Goal: Book appointment/travel/reservation

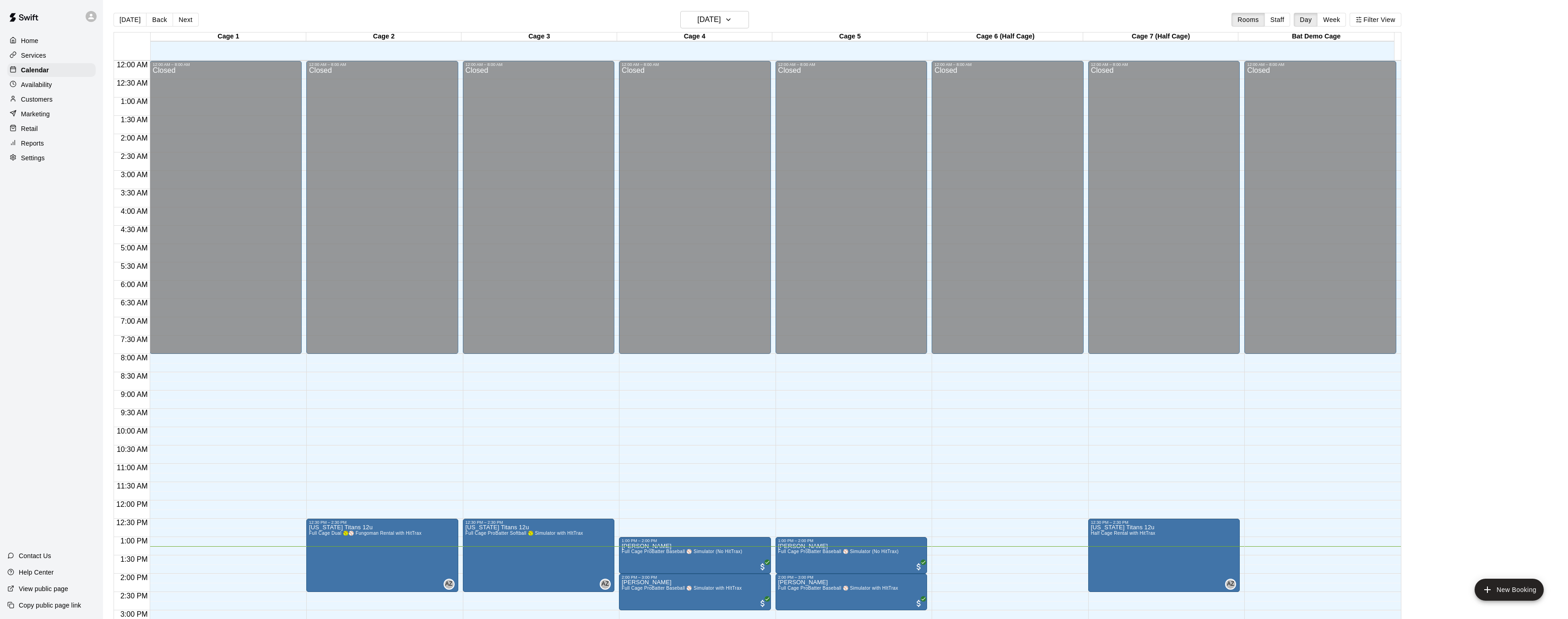
scroll to position [221, 0]
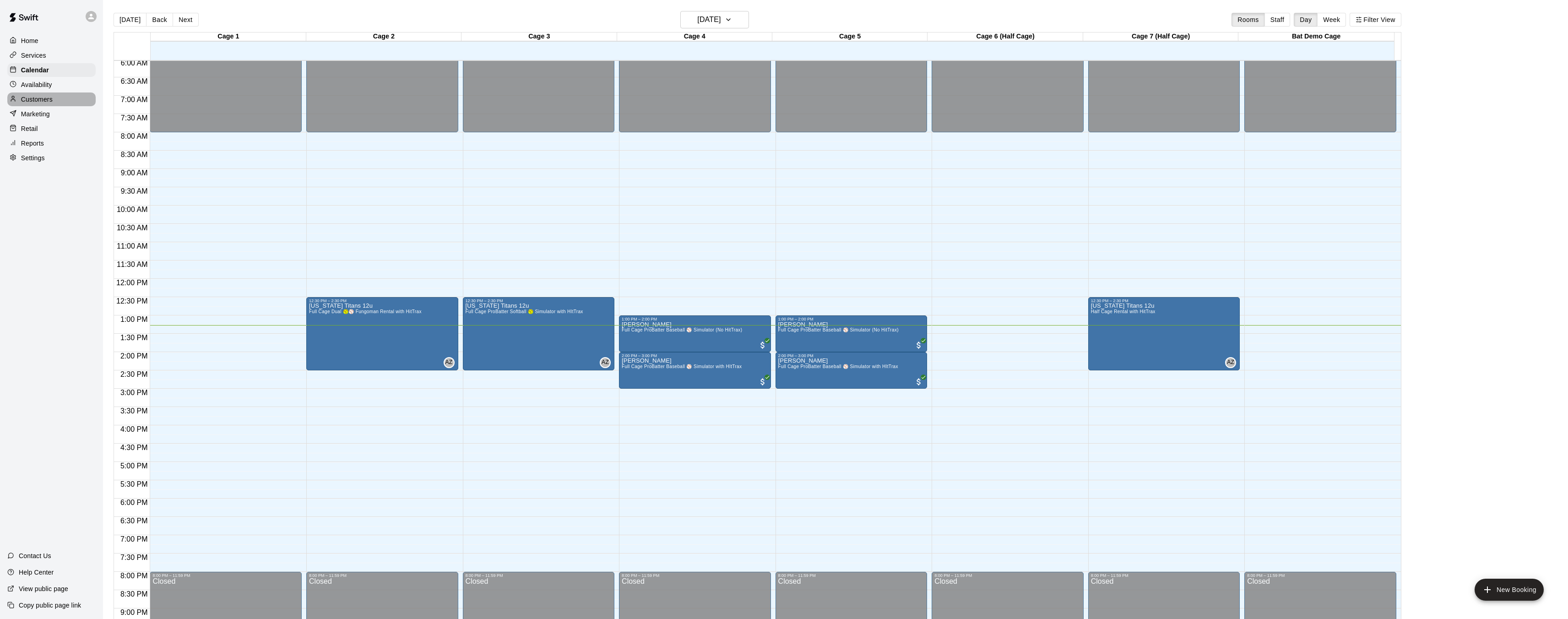
click at [43, 100] on p "Customers" at bounding box center [37, 99] width 32 height 9
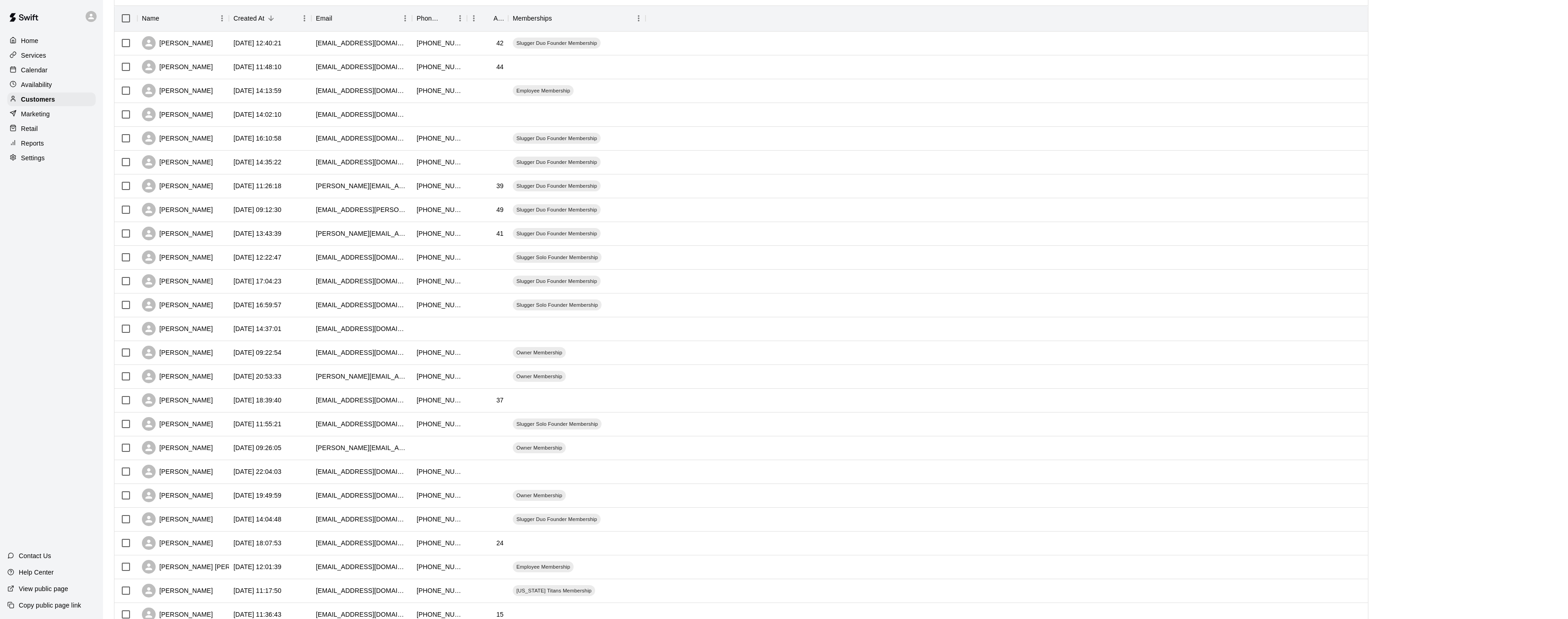
scroll to position [109, 0]
click at [183, 70] on div "Alison Bryant" at bounding box center [177, 71] width 71 height 13
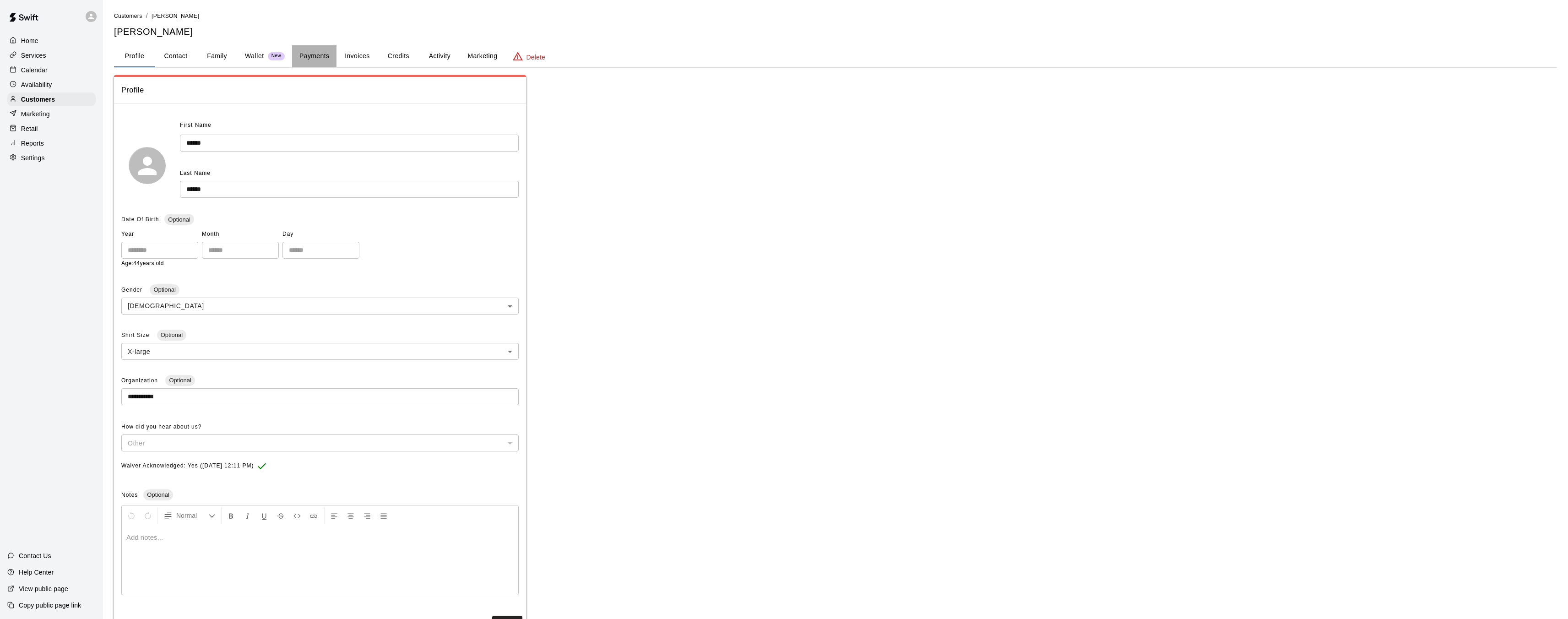
click at [311, 55] on button "Payments" at bounding box center [314, 56] width 45 height 22
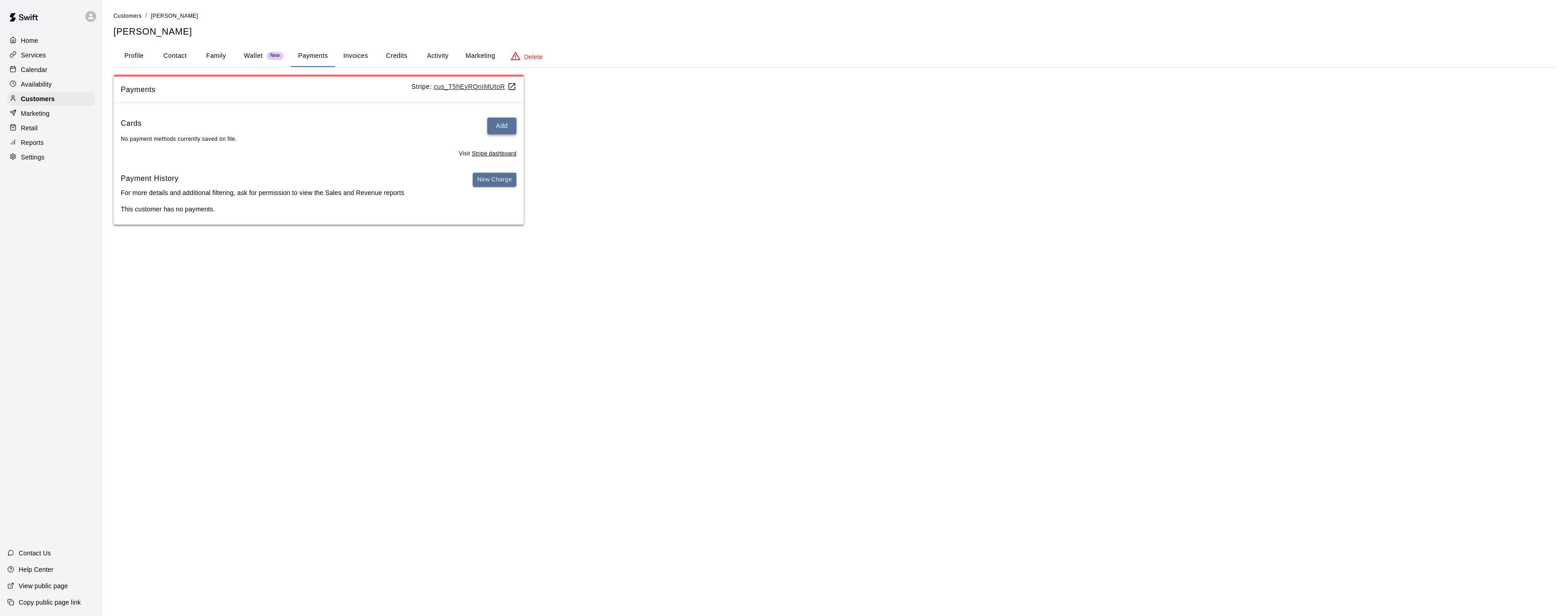
click at [500, 130] on button "Add" at bounding box center [502, 126] width 29 height 17
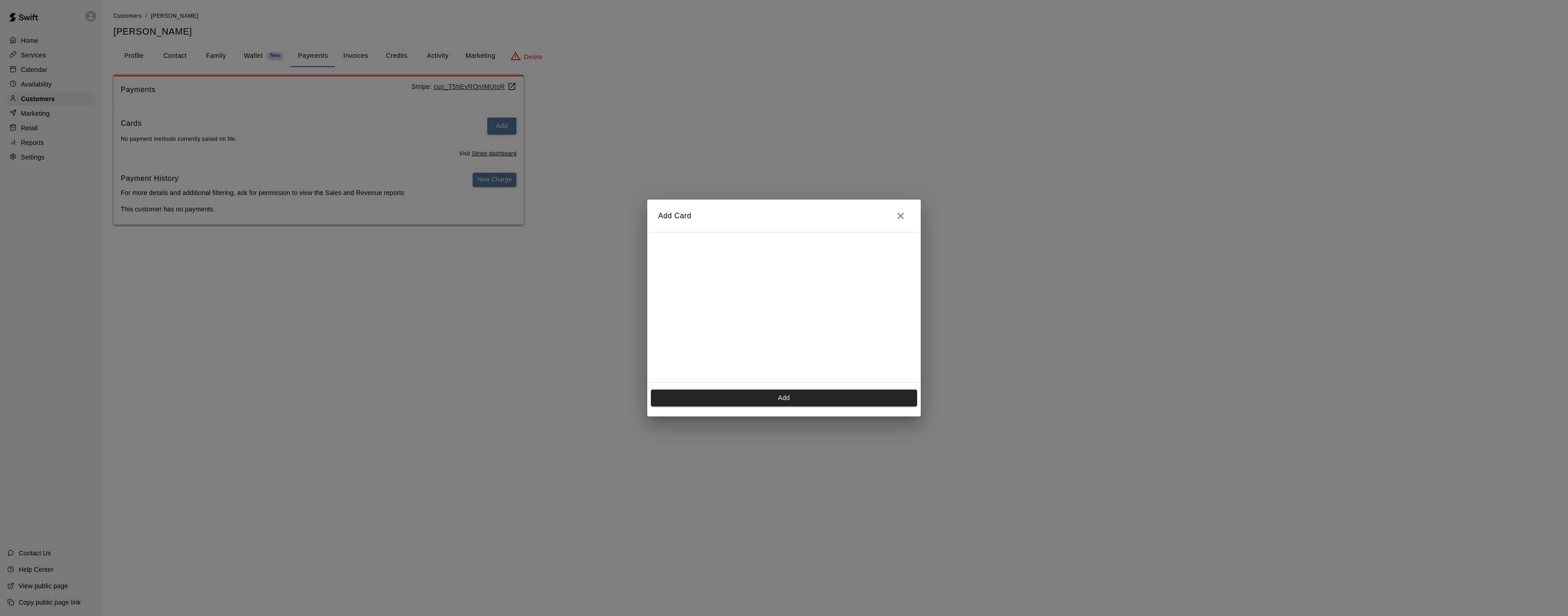
scroll to position [163, 0]
click at [782, 398] on button "Add" at bounding box center [783, 398] width 266 height 17
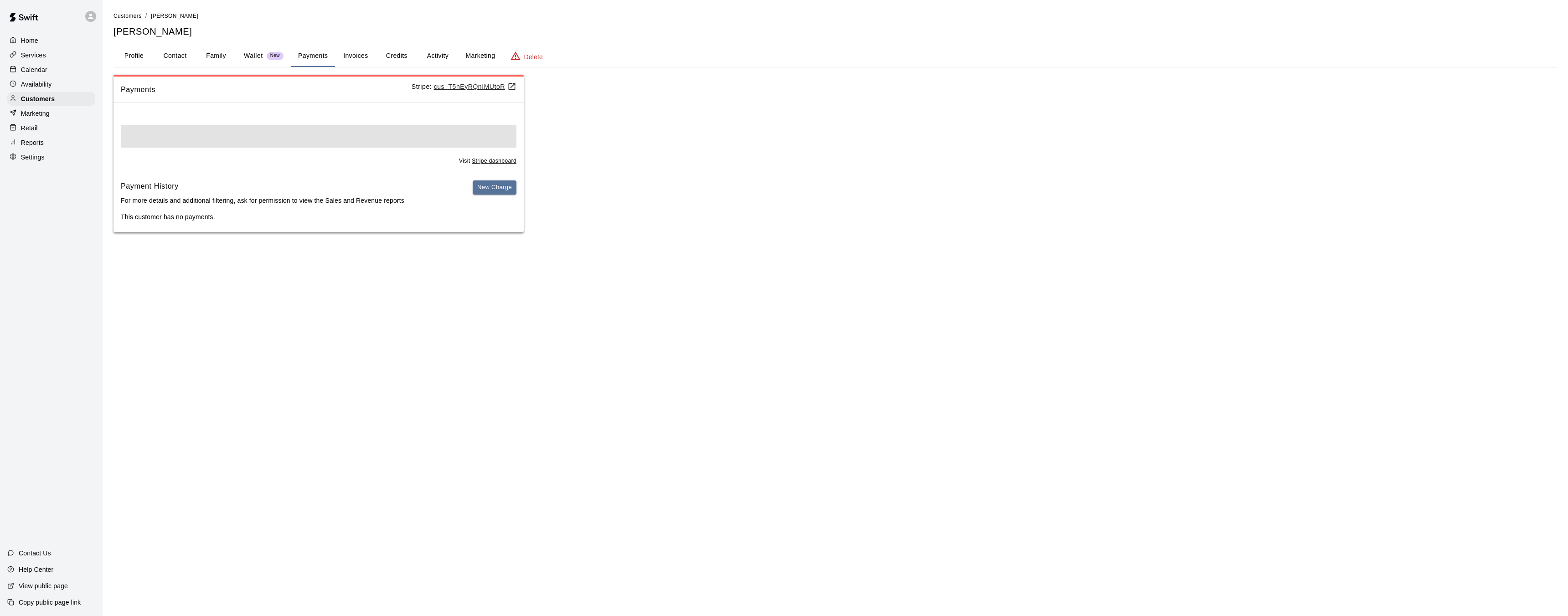
scroll to position [0, 0]
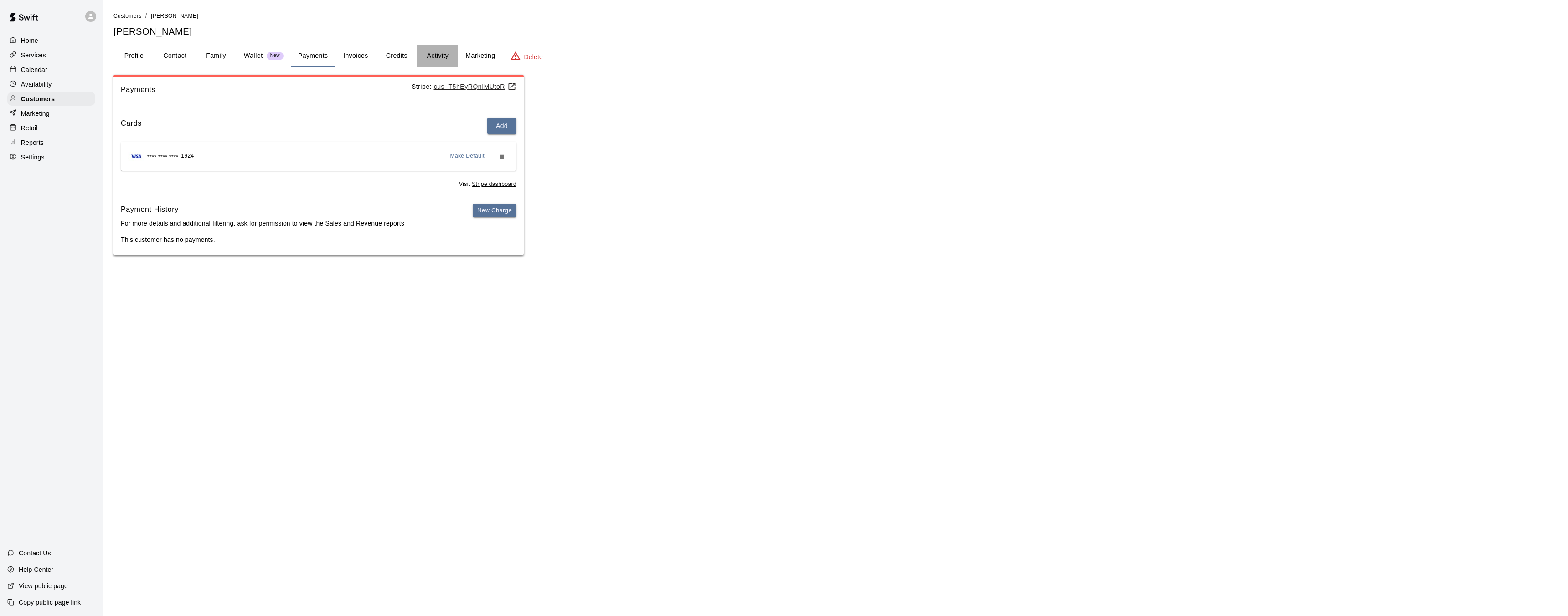
click at [438, 53] on button "Activity" at bounding box center [437, 56] width 41 height 22
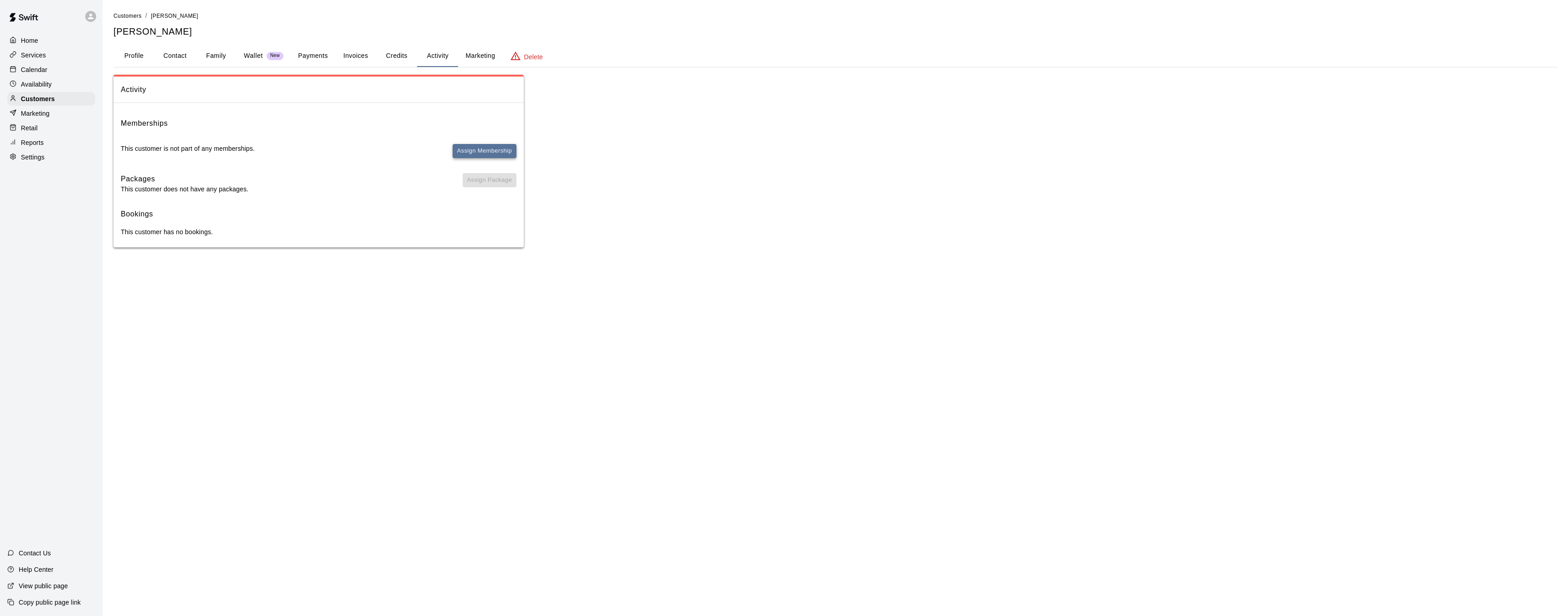
click at [485, 153] on button "Assign Membership" at bounding box center [485, 151] width 64 height 14
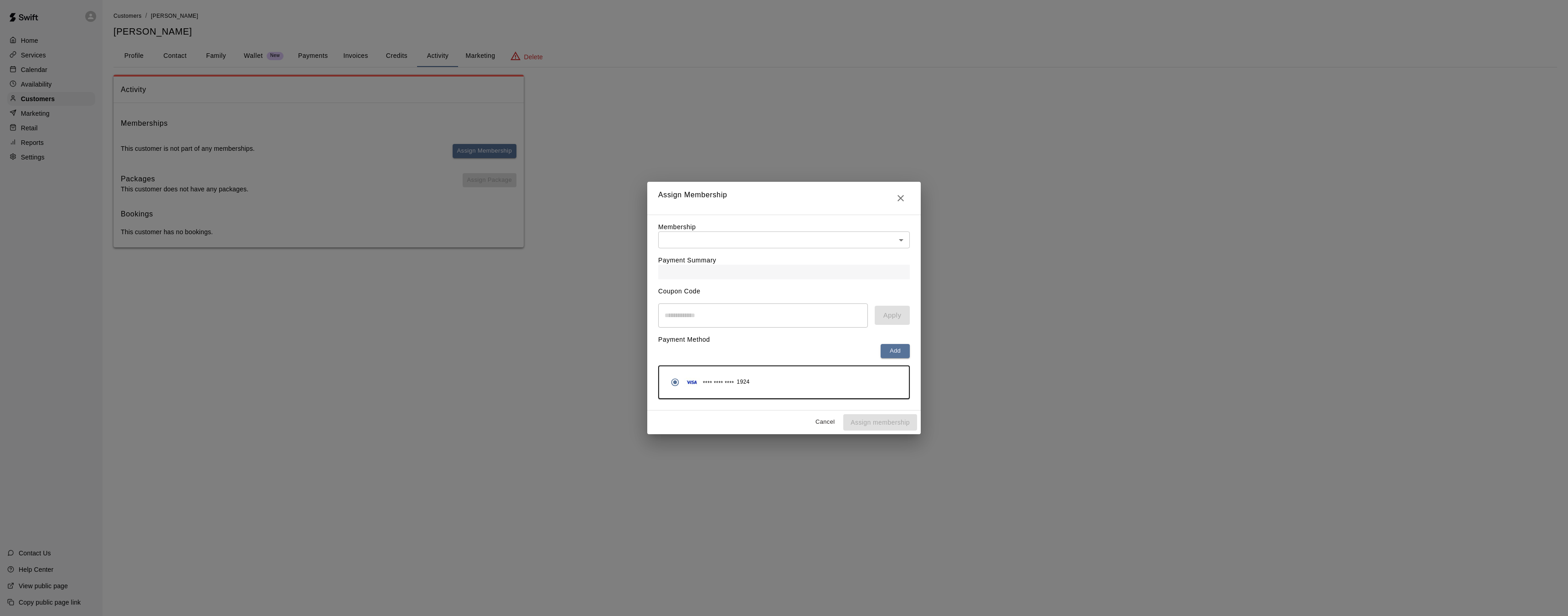
click at [722, 259] on div "Payment Summary" at bounding box center [783, 264] width 251 height 31
click at [727, 239] on body "Home Services Calendar Availability Customers Marketing Retail Reports Settings…" at bounding box center [784, 133] width 1568 height 266
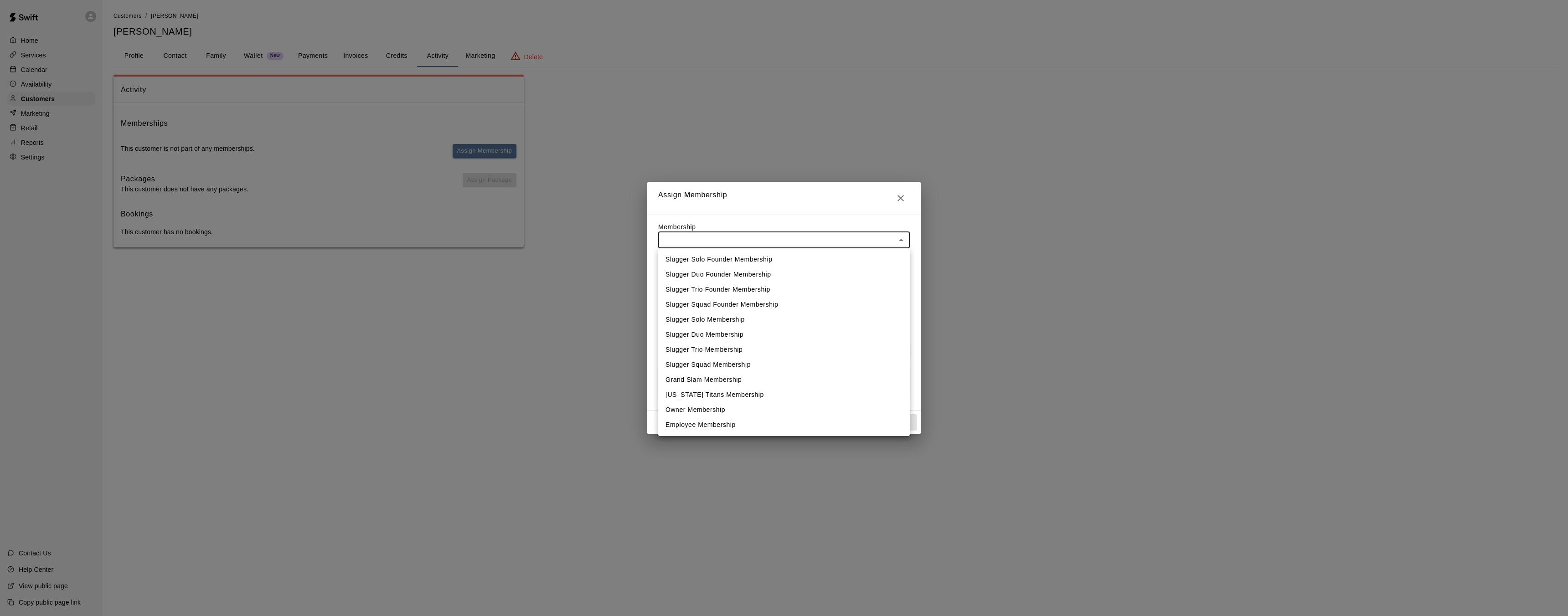
click at [728, 273] on li "Slugger Duo Founder Membership" at bounding box center [783, 275] width 251 height 15
type input "**********"
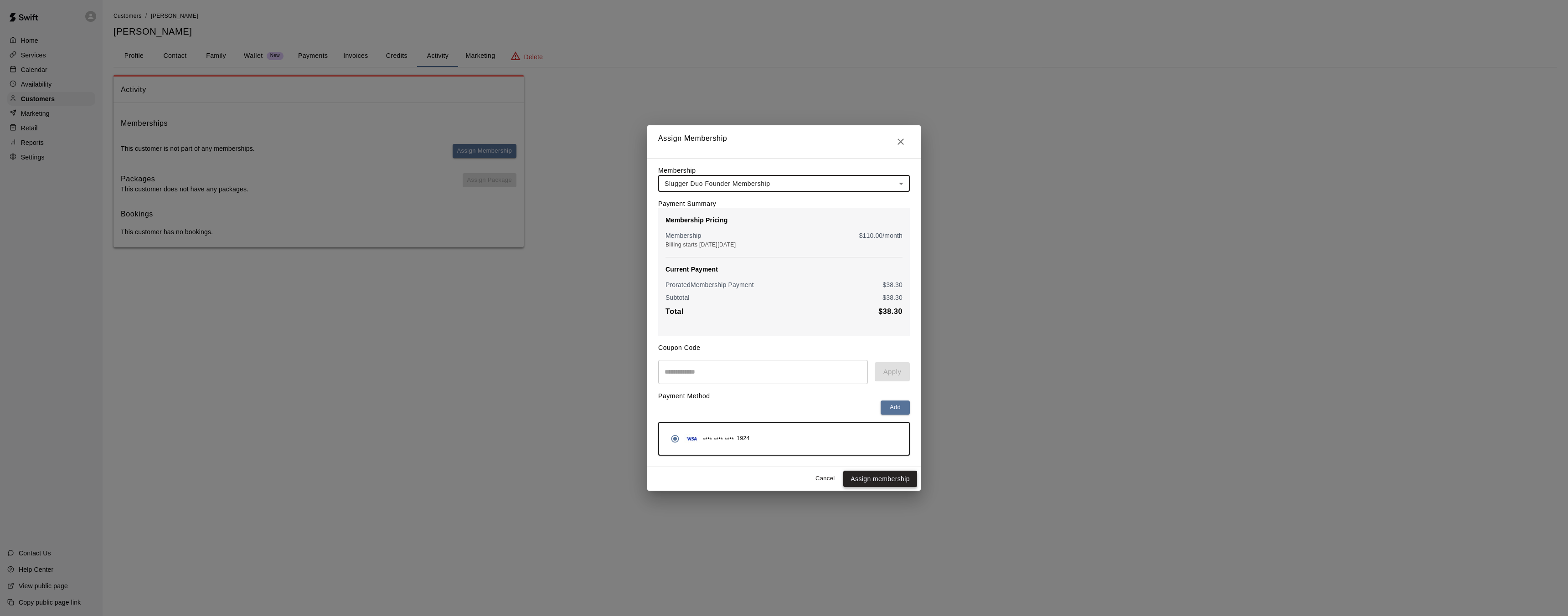
click at [886, 481] on button "Assign membership" at bounding box center [880, 480] width 74 height 17
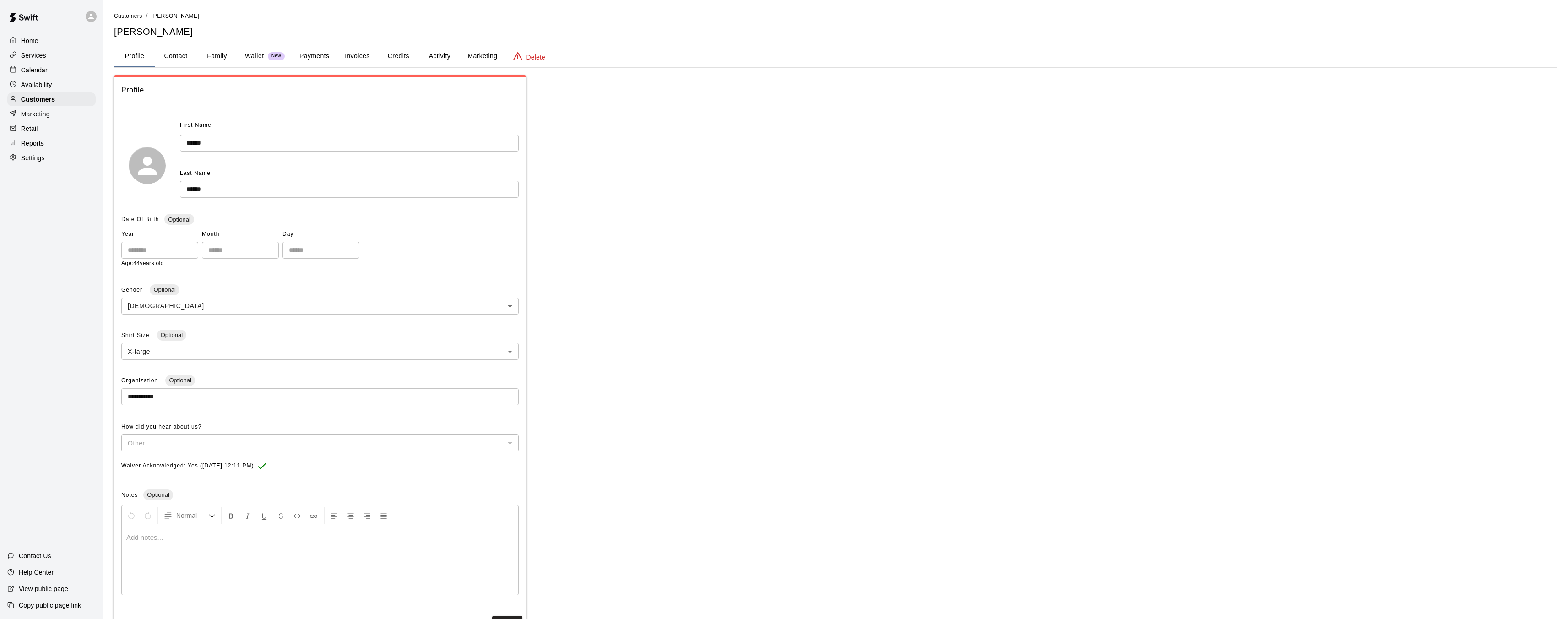
click at [482, 54] on button "Marketing" at bounding box center [482, 56] width 45 height 22
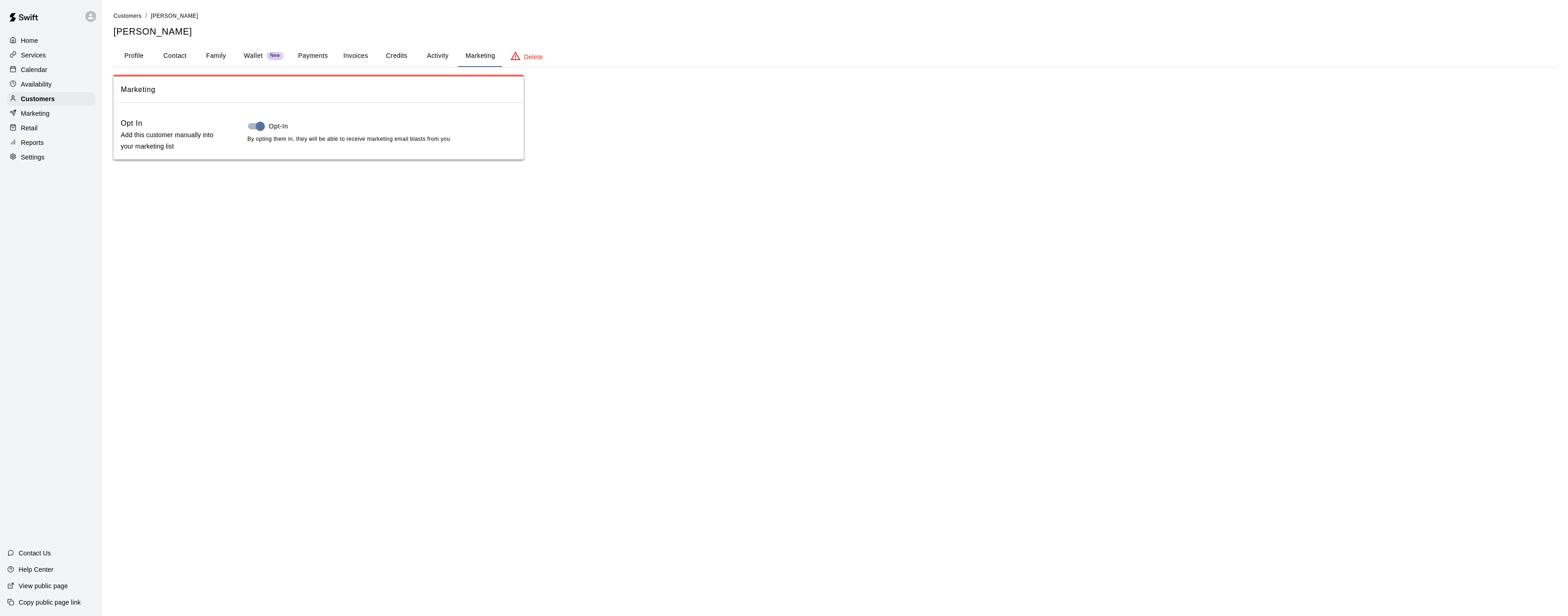
click at [425, 60] on button "Activity" at bounding box center [437, 56] width 41 height 22
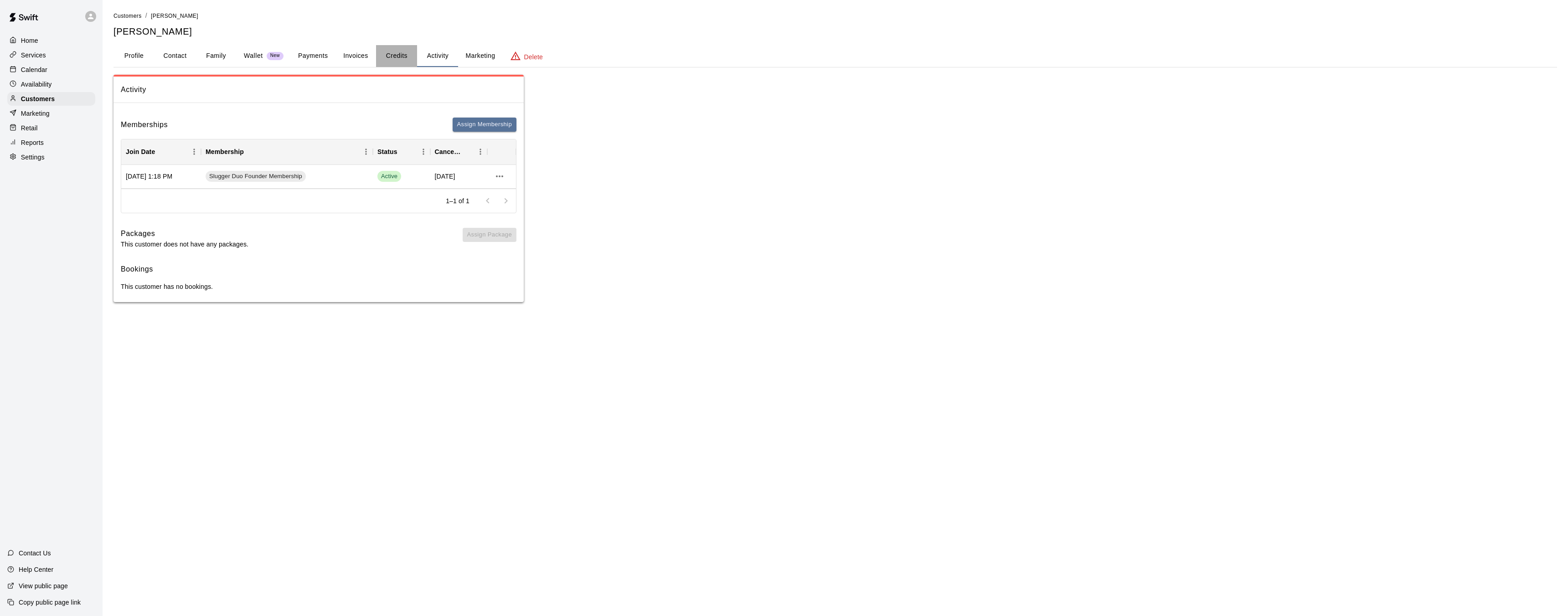
click at [401, 59] on button "Credits" at bounding box center [396, 56] width 41 height 22
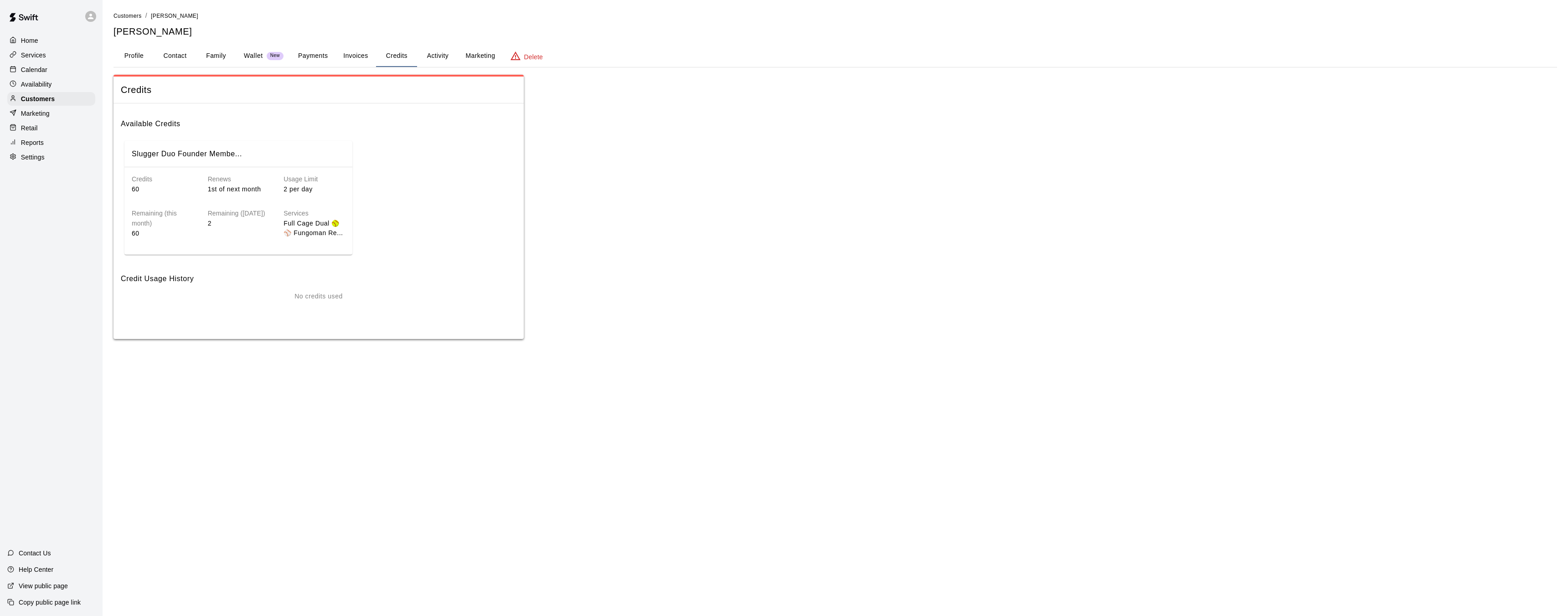
click at [435, 58] on button "Activity" at bounding box center [437, 56] width 41 height 22
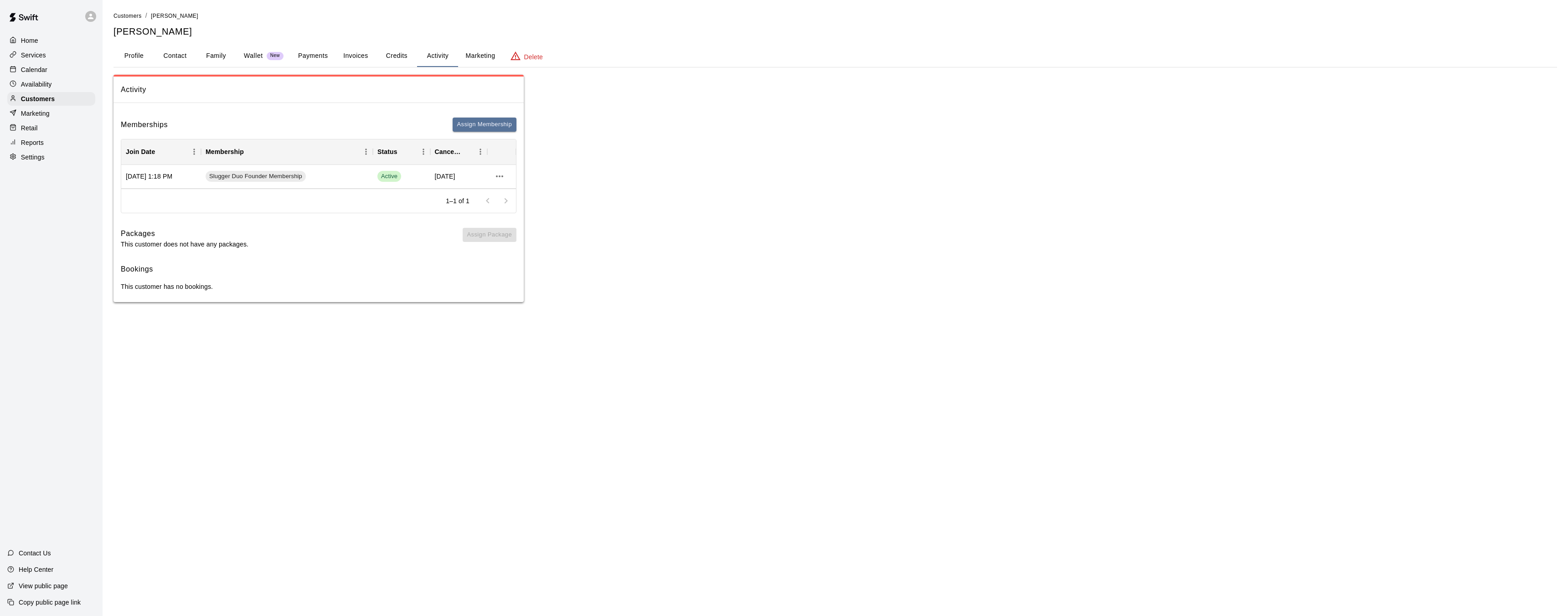
click at [392, 54] on button "Credits" at bounding box center [396, 56] width 41 height 22
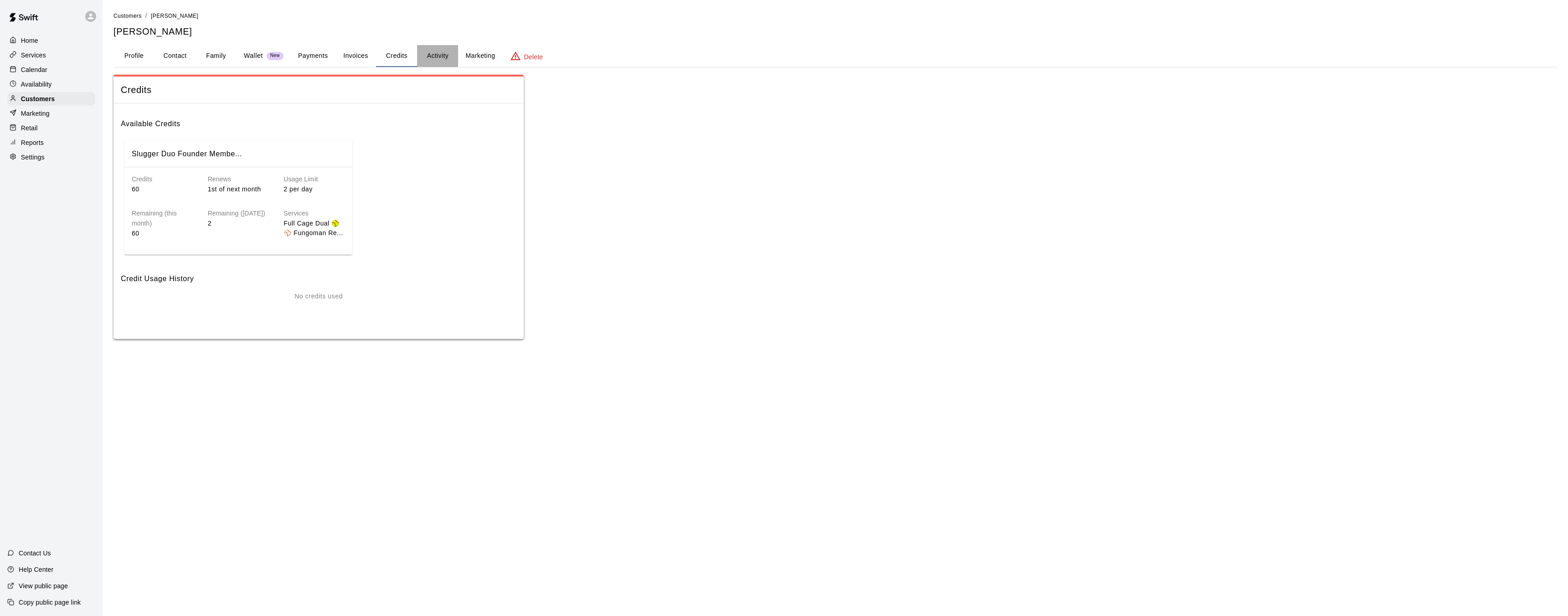
click at [436, 57] on button "Activity" at bounding box center [437, 56] width 41 height 22
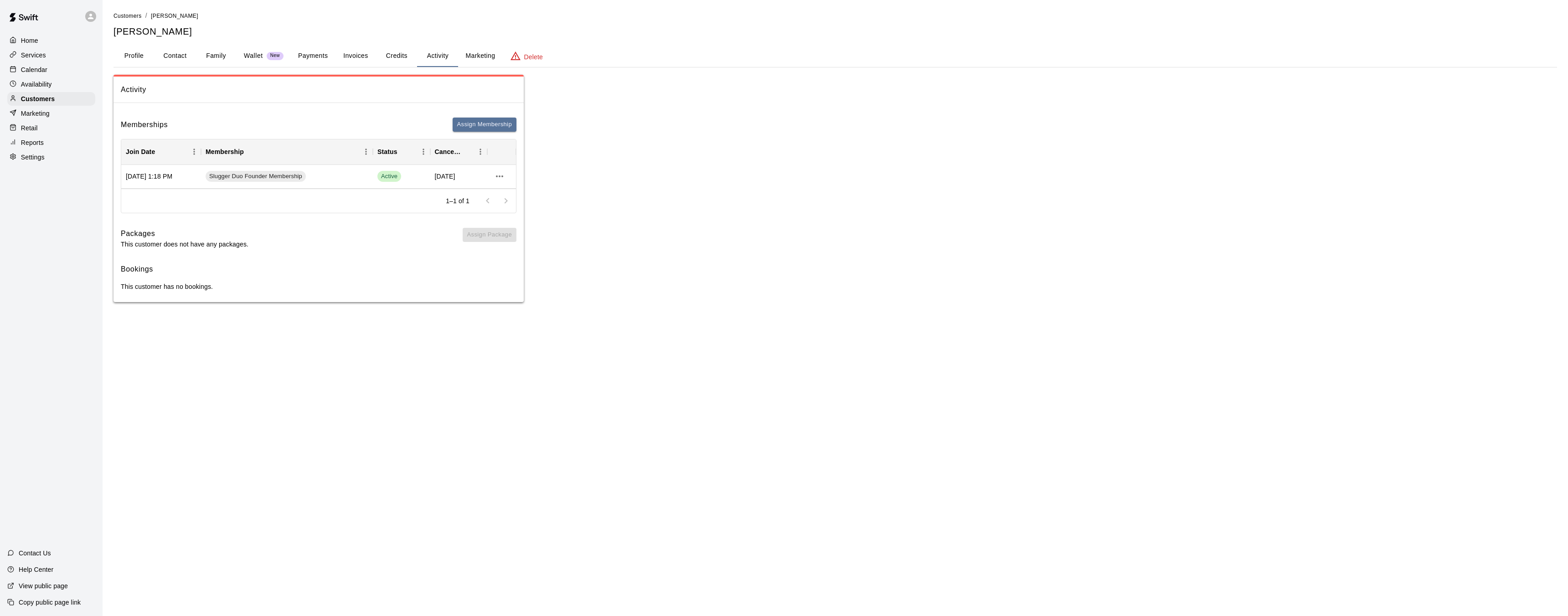
click at [133, 54] on button "Profile" at bounding box center [133, 56] width 41 height 22
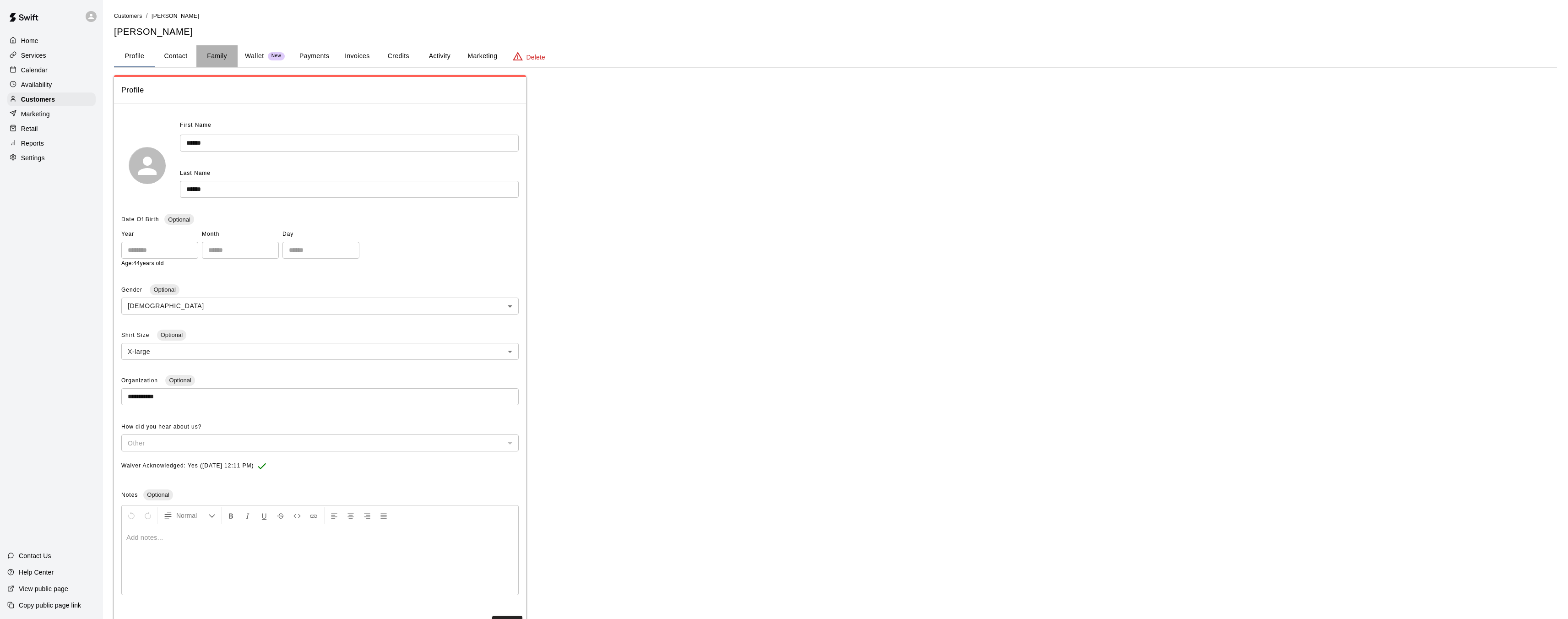
click at [218, 61] on button "Family" at bounding box center [216, 56] width 41 height 22
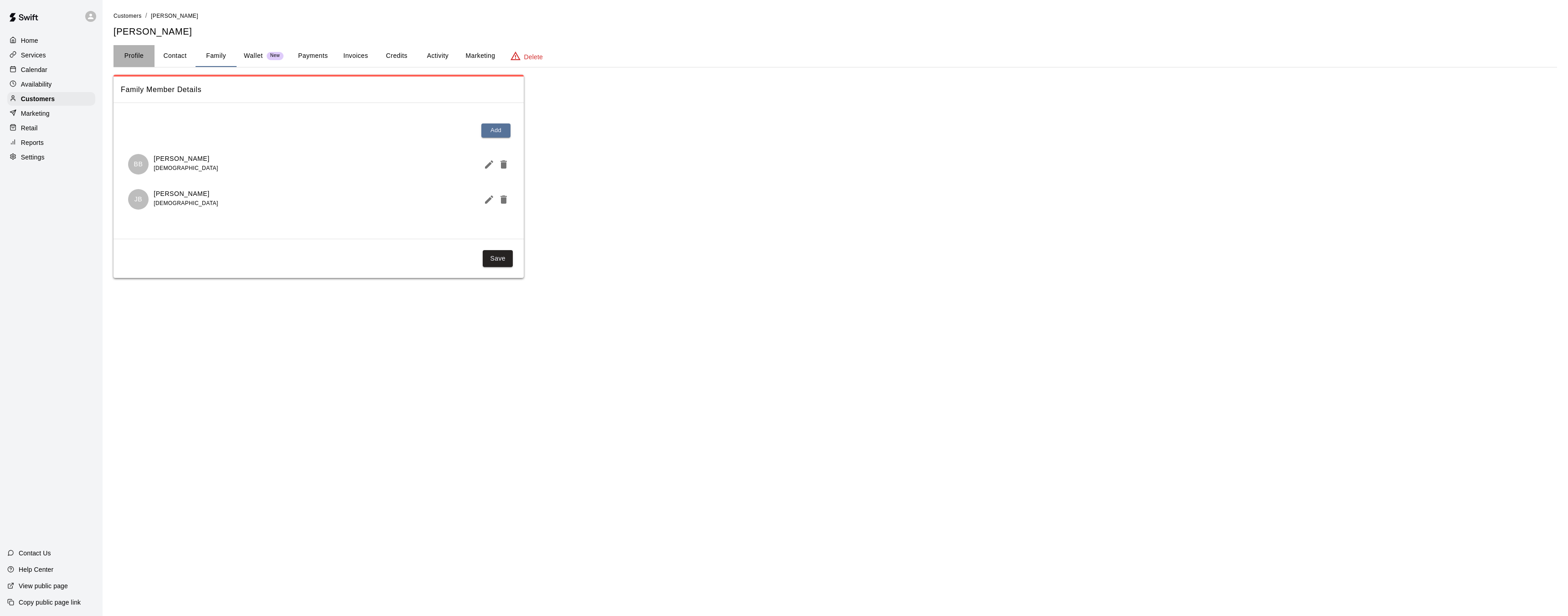
click at [141, 58] on button "Profile" at bounding box center [133, 56] width 41 height 22
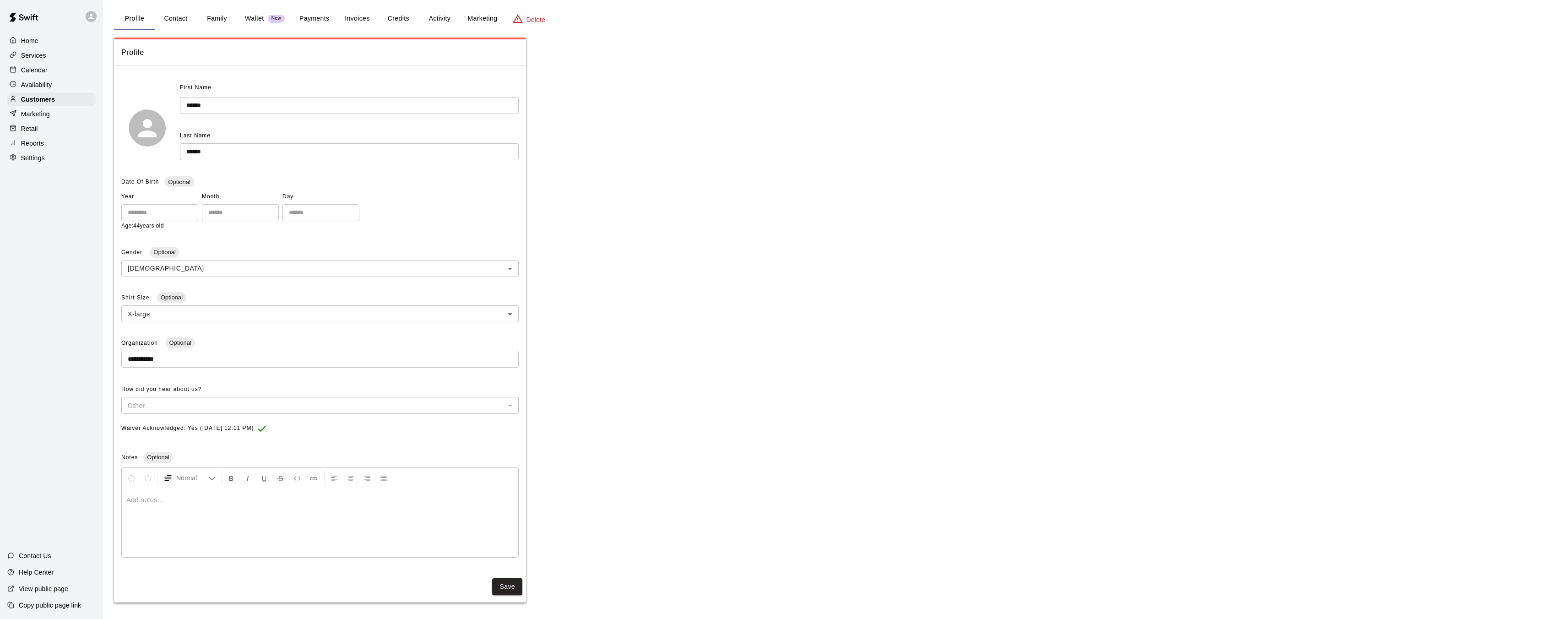
scroll to position [40, 0]
click at [174, 19] on button "Contact" at bounding box center [175, 17] width 41 height 22
select select "**"
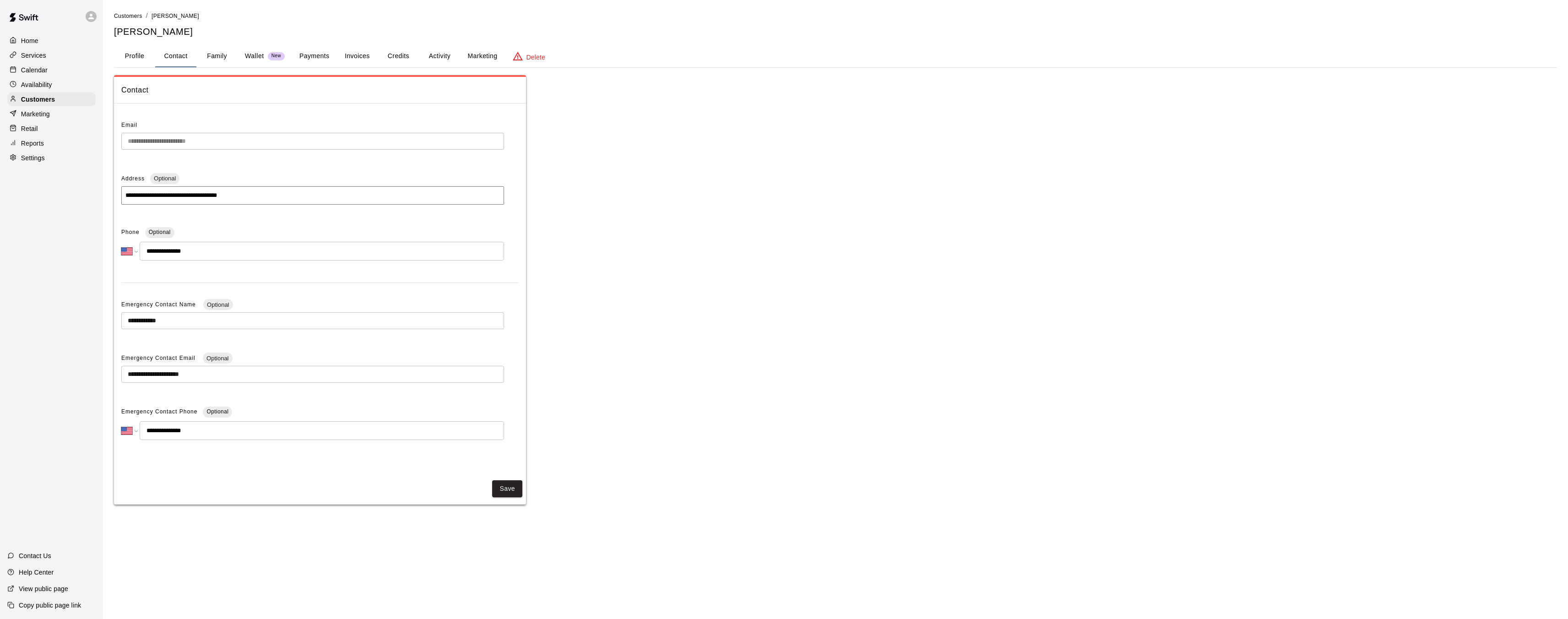
scroll to position [0, 0]
click at [210, 57] on button "Family" at bounding box center [216, 56] width 41 height 22
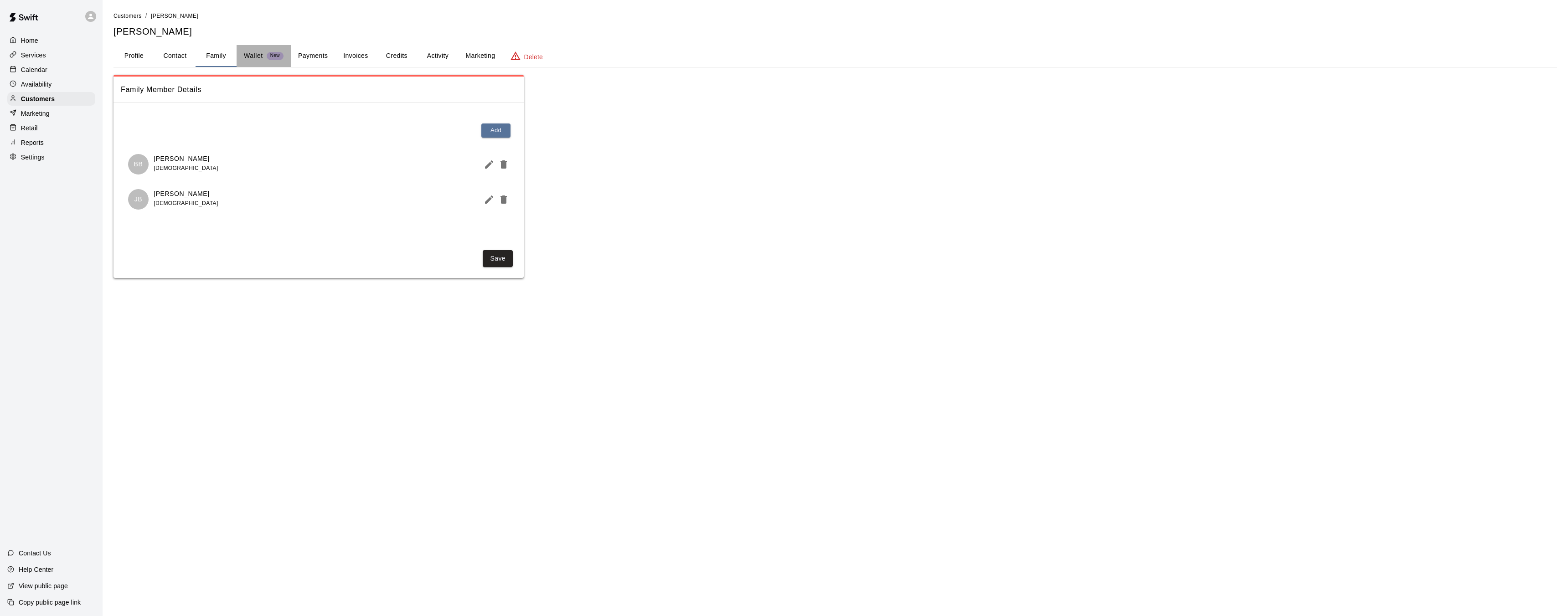
click at [255, 56] on p "Wallet" at bounding box center [253, 56] width 19 height 10
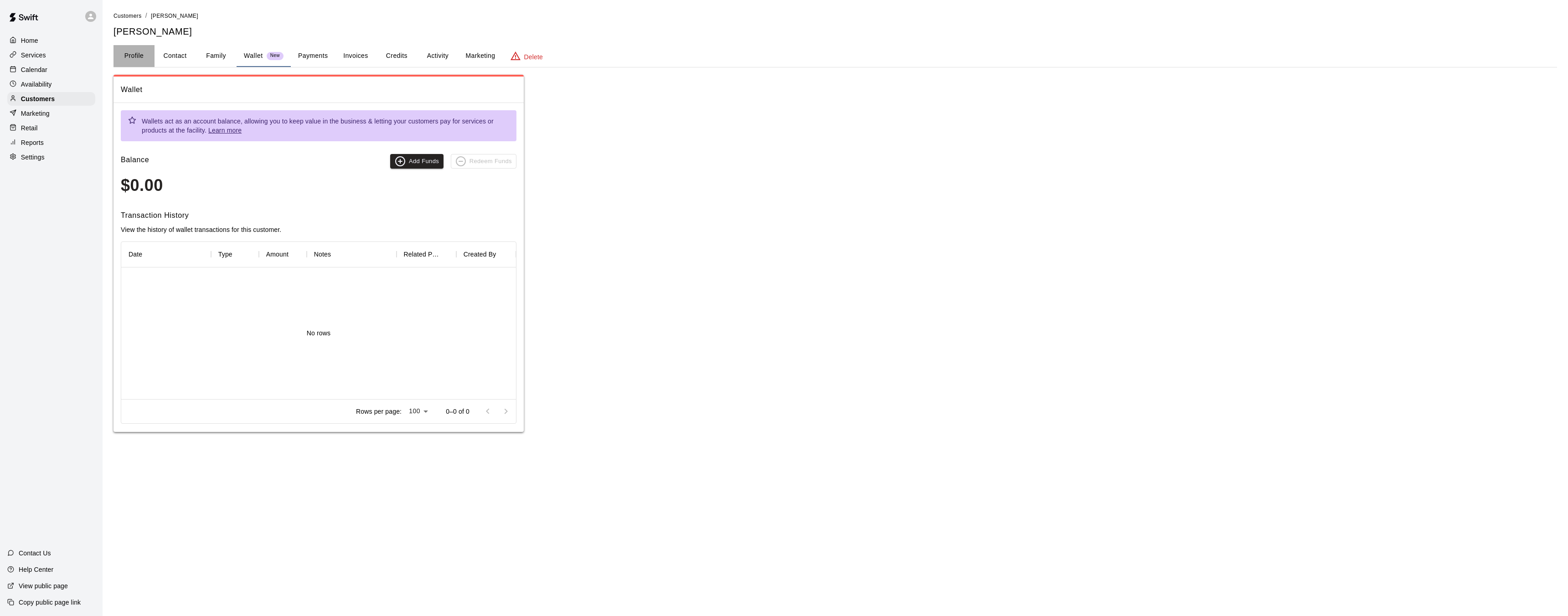
click at [138, 59] on button "Profile" at bounding box center [133, 56] width 41 height 22
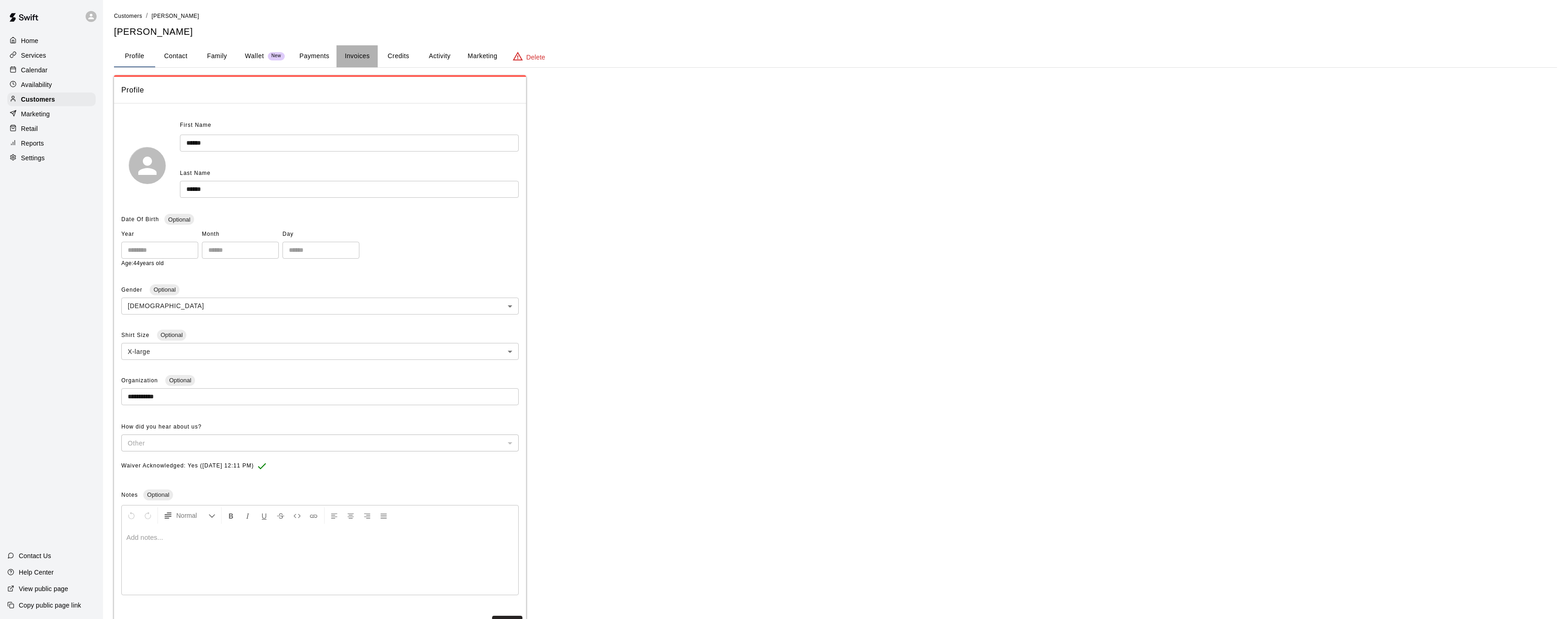
click at [356, 58] on button "Invoices" at bounding box center [356, 56] width 41 height 22
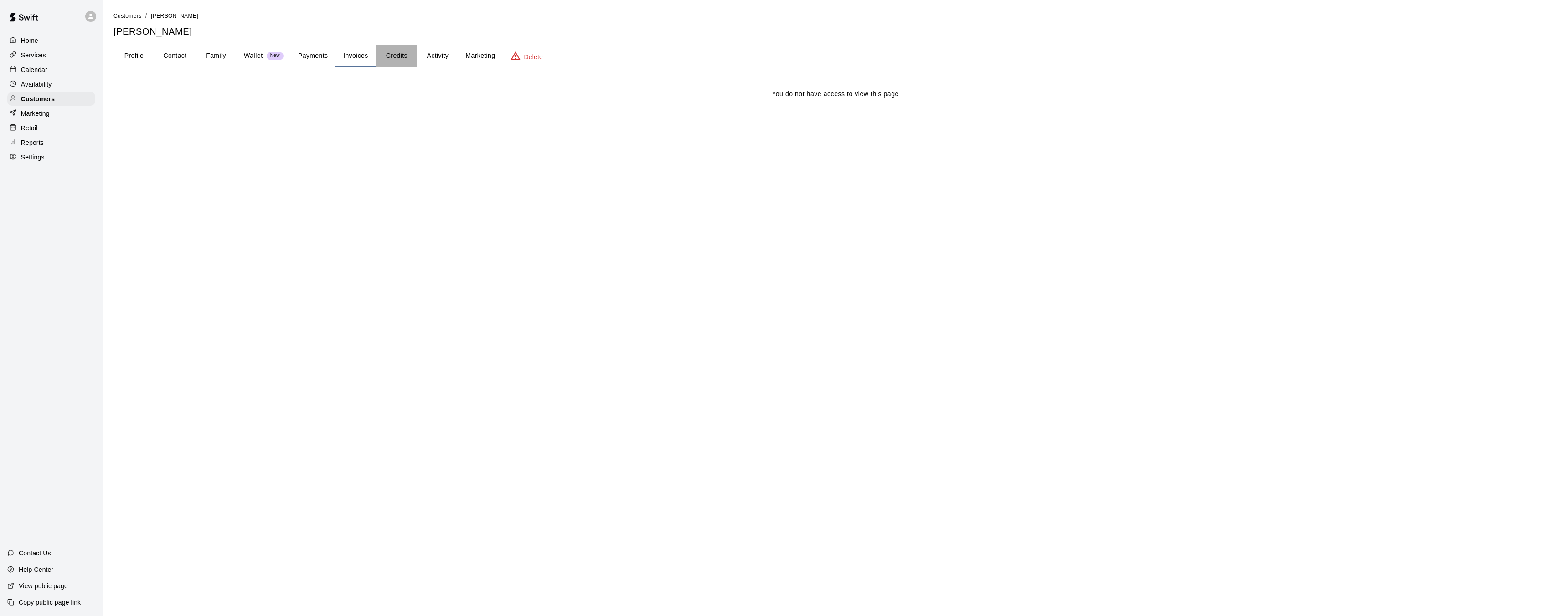
click at [405, 59] on button "Credits" at bounding box center [396, 56] width 41 height 22
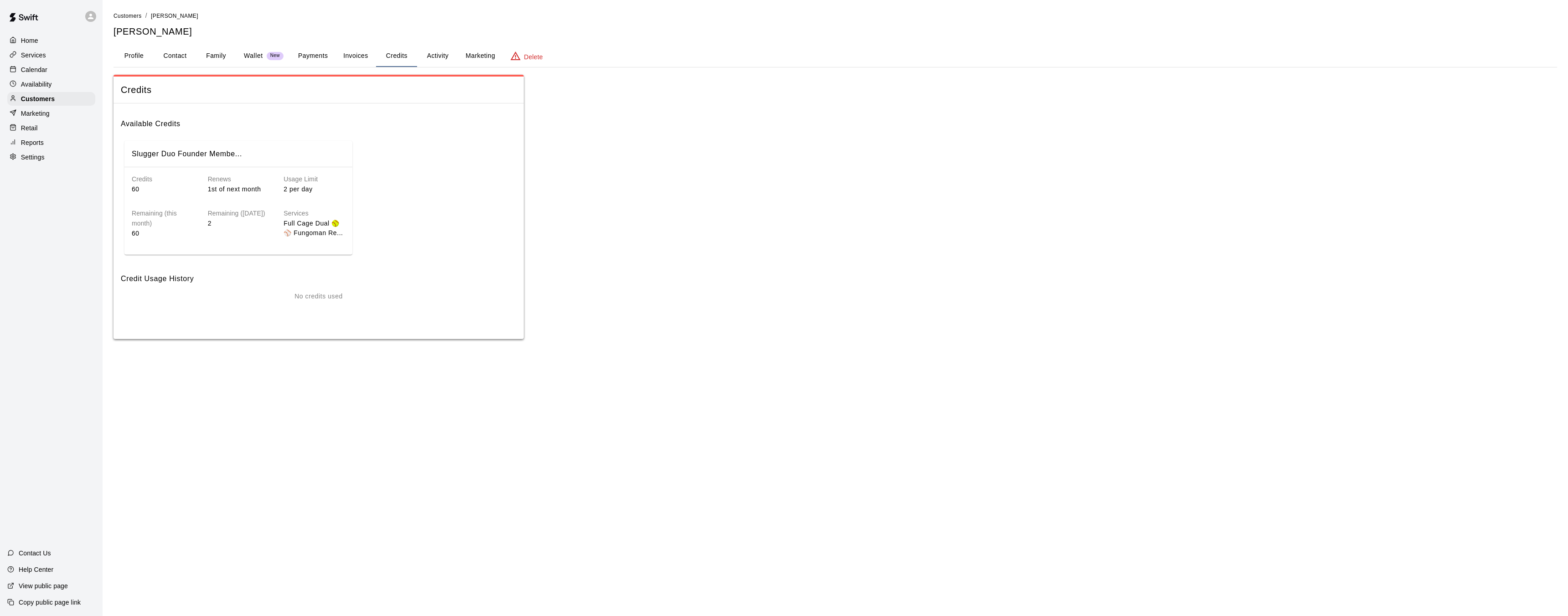
click at [435, 60] on button "Activity" at bounding box center [437, 56] width 41 height 22
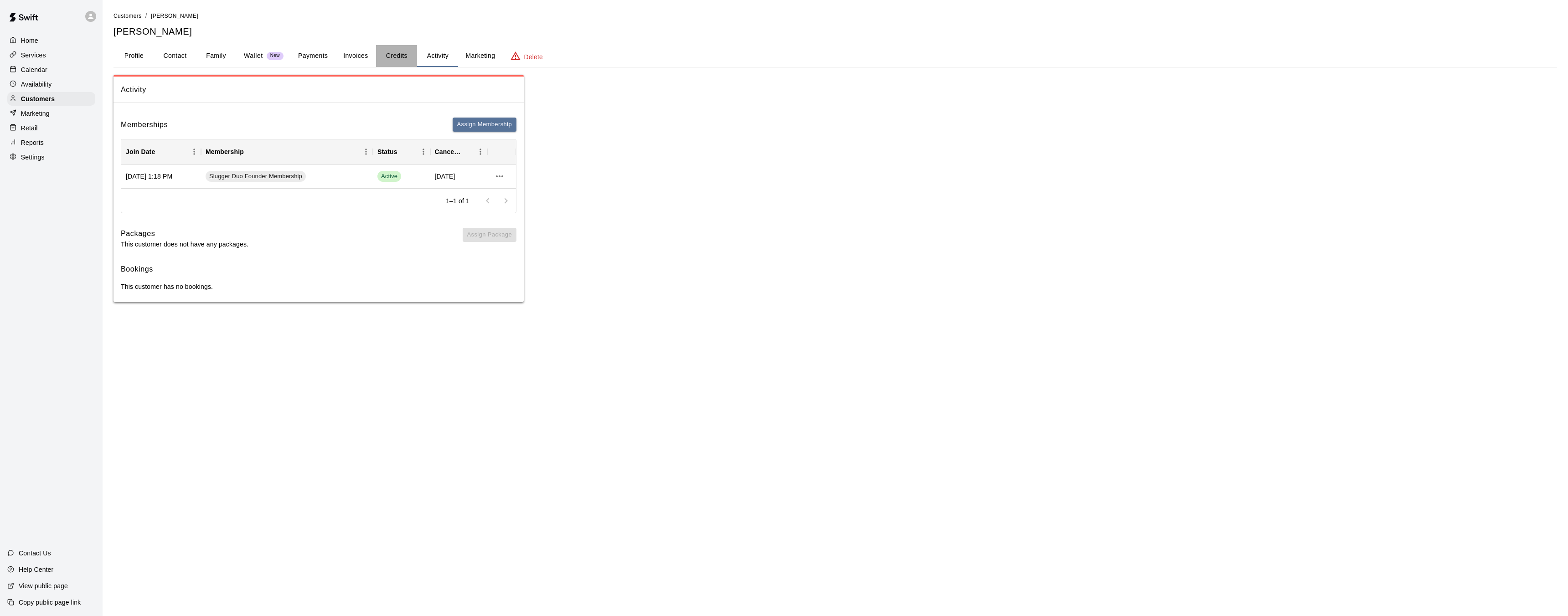
drag, startPoint x: 407, startPoint y: 57, endPoint x: 418, endPoint y: 58, distance: 11.0
click at [407, 57] on button "Credits" at bounding box center [396, 56] width 41 height 22
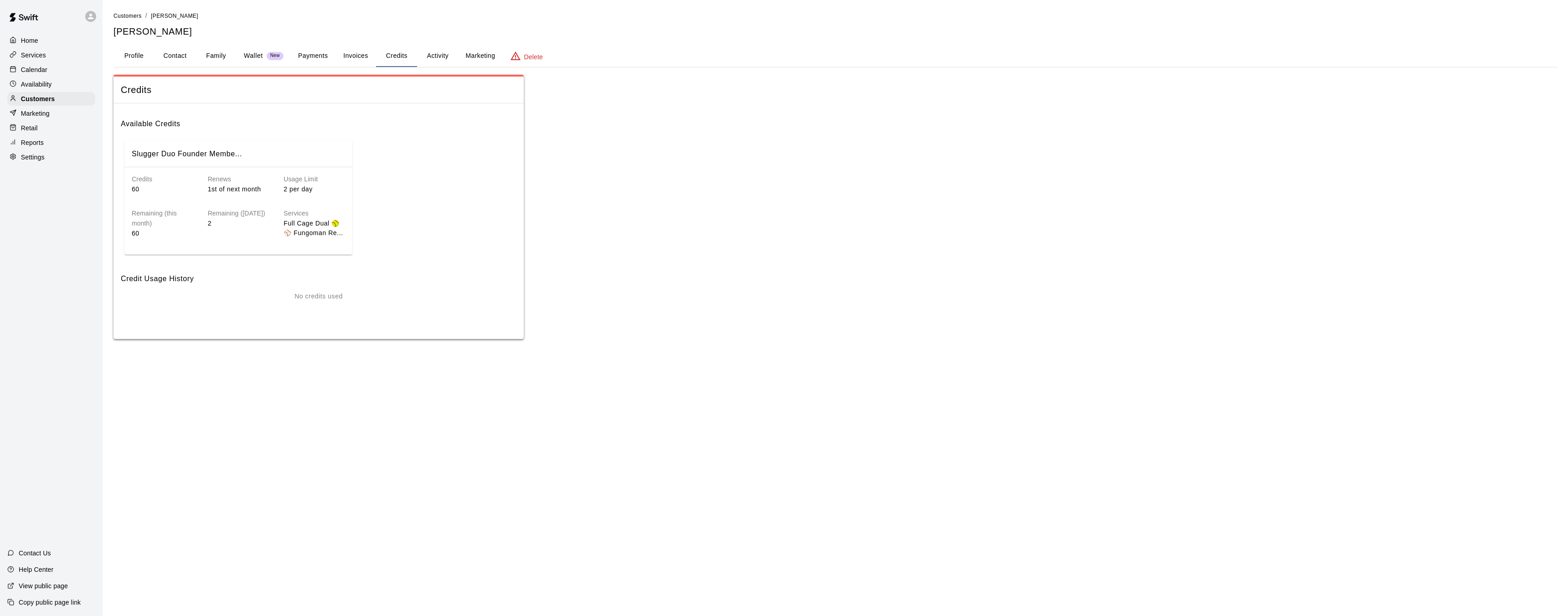
click at [433, 57] on button "Activity" at bounding box center [437, 56] width 41 height 22
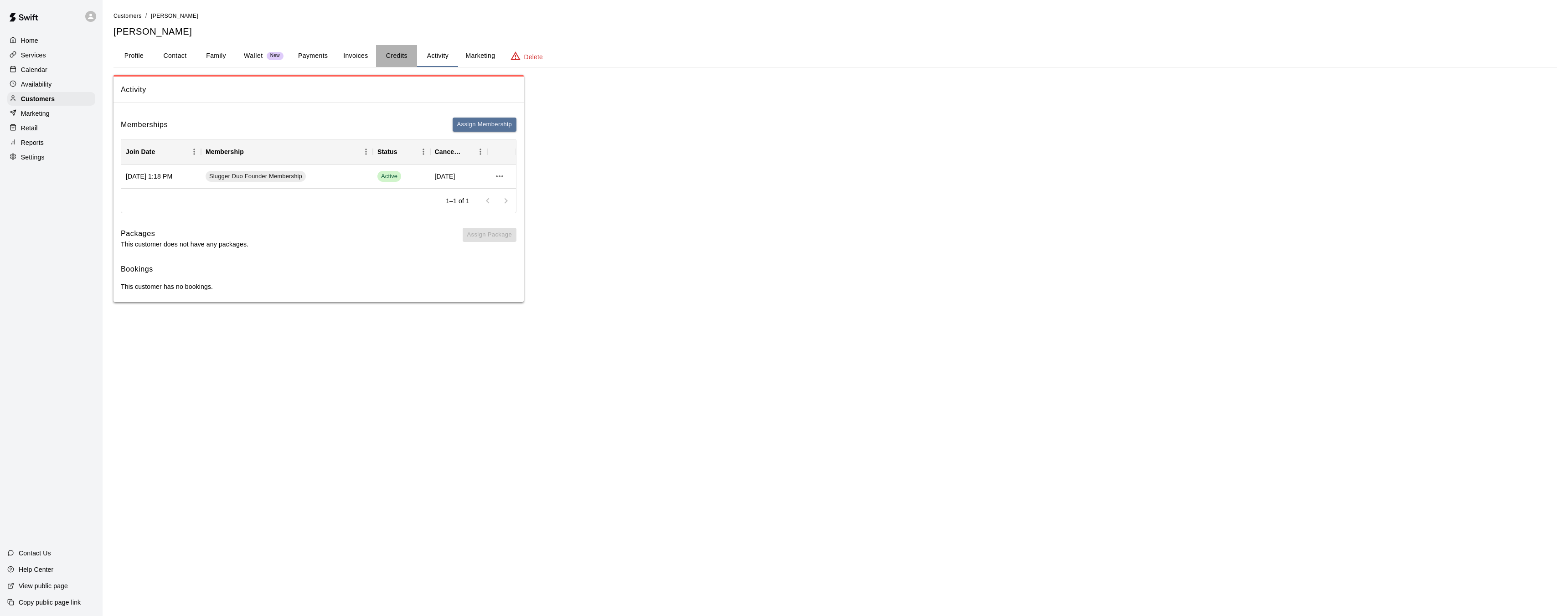
click at [397, 59] on button "Credits" at bounding box center [396, 56] width 41 height 22
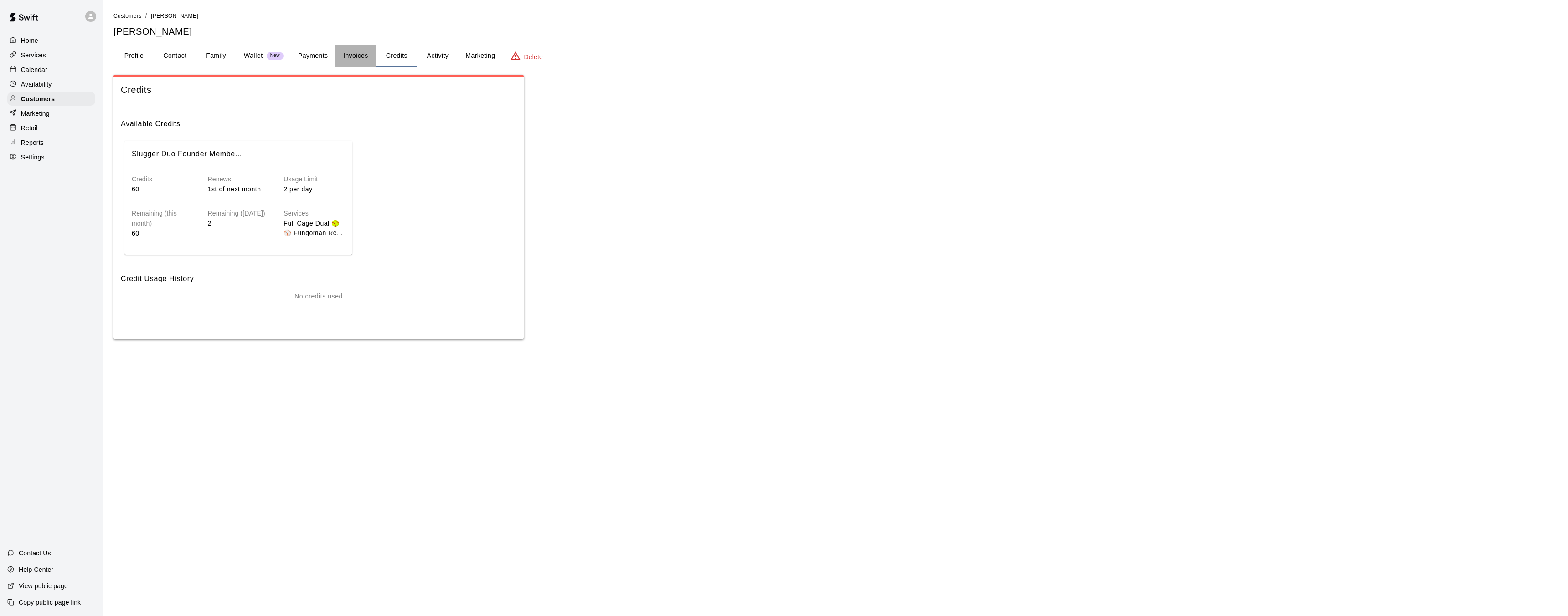
click at [351, 57] on button "Invoices" at bounding box center [355, 56] width 41 height 22
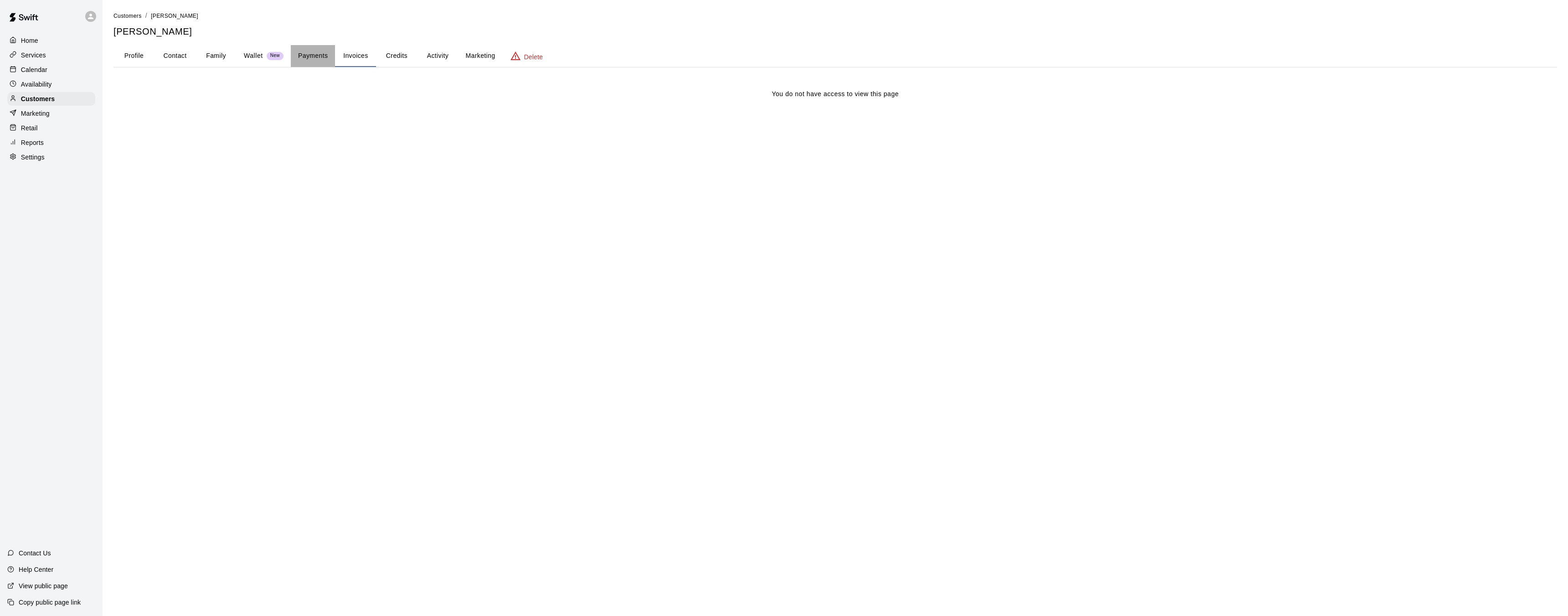
click at [309, 57] on button "Payments" at bounding box center [313, 56] width 44 height 22
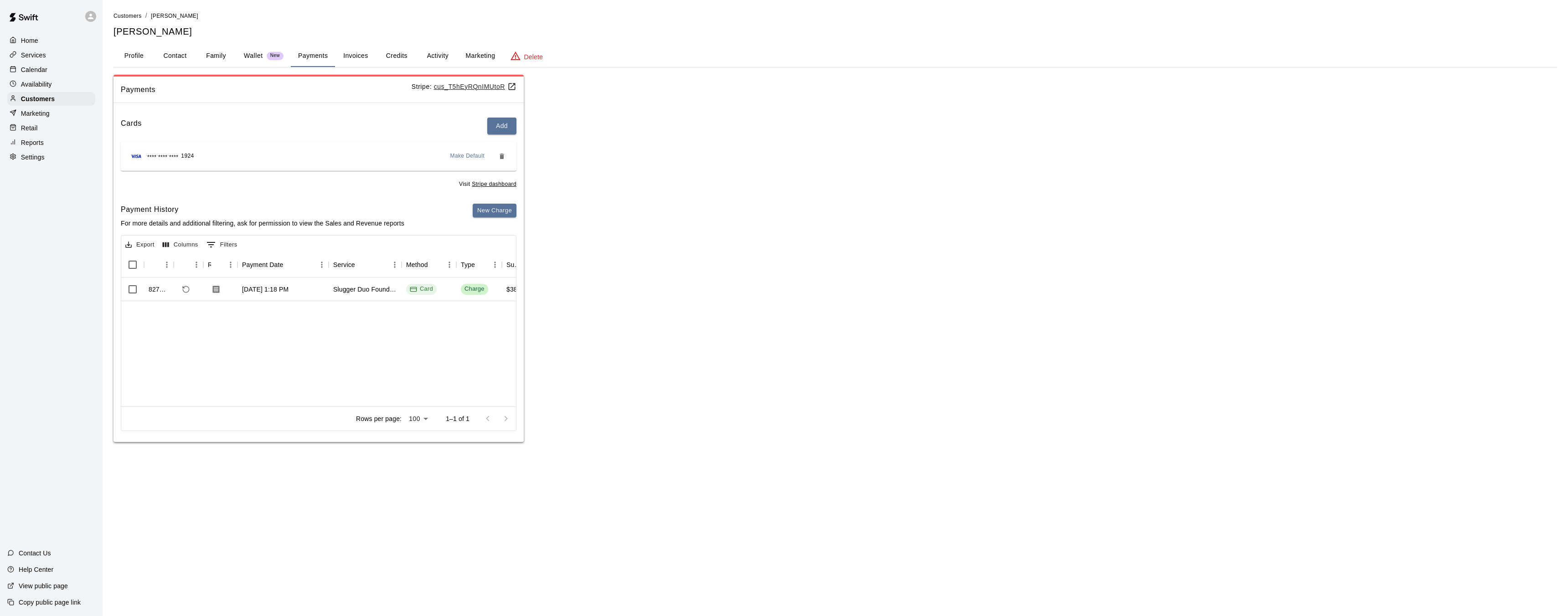
click at [219, 58] on button "Family" at bounding box center [215, 56] width 41 height 22
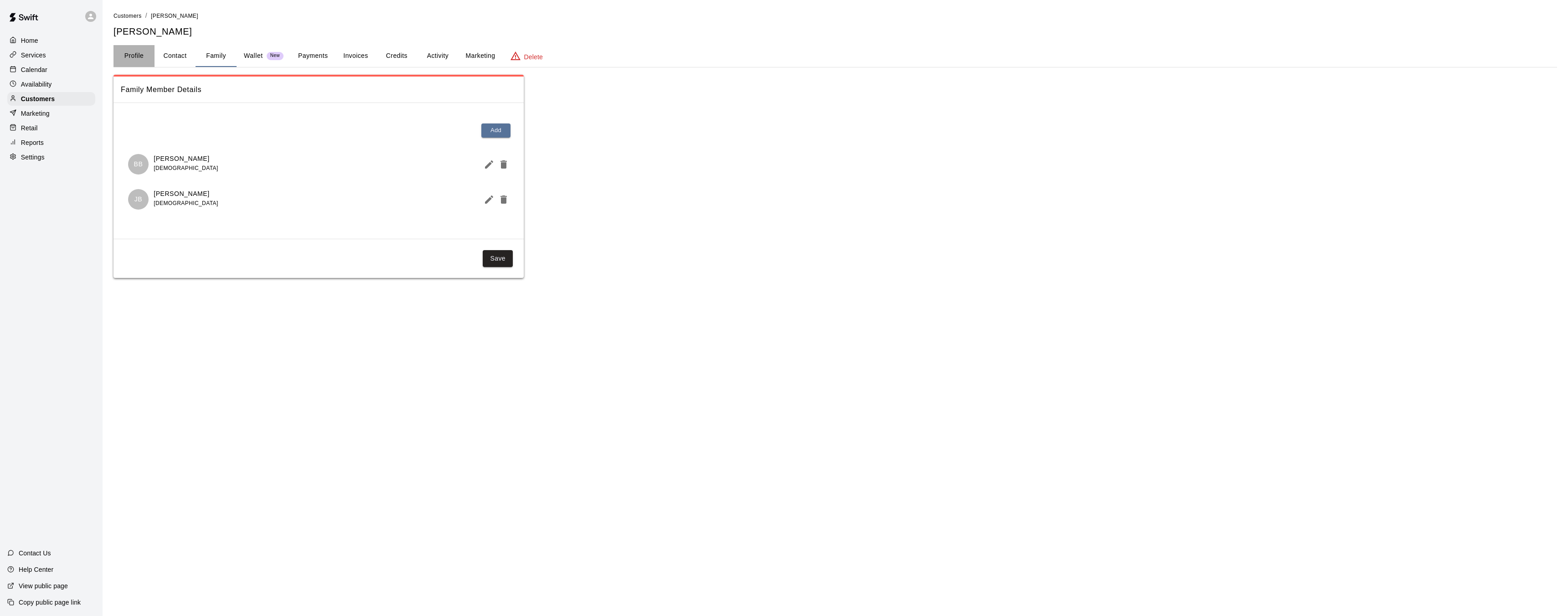
click at [137, 54] on button "Profile" at bounding box center [133, 56] width 41 height 22
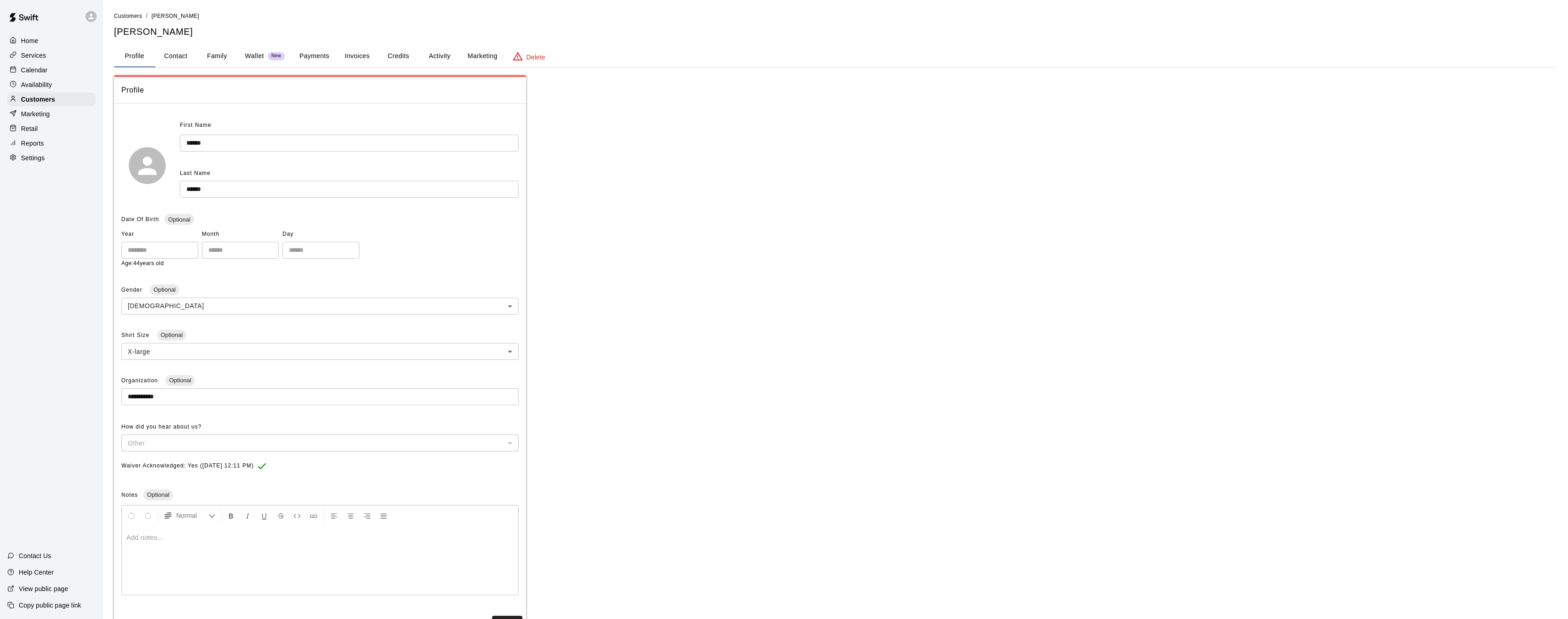
click at [176, 57] on button "Contact" at bounding box center [175, 56] width 41 height 22
select select "**"
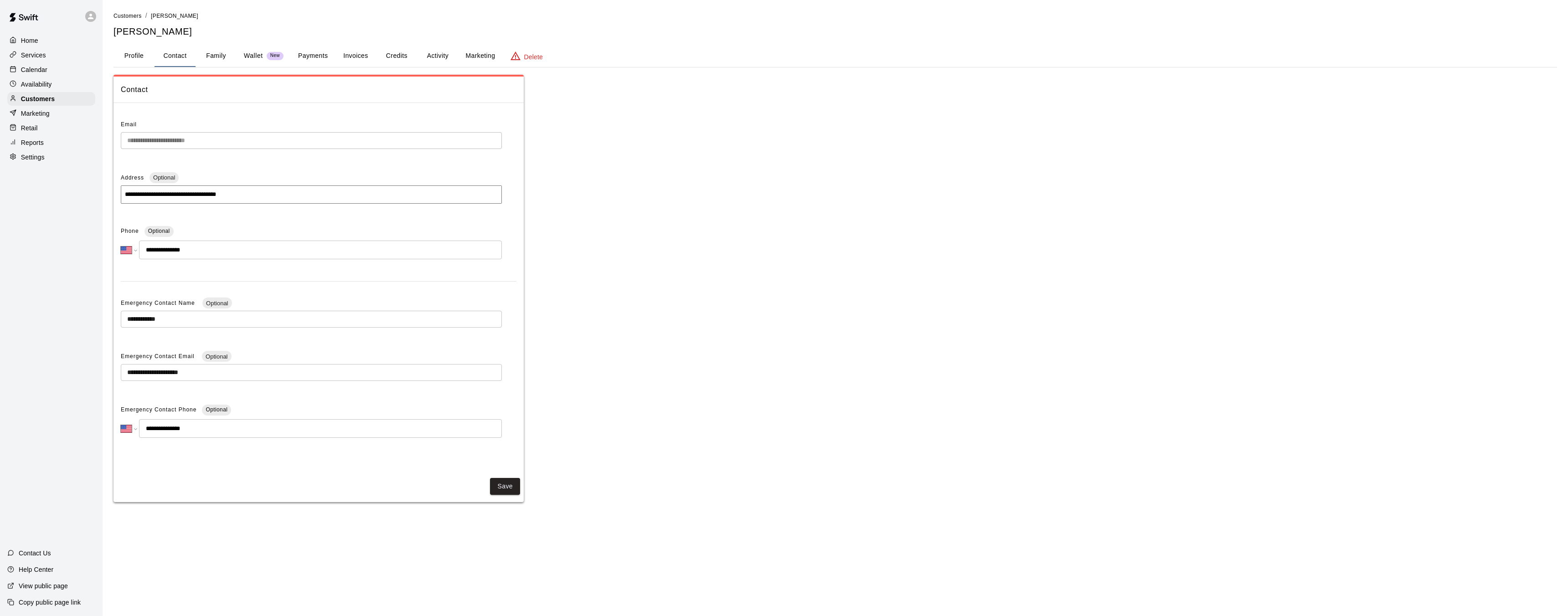
click at [213, 57] on button "Family" at bounding box center [215, 56] width 41 height 22
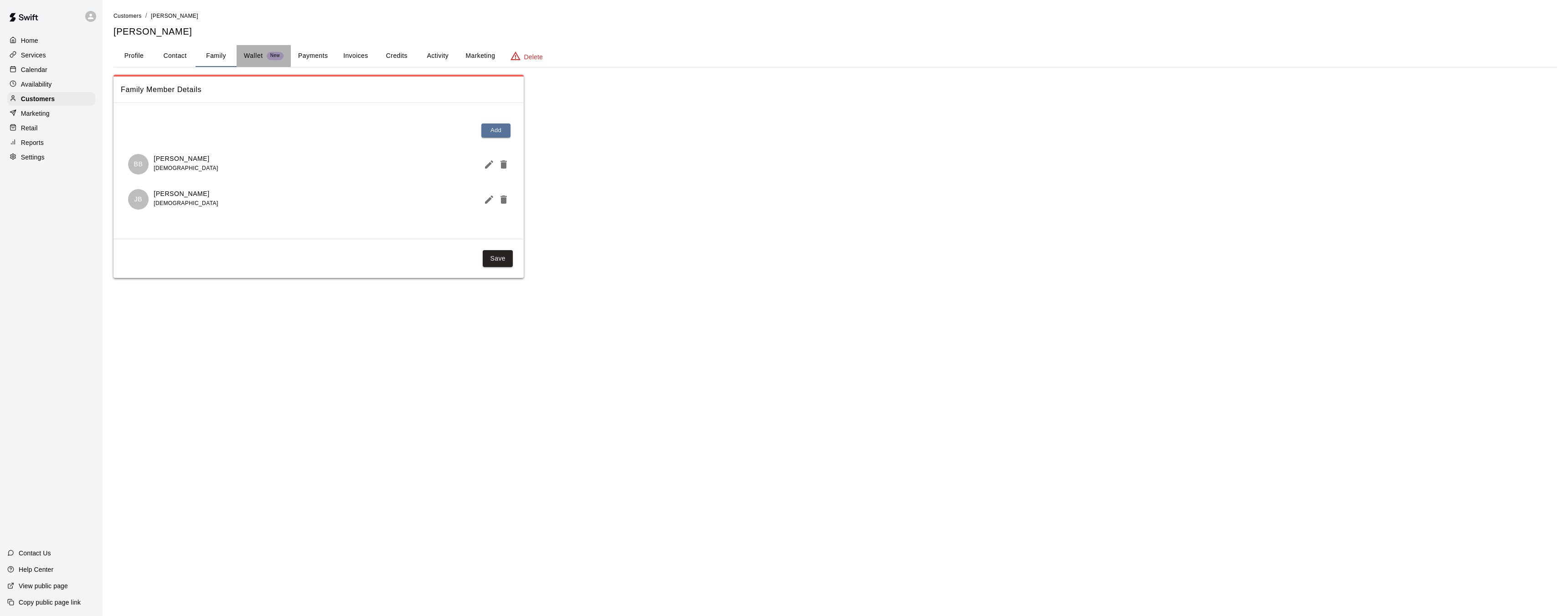
click at [251, 60] on p "Wallet" at bounding box center [253, 56] width 19 height 10
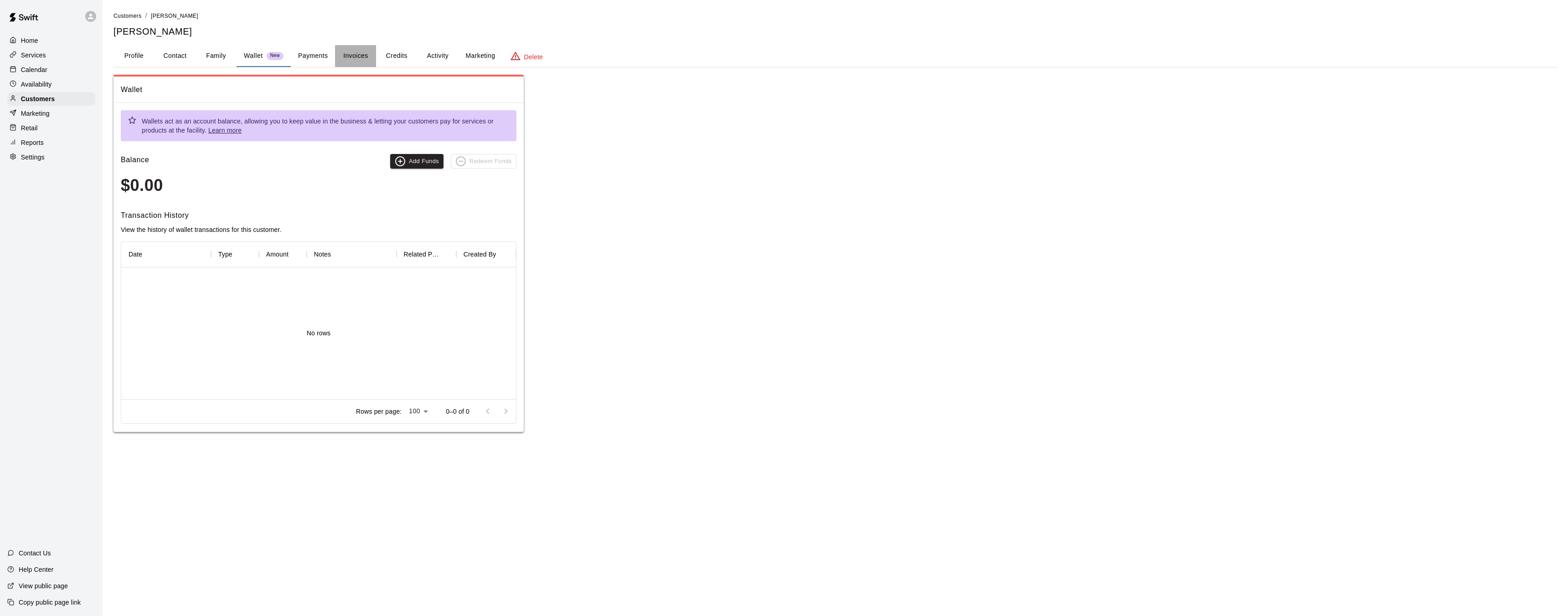
click at [350, 54] on button "Invoices" at bounding box center [355, 56] width 41 height 22
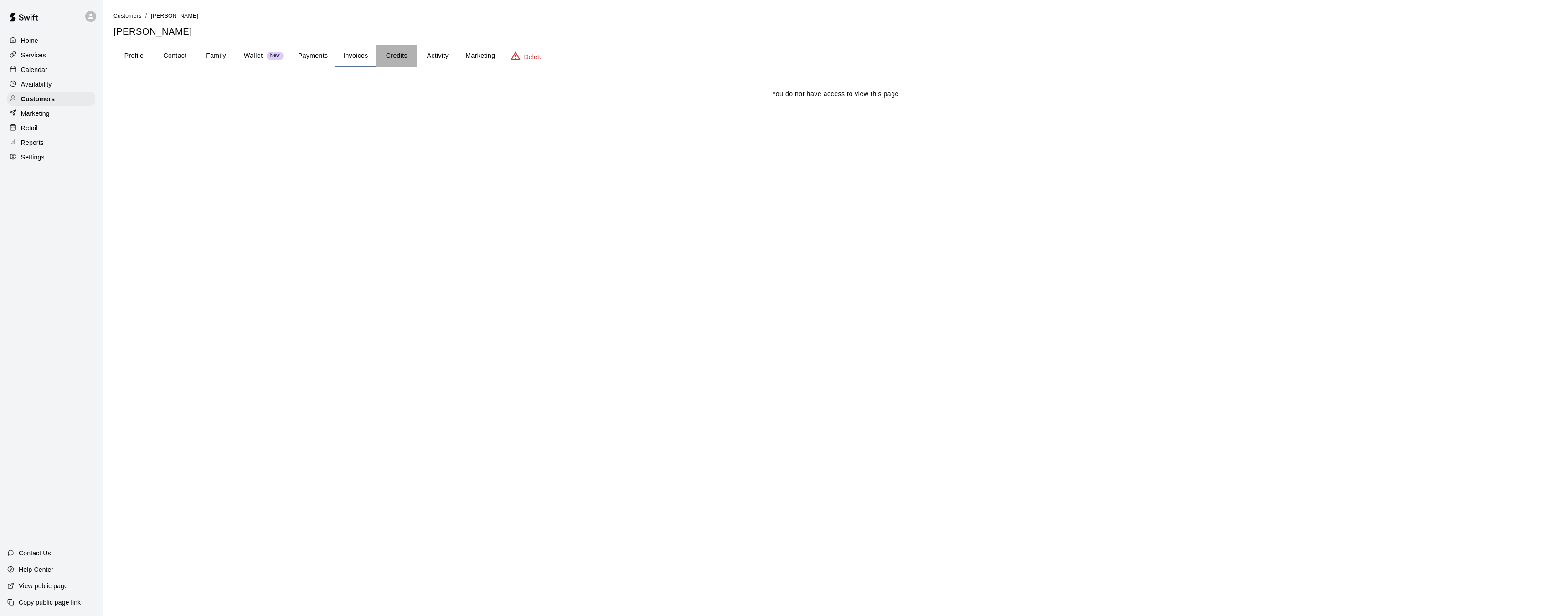
click at [392, 61] on button "Credits" at bounding box center [396, 56] width 41 height 22
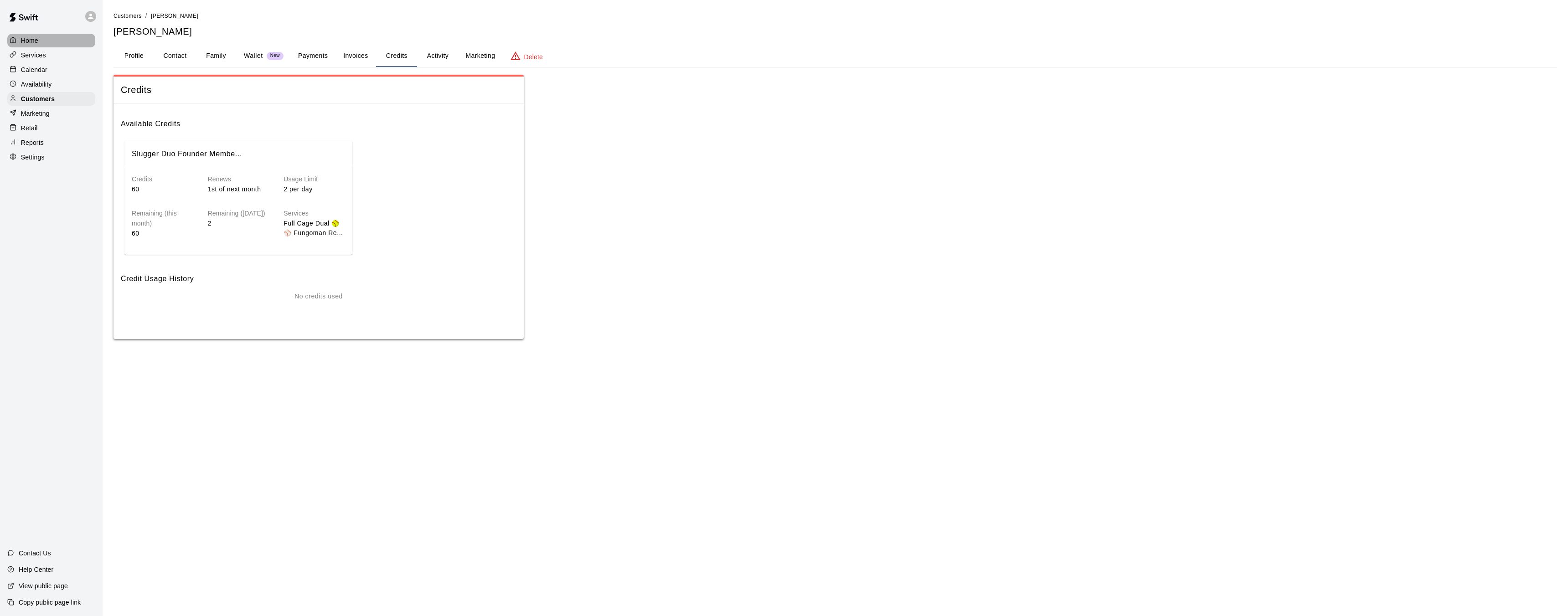
click at [39, 39] on div "Home" at bounding box center [51, 40] width 88 height 13
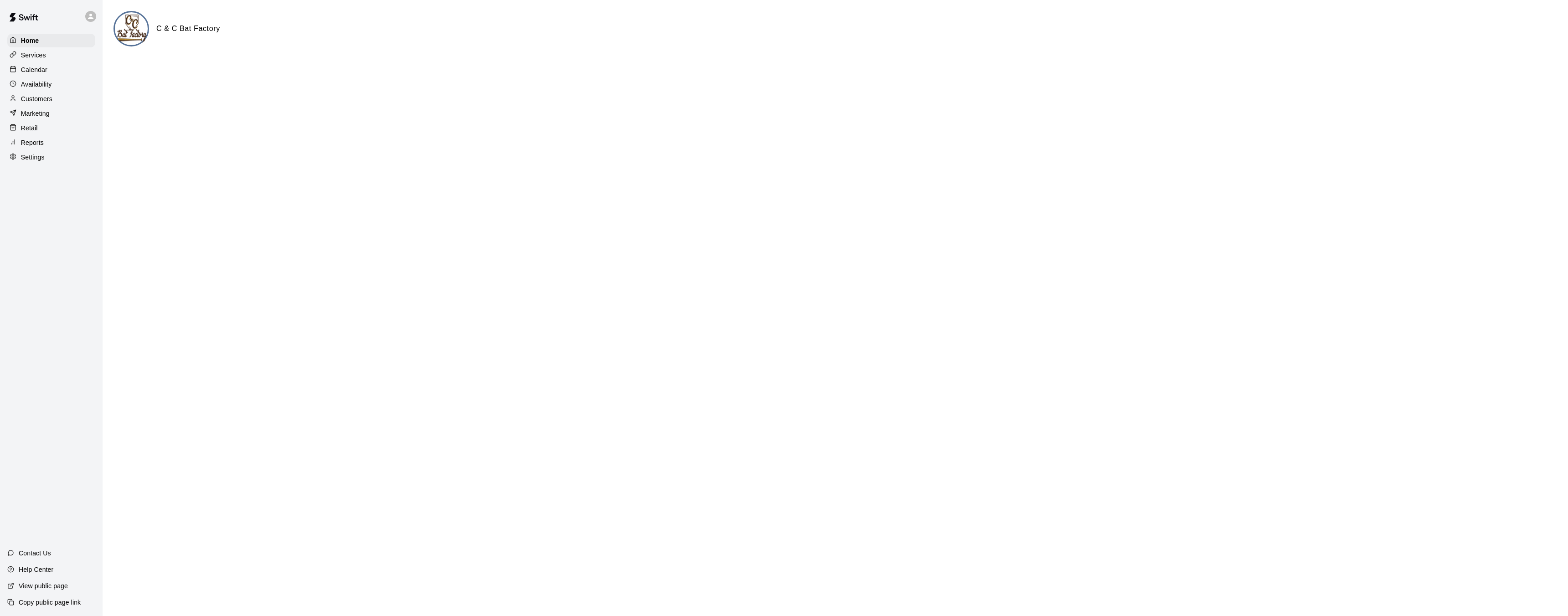
click at [40, 70] on p "Calendar" at bounding box center [33, 69] width 26 height 9
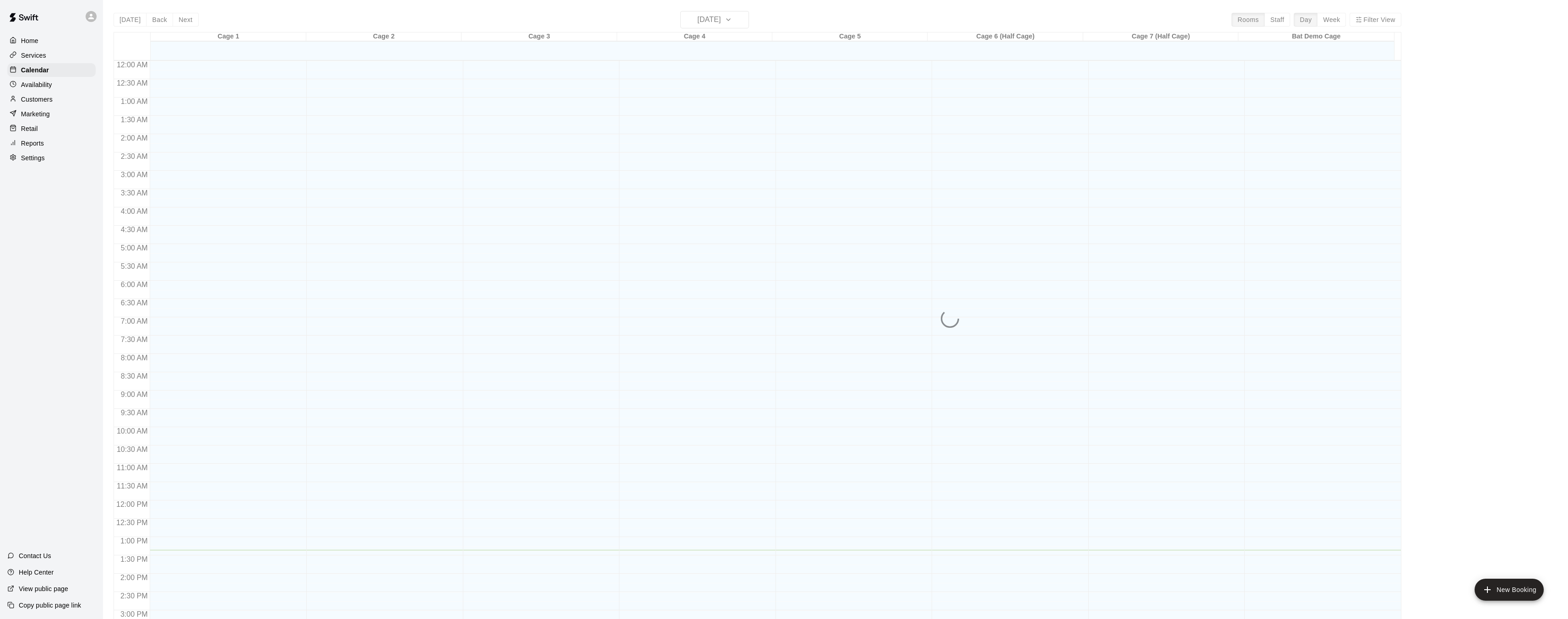
scroll to position [283, 0]
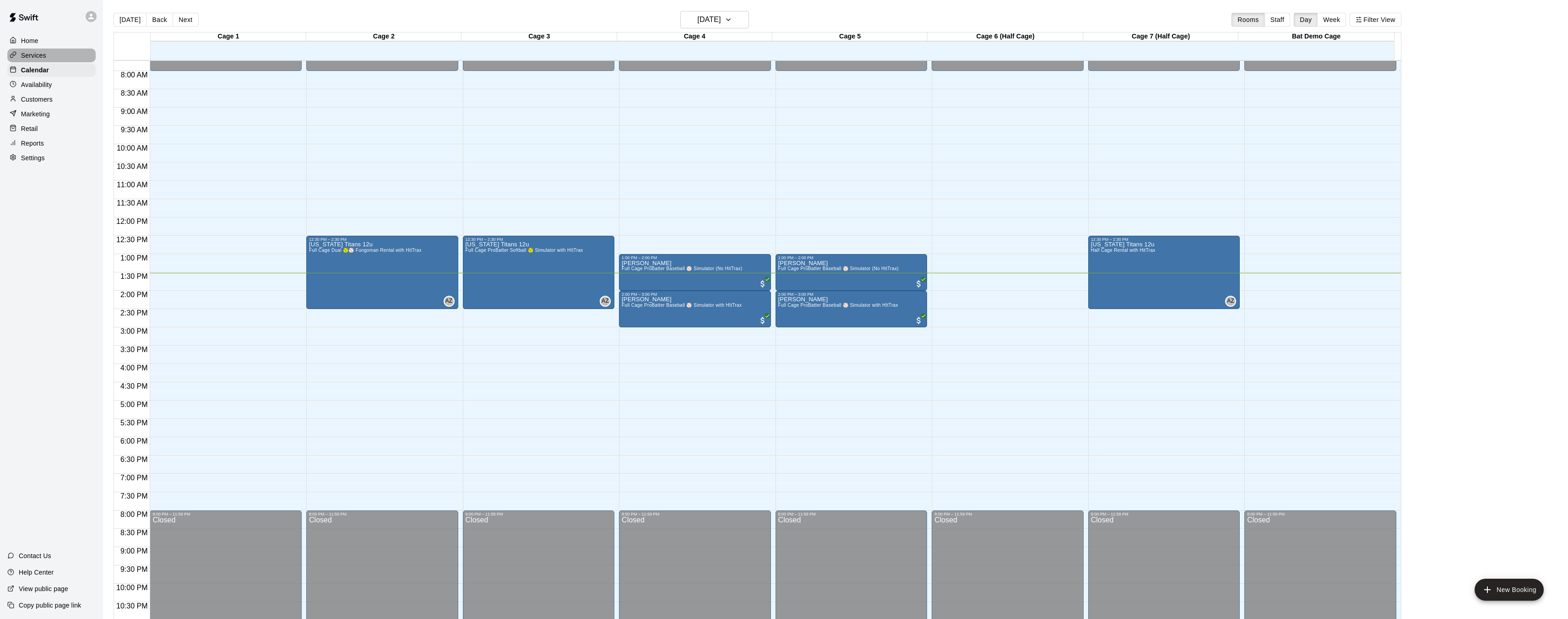
click at [42, 55] on p "Services" at bounding box center [33, 55] width 25 height 9
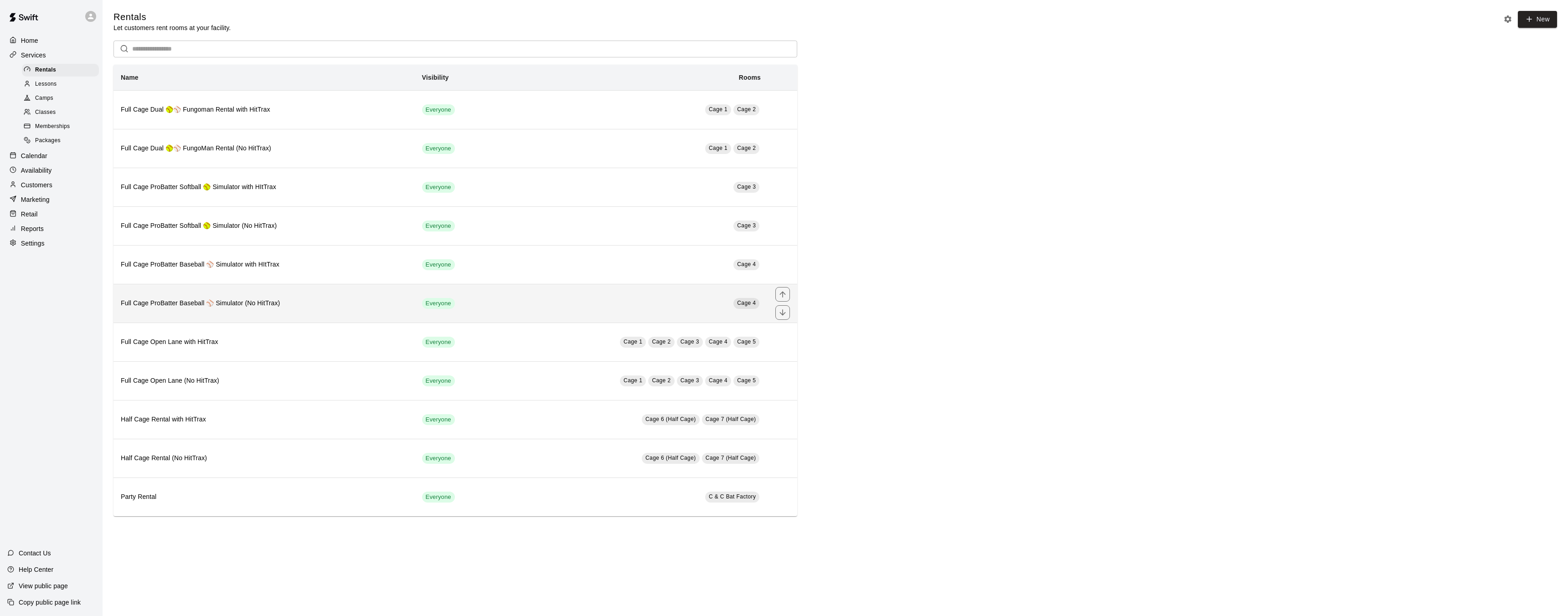
click at [663, 299] on td "Cage 4" at bounding box center [632, 304] width 271 height 39
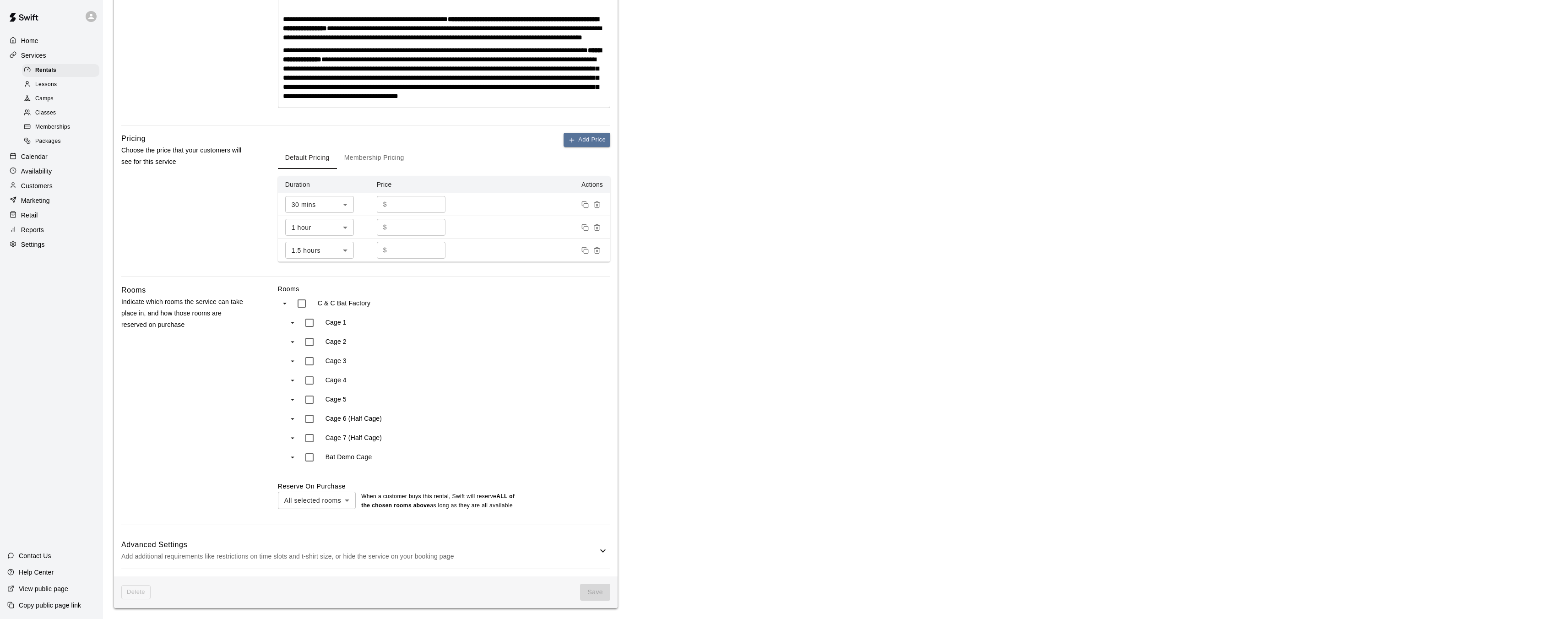
scroll to position [256, 0]
click at [336, 502] on body "**********" at bounding box center [787, 191] width 1575 height 856
click at [334, 537] on li "Any selected room" at bounding box center [317, 535] width 78 height 15
click at [331, 507] on body "**********" at bounding box center [787, 191] width 1575 height 856
click at [329, 519] on li "All selected rooms" at bounding box center [317, 521] width 78 height 15
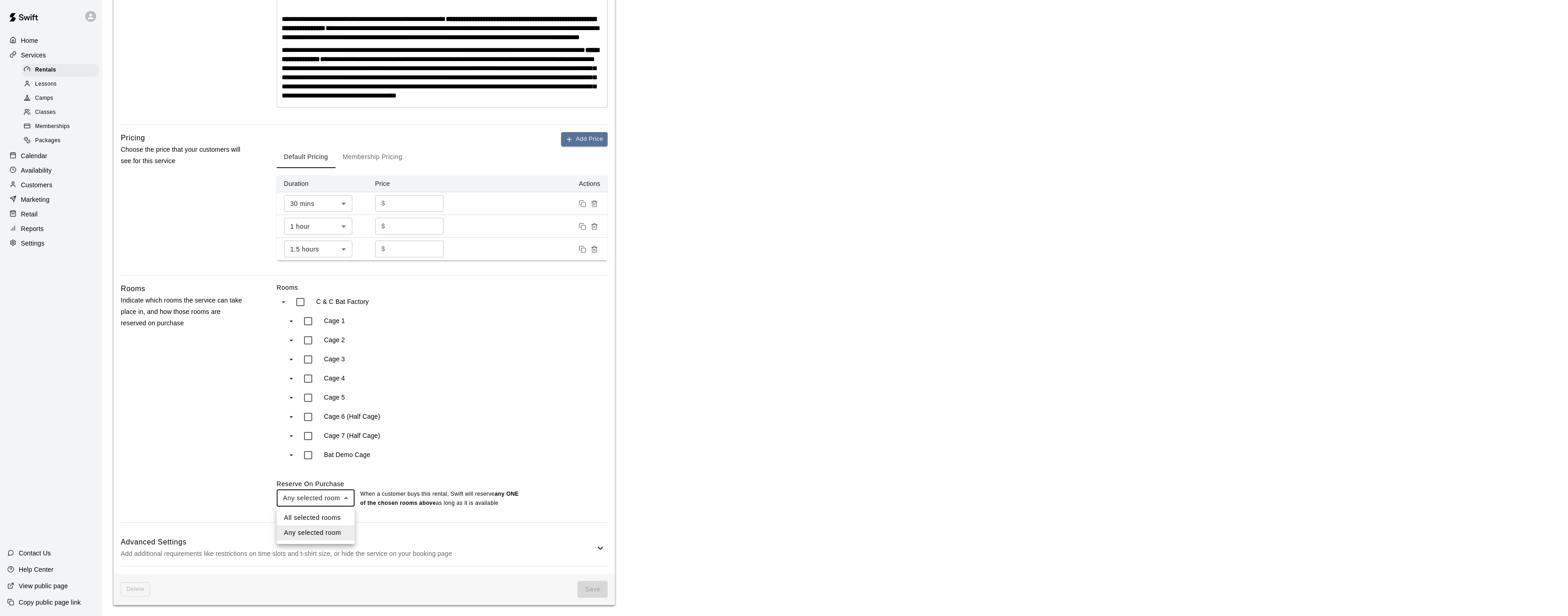
type input "***"
click at [589, 592] on button "Save" at bounding box center [592, 590] width 30 height 17
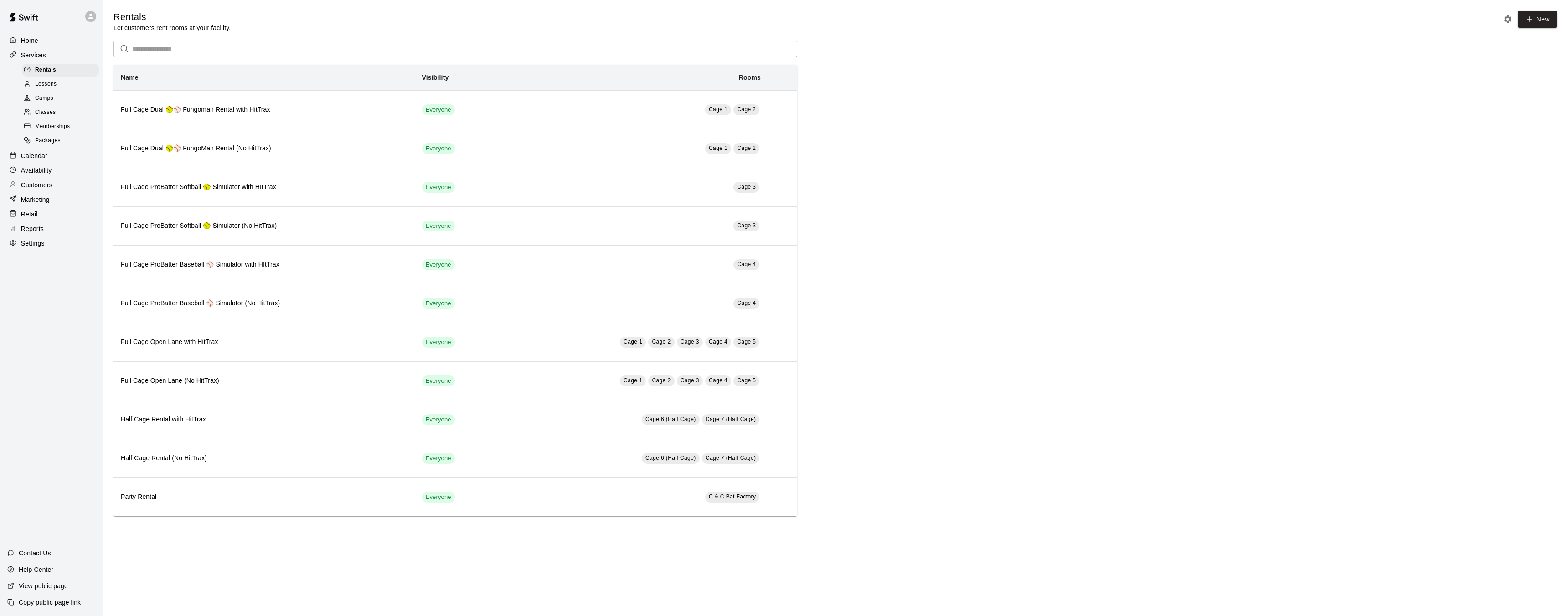
click at [41, 156] on p "Calendar" at bounding box center [33, 156] width 26 height 9
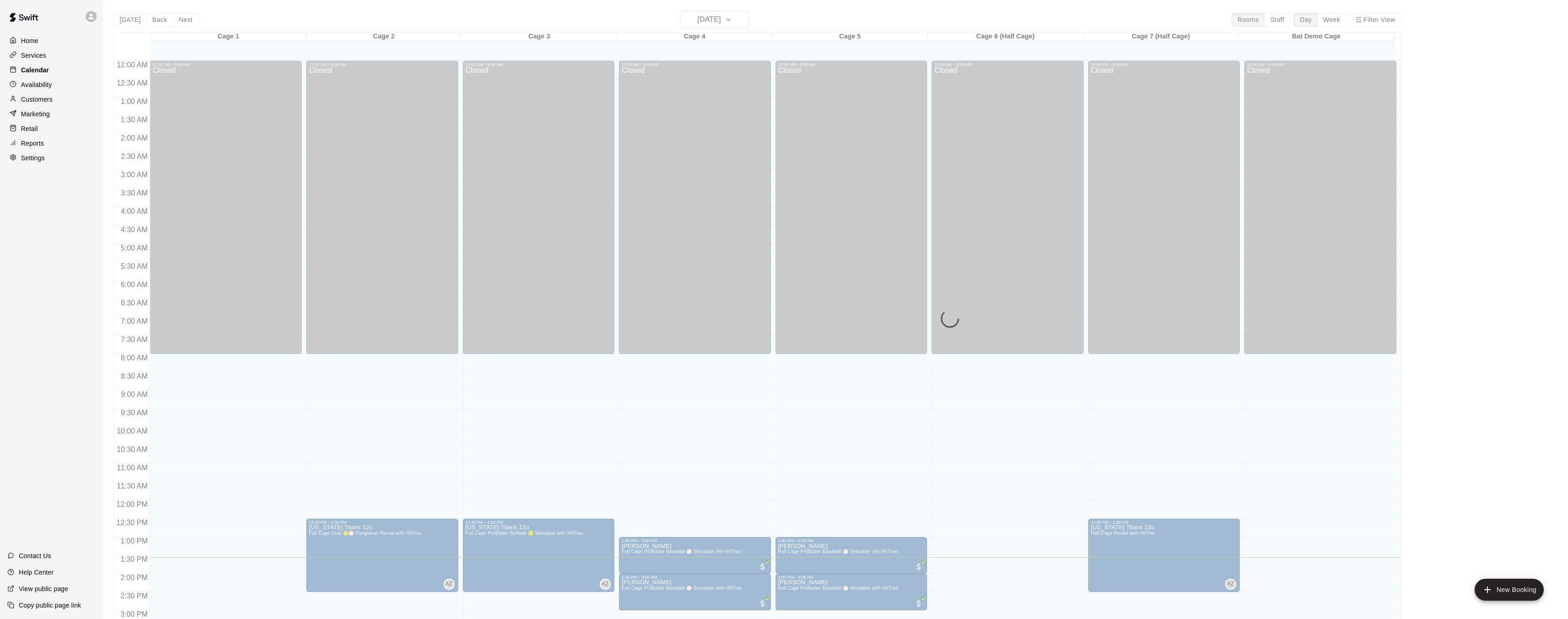
scroll to position [283, 0]
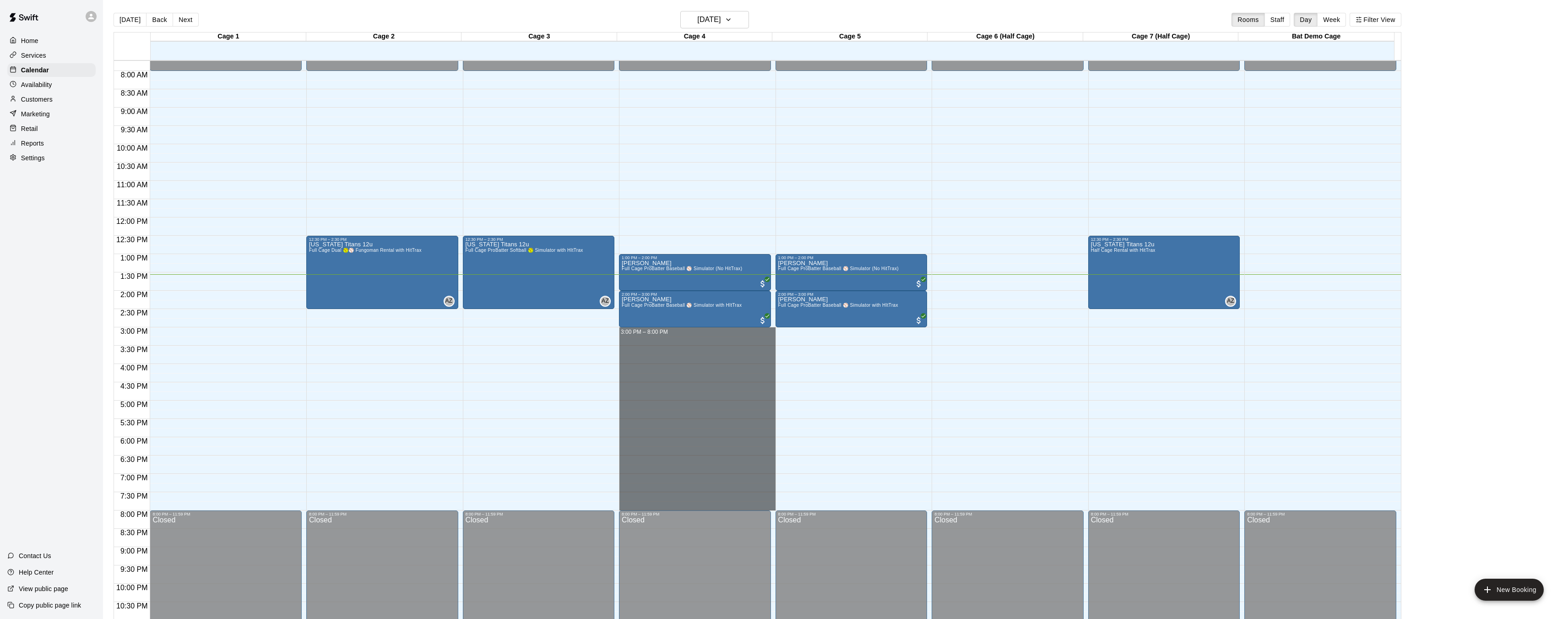
drag, startPoint x: 619, startPoint y: 328, endPoint x: 639, endPoint y: 504, distance: 177.1
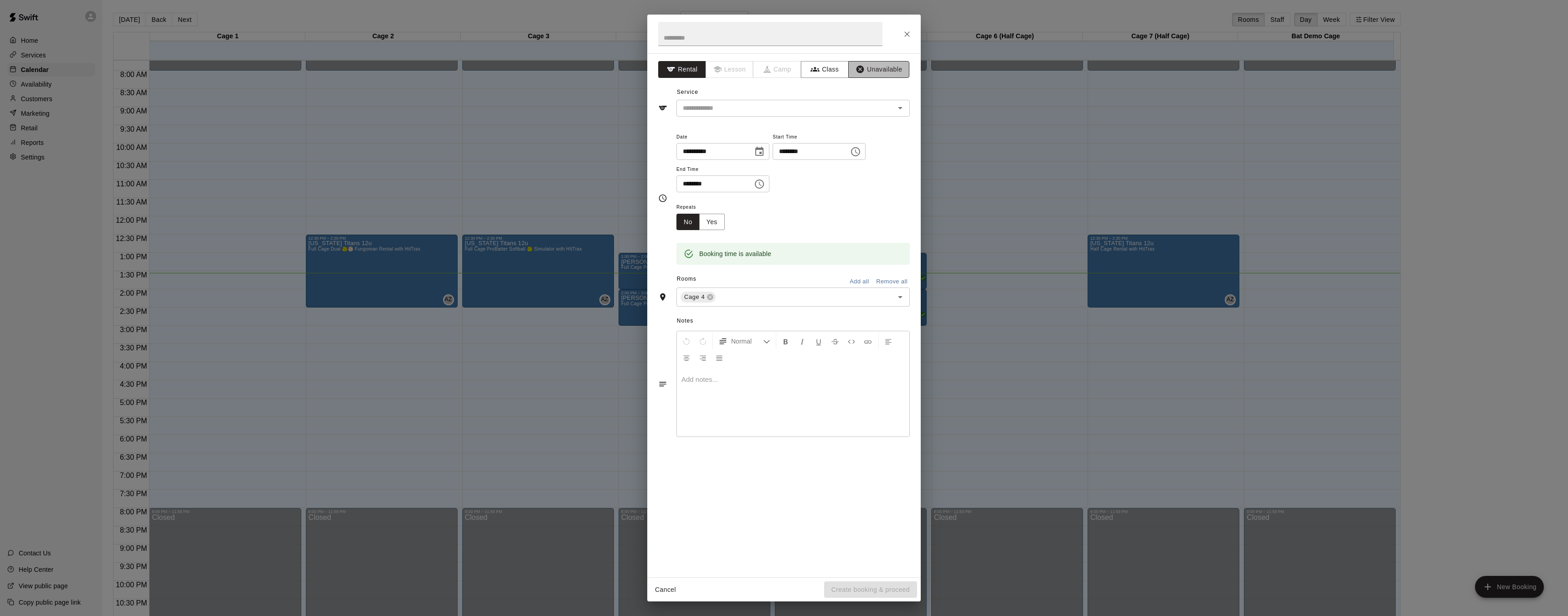
click at [897, 66] on button "Unavailable" at bounding box center [879, 69] width 61 height 17
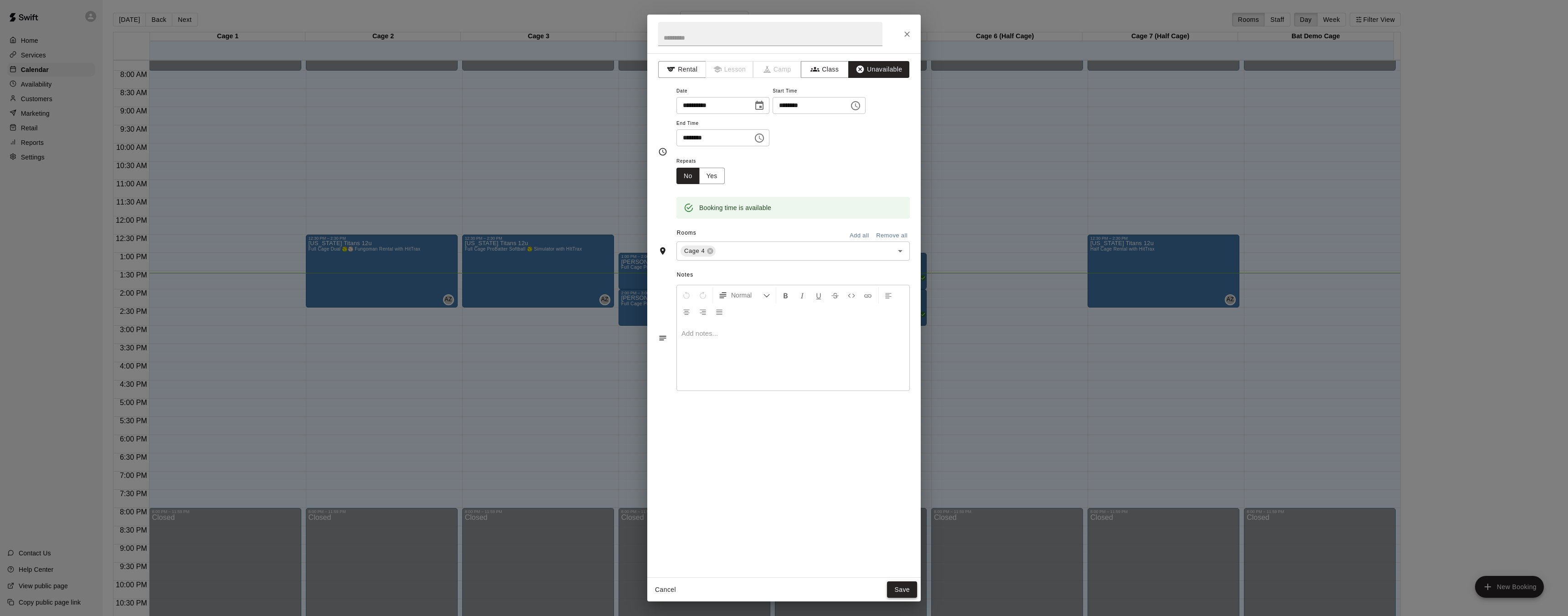
click at [905, 594] on button "Save" at bounding box center [901, 590] width 30 height 17
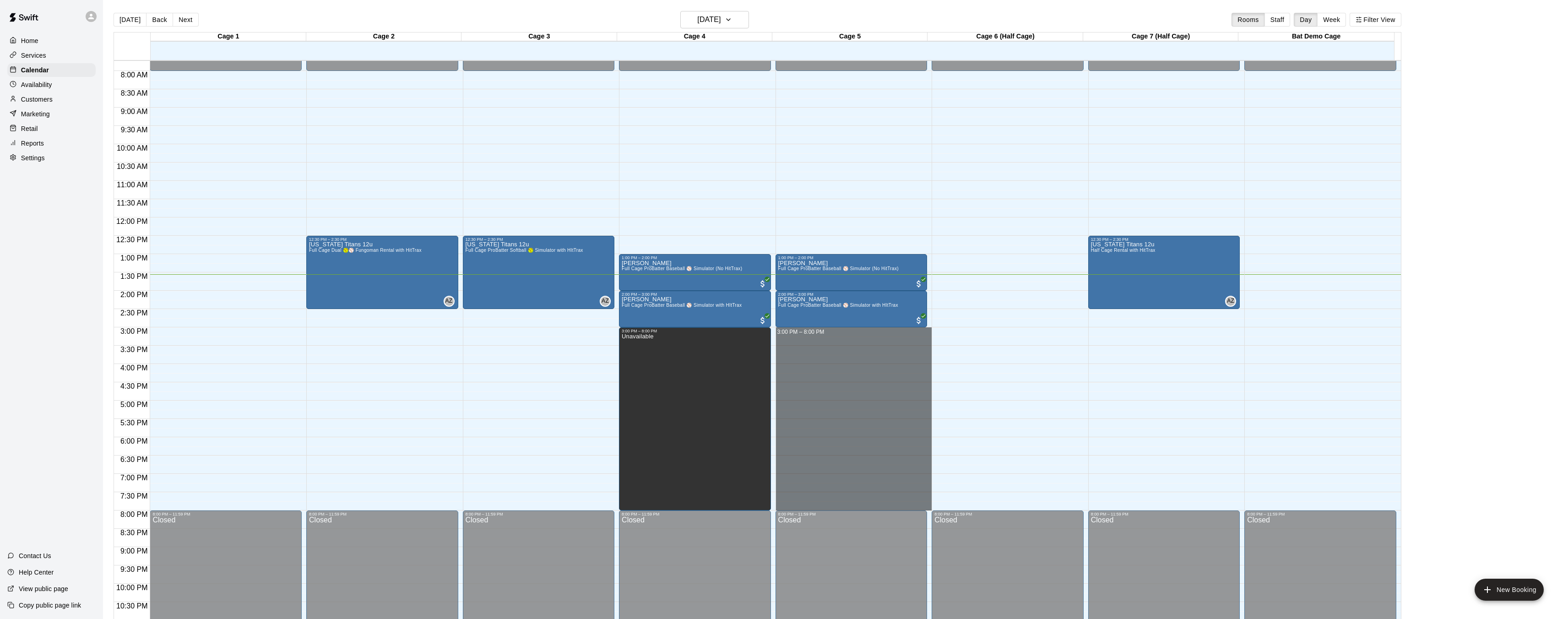
drag, startPoint x: 776, startPoint y: 328, endPoint x: 824, endPoint y: 503, distance: 181.5
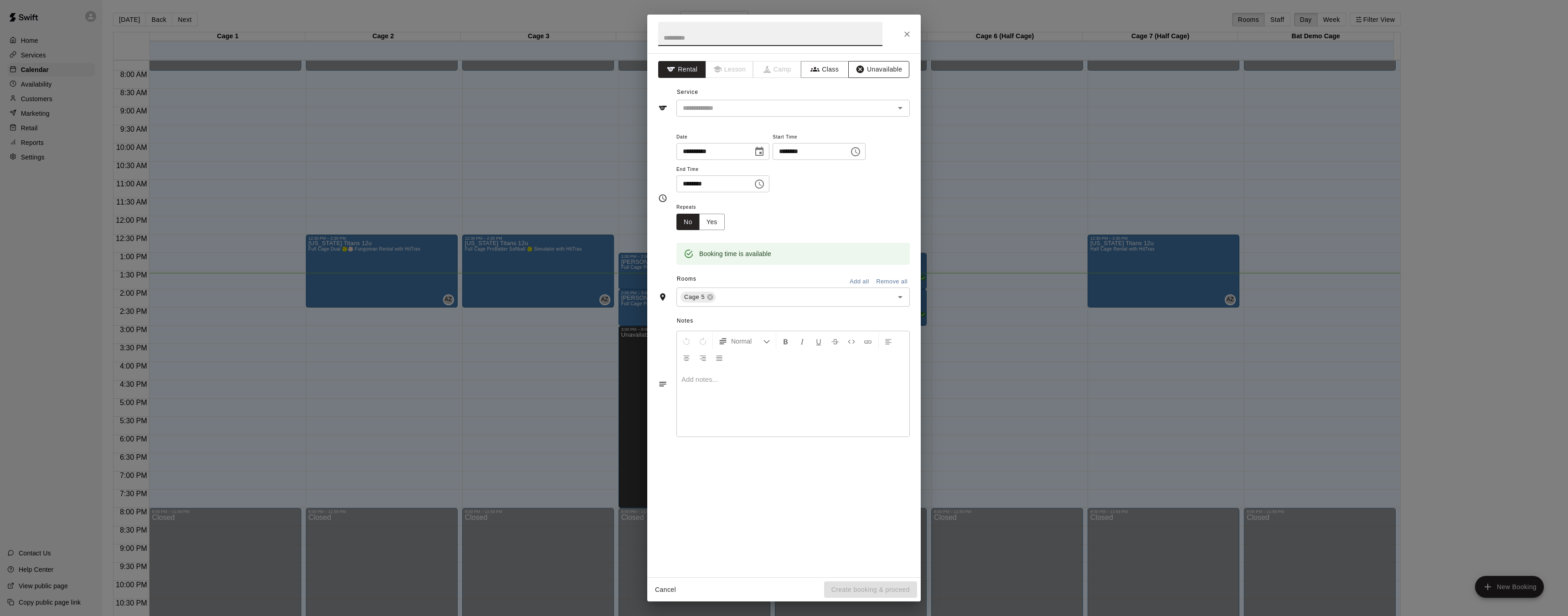
click at [867, 70] on button "Unavailable" at bounding box center [879, 69] width 61 height 17
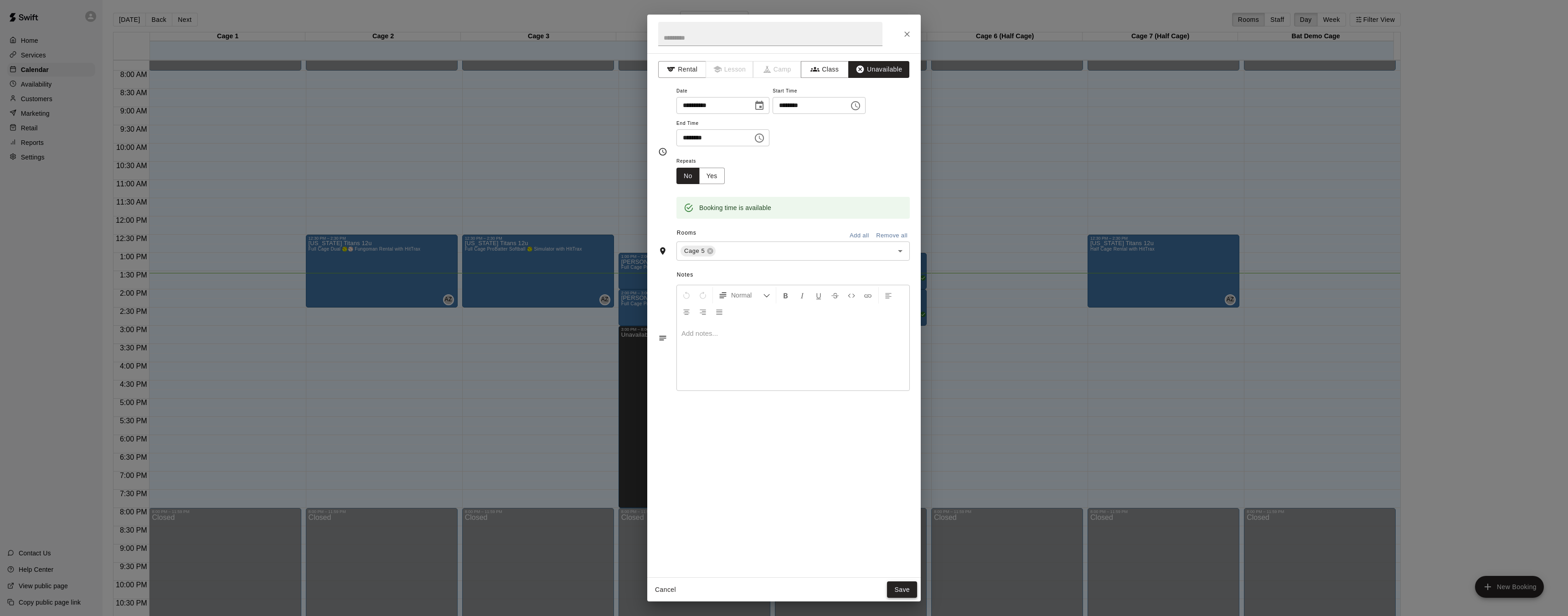
click at [912, 592] on button "Save" at bounding box center [901, 590] width 30 height 17
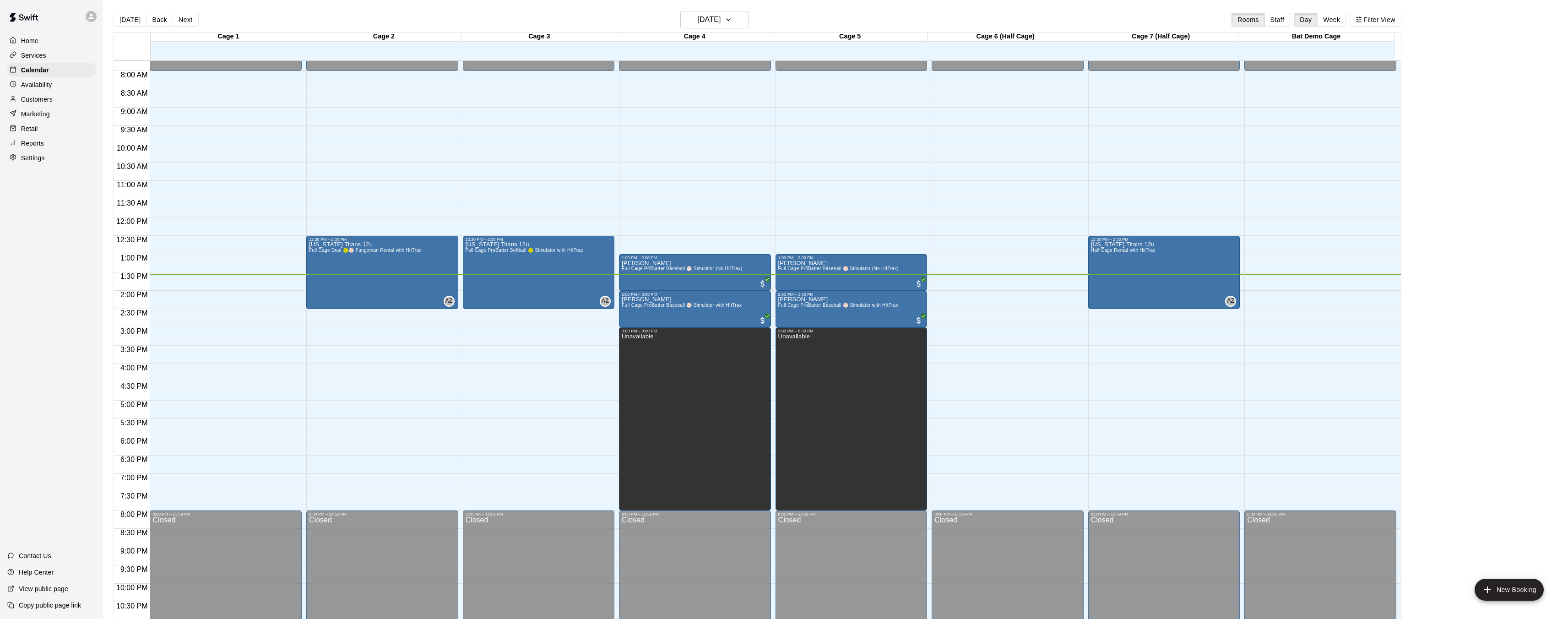
click at [66, 256] on div "Home Services Calendar Availability Customers Marketing Retail Reports Settings…" at bounding box center [51, 310] width 103 height 619
click at [635, 366] on icon "delete" at bounding box center [631, 365] width 11 height 11
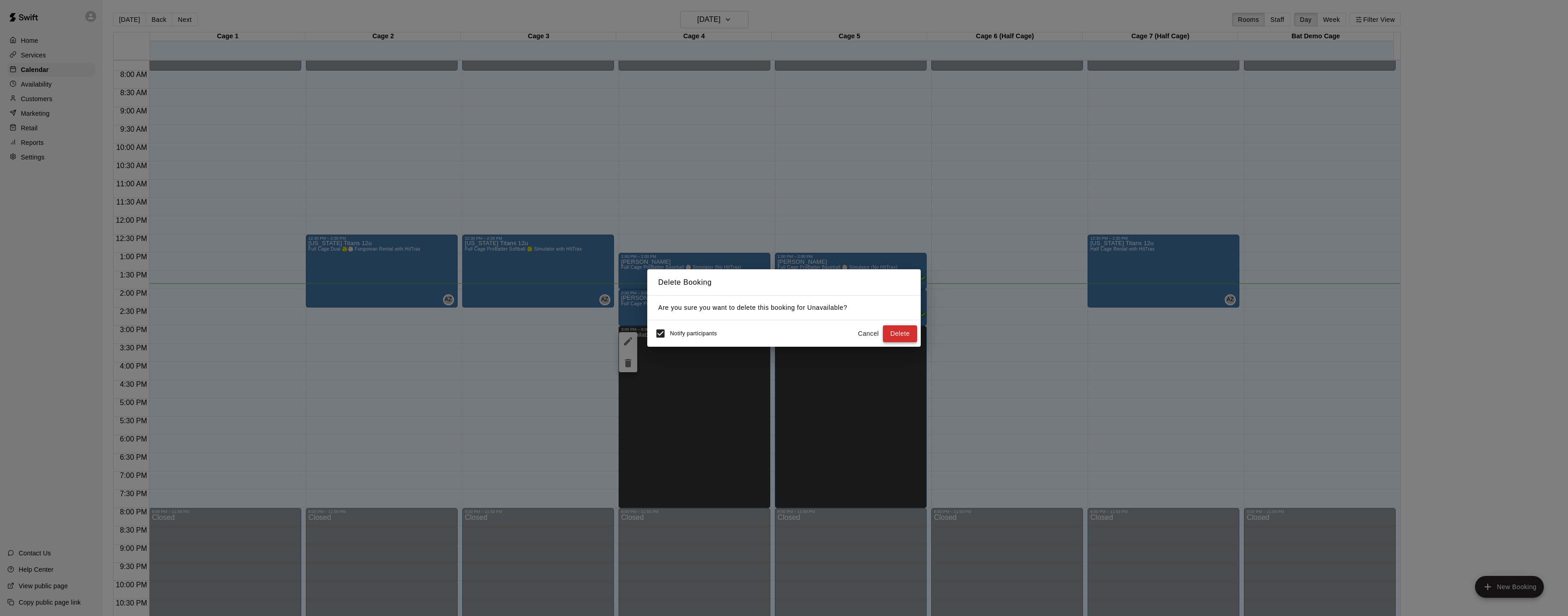
click at [911, 333] on button "Delete" at bounding box center [900, 334] width 34 height 17
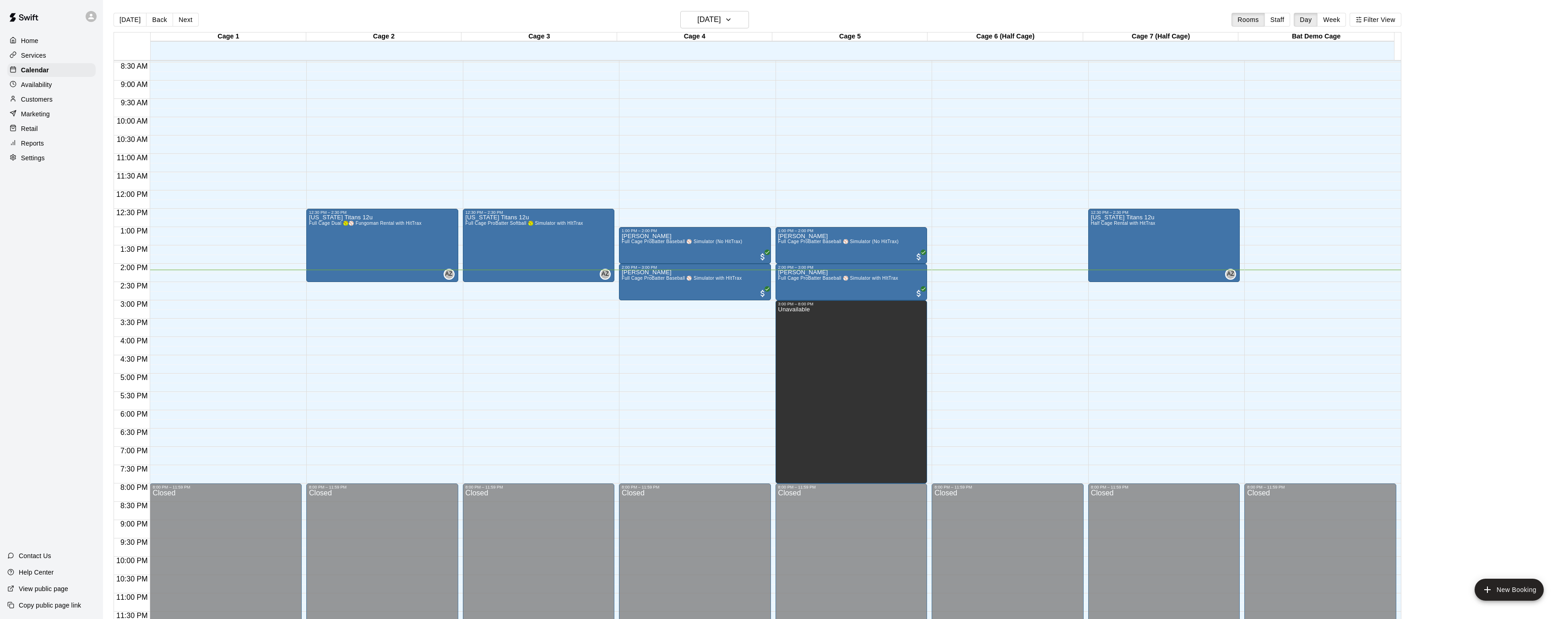
scroll to position [311, 0]
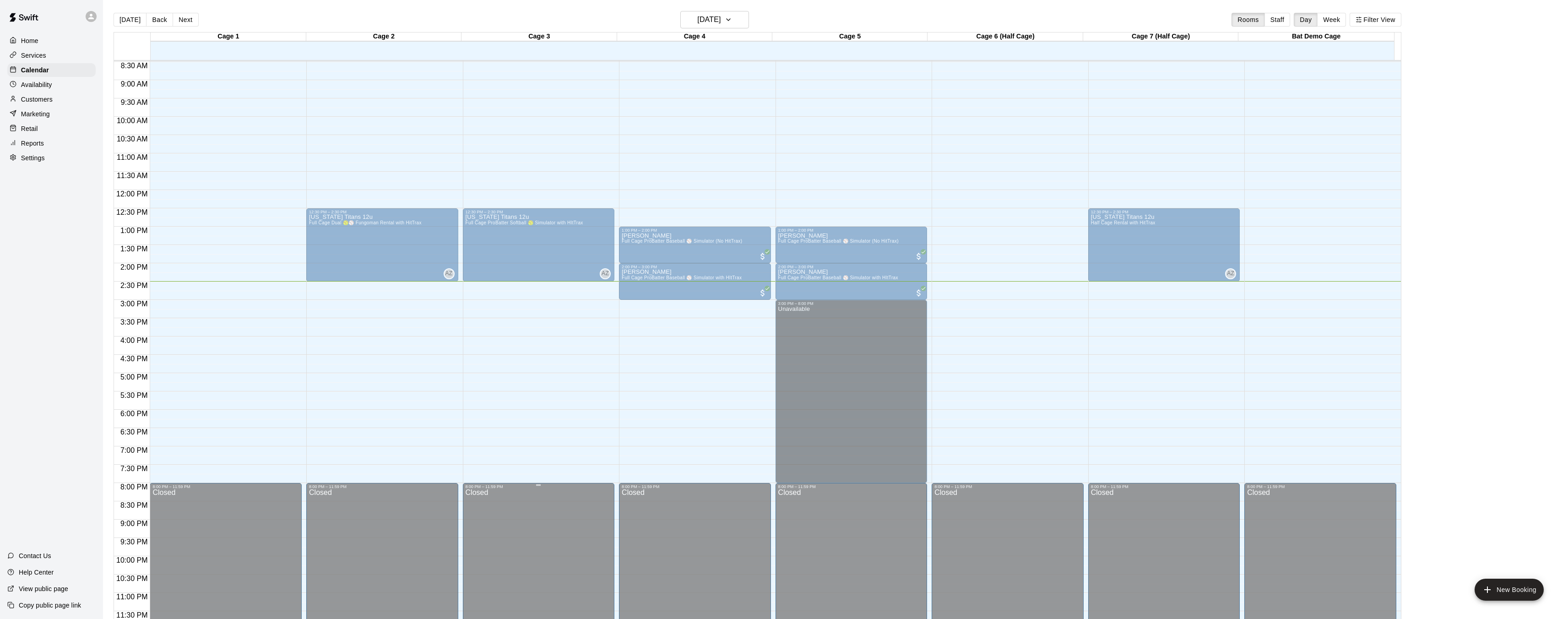
click at [505, 517] on div "Closed" at bounding box center [539, 561] width 147 height 143
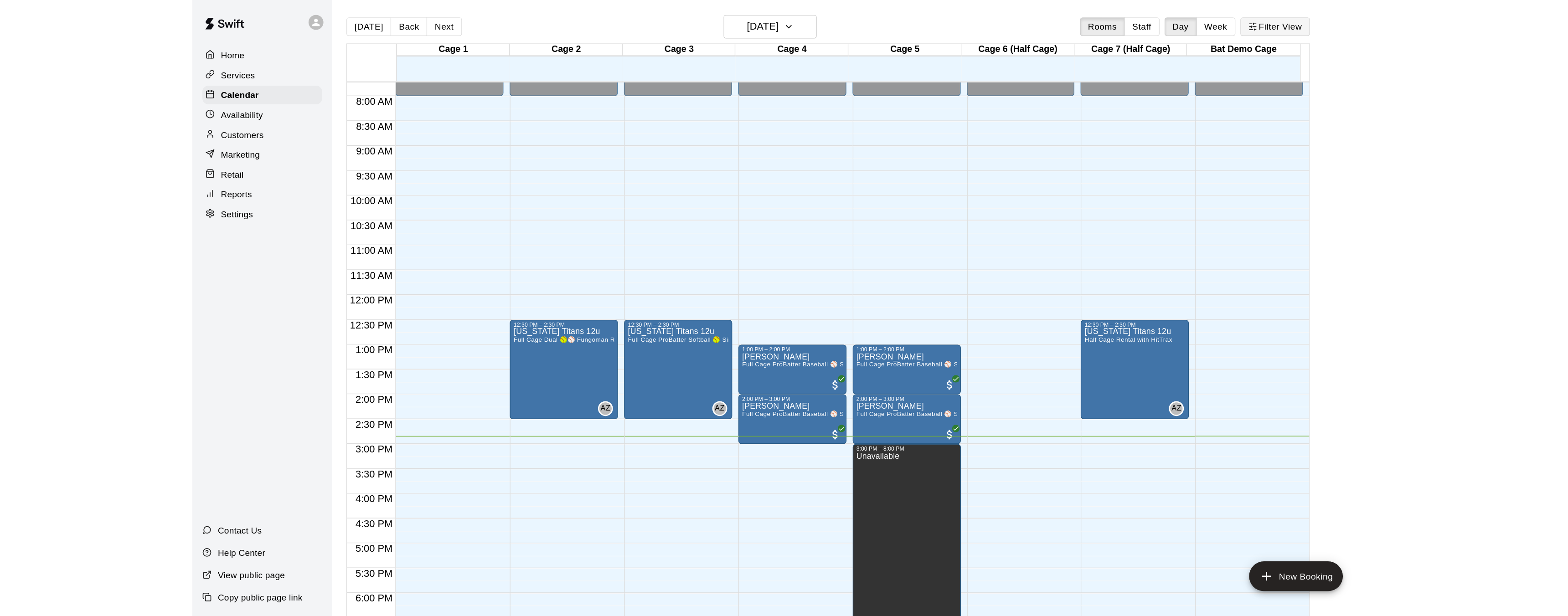
scroll to position [282, 0]
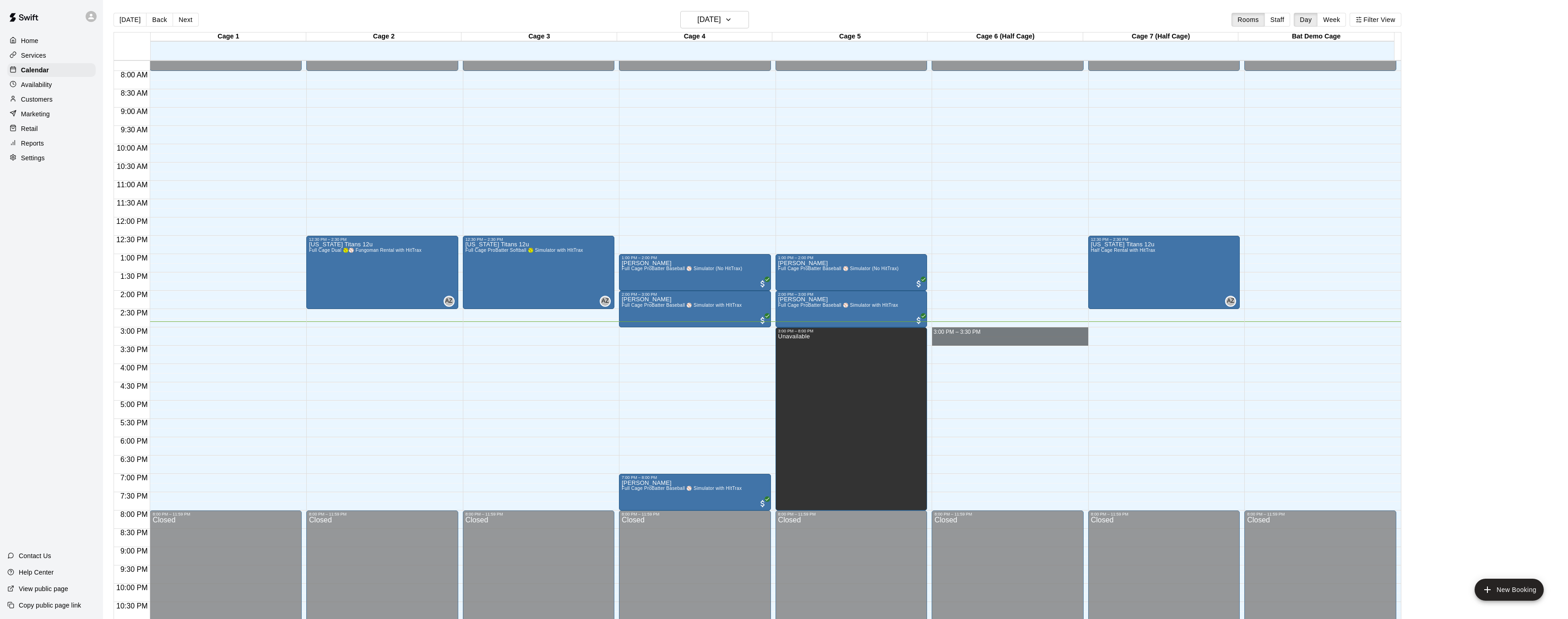
drag, startPoint x: 931, startPoint y: 328, endPoint x: 960, endPoint y: 339, distance: 31.0
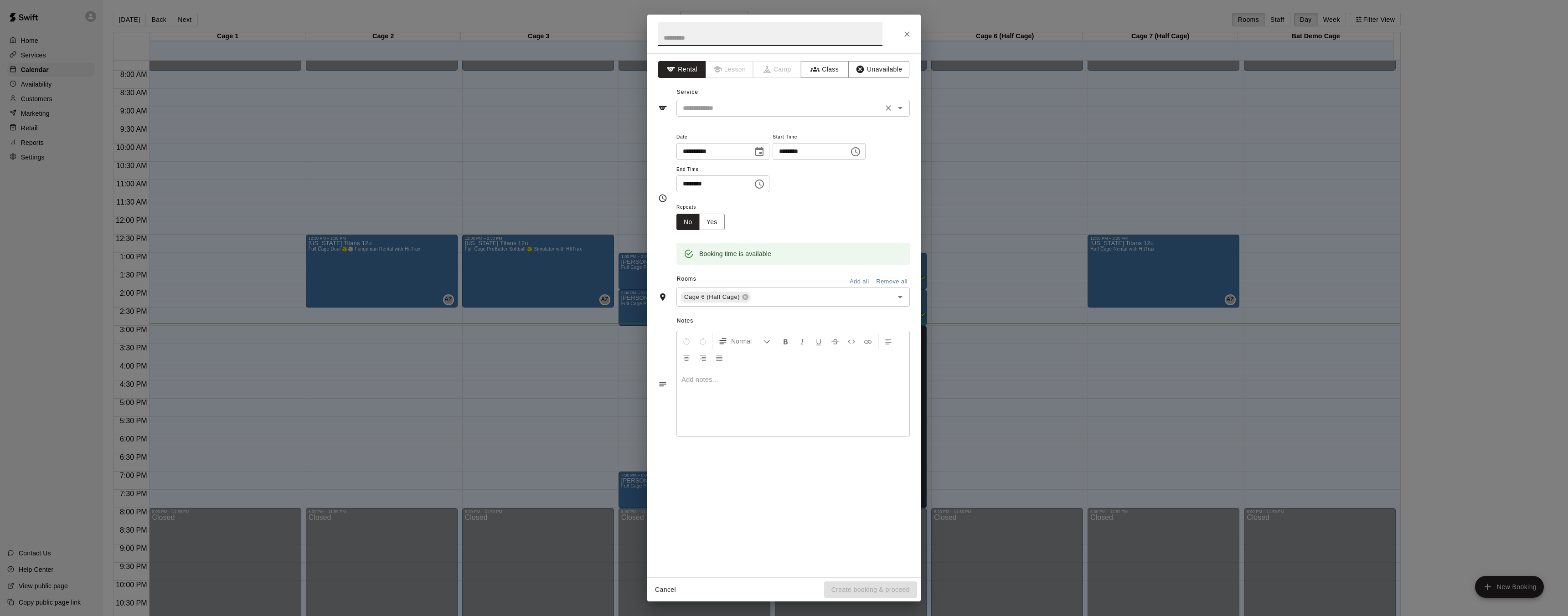
click at [733, 107] on input "text" at bounding box center [780, 108] width 201 height 12
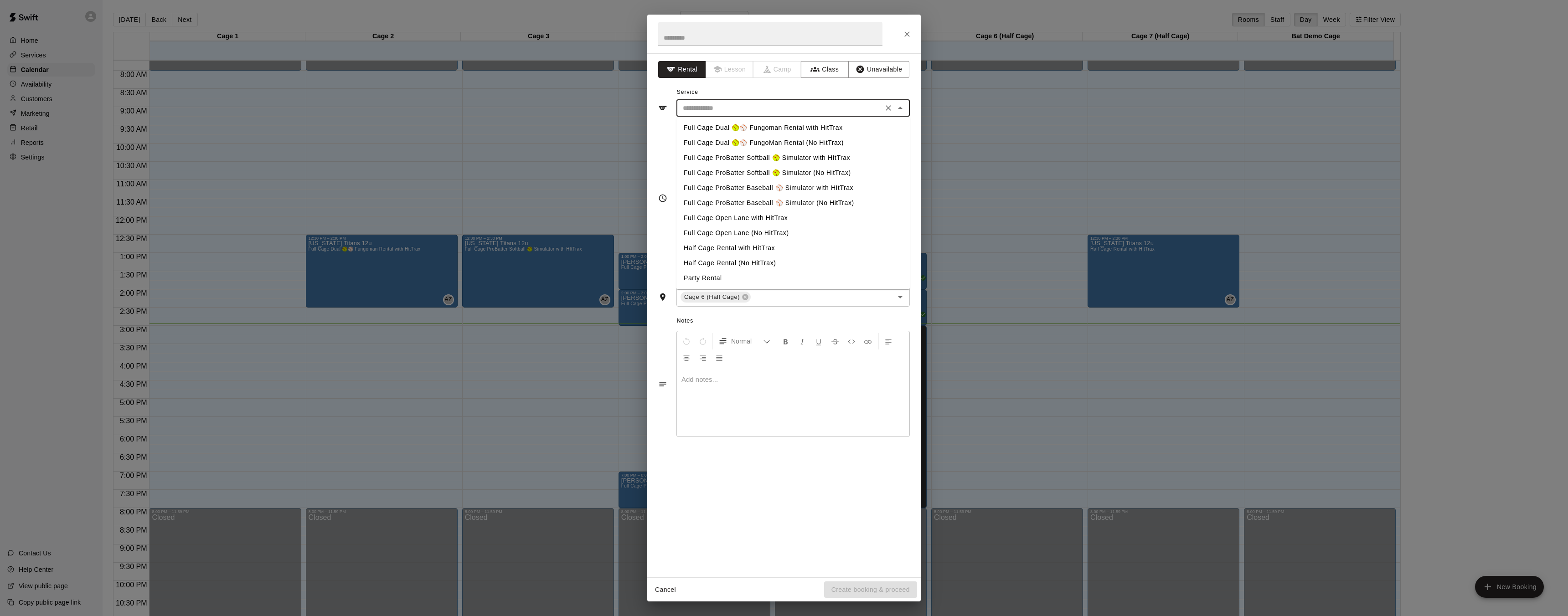
click at [760, 247] on li "Half Cage Rental with HitTrax" at bounding box center [793, 248] width 233 height 15
type input "**********"
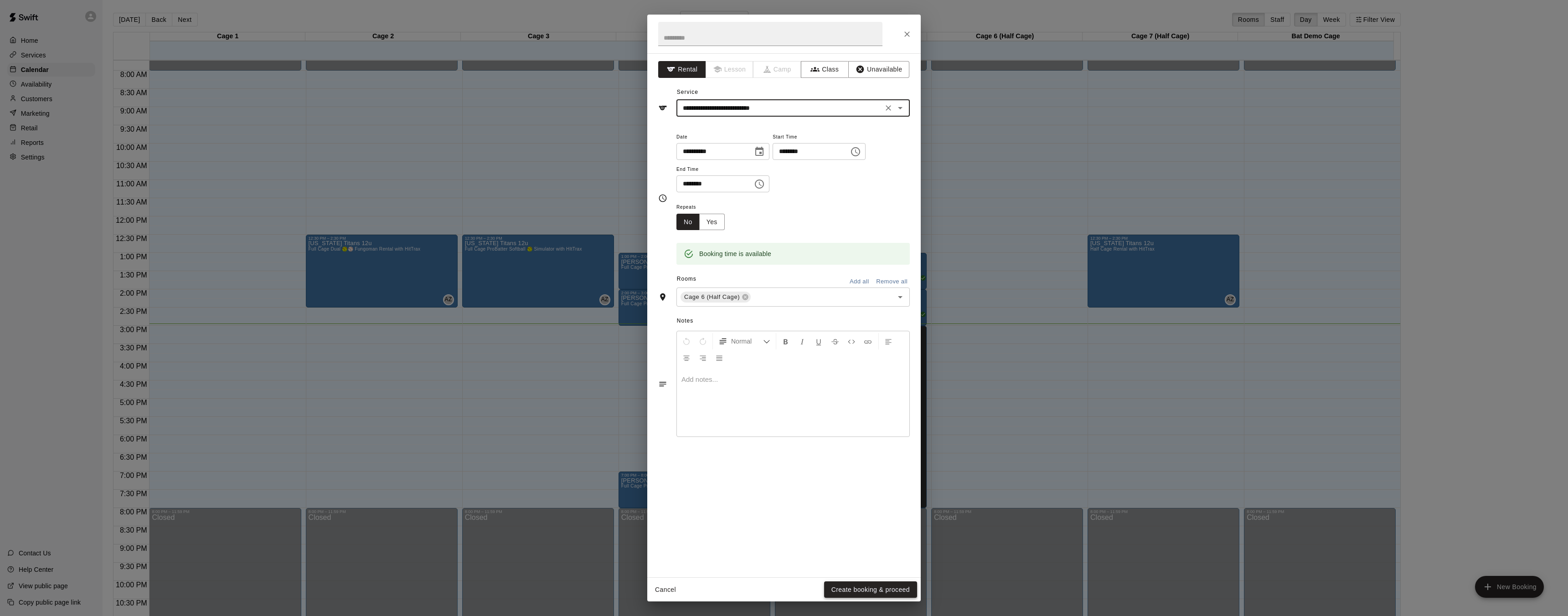
click at [862, 592] on button "Create booking & proceed" at bounding box center [870, 590] width 93 height 17
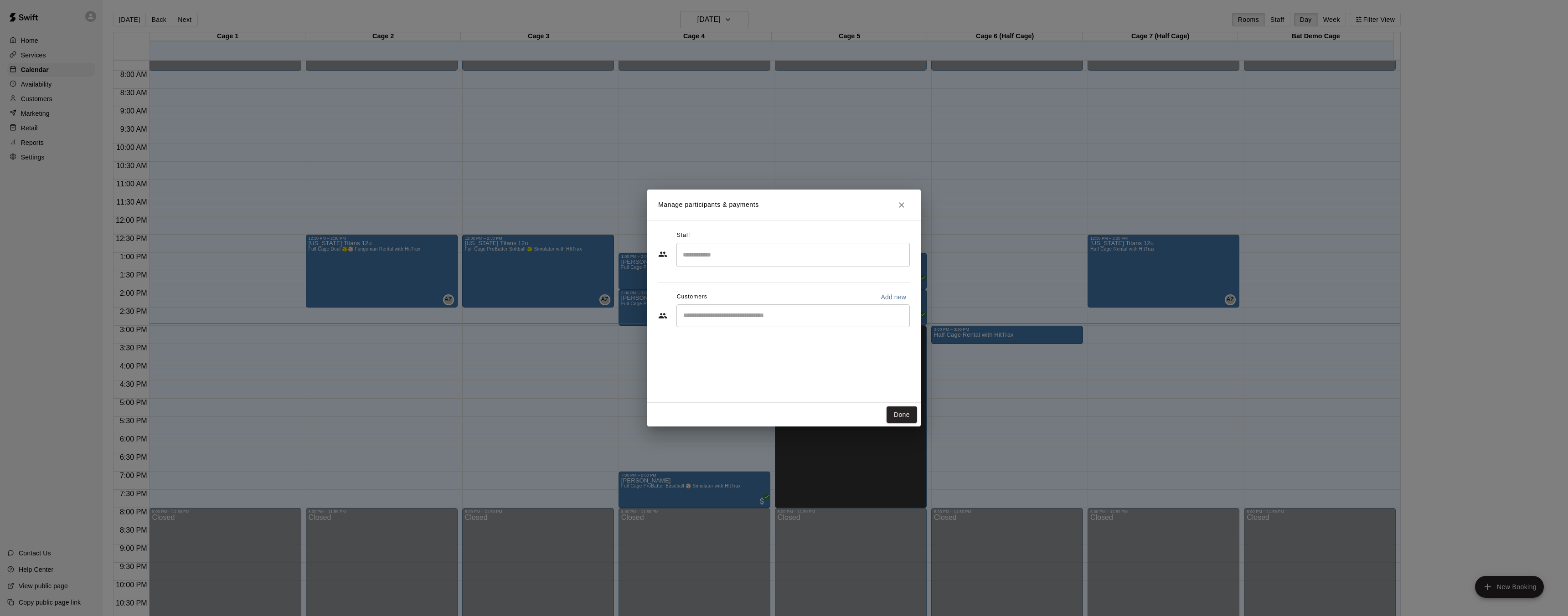
click at [743, 255] on input "Search staff" at bounding box center [793, 255] width 225 height 16
click at [657, 340] on div "Staff ​ Customers Add new ​" at bounding box center [783, 312] width 273 height 183
click at [734, 317] on input "Start typing to search customers..." at bounding box center [793, 315] width 225 height 9
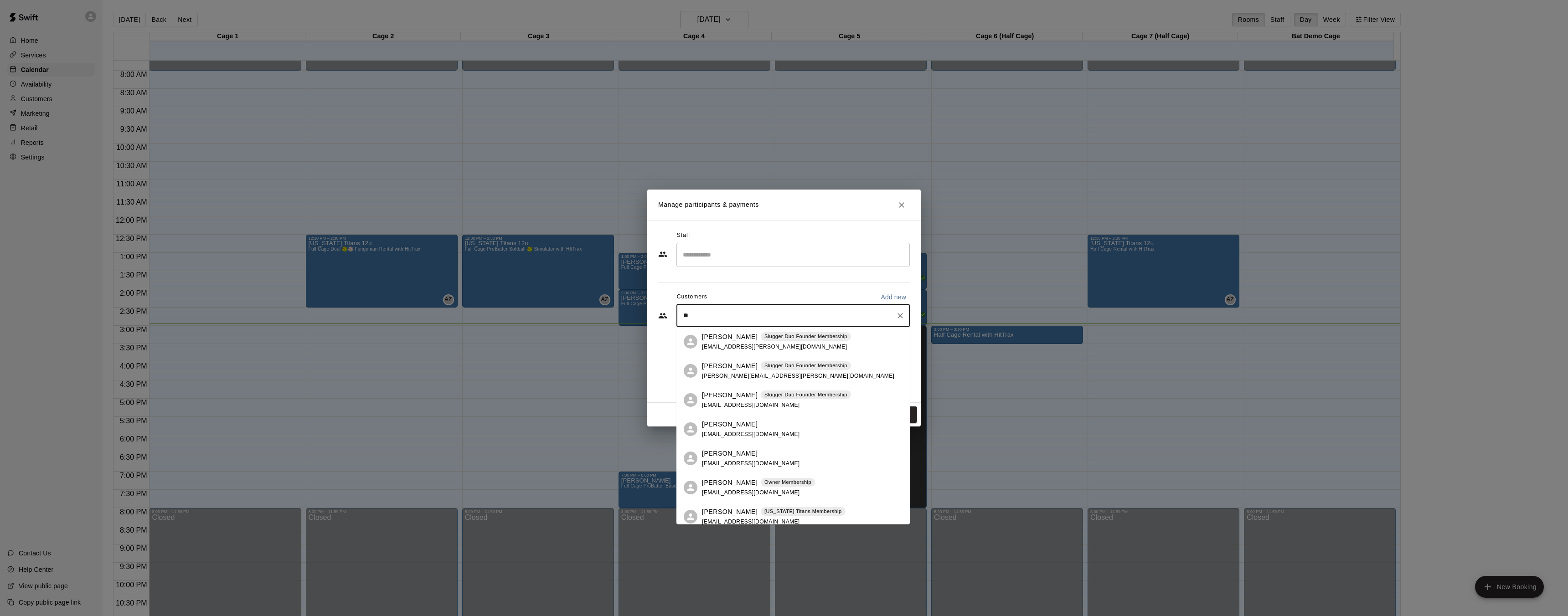
type input "*"
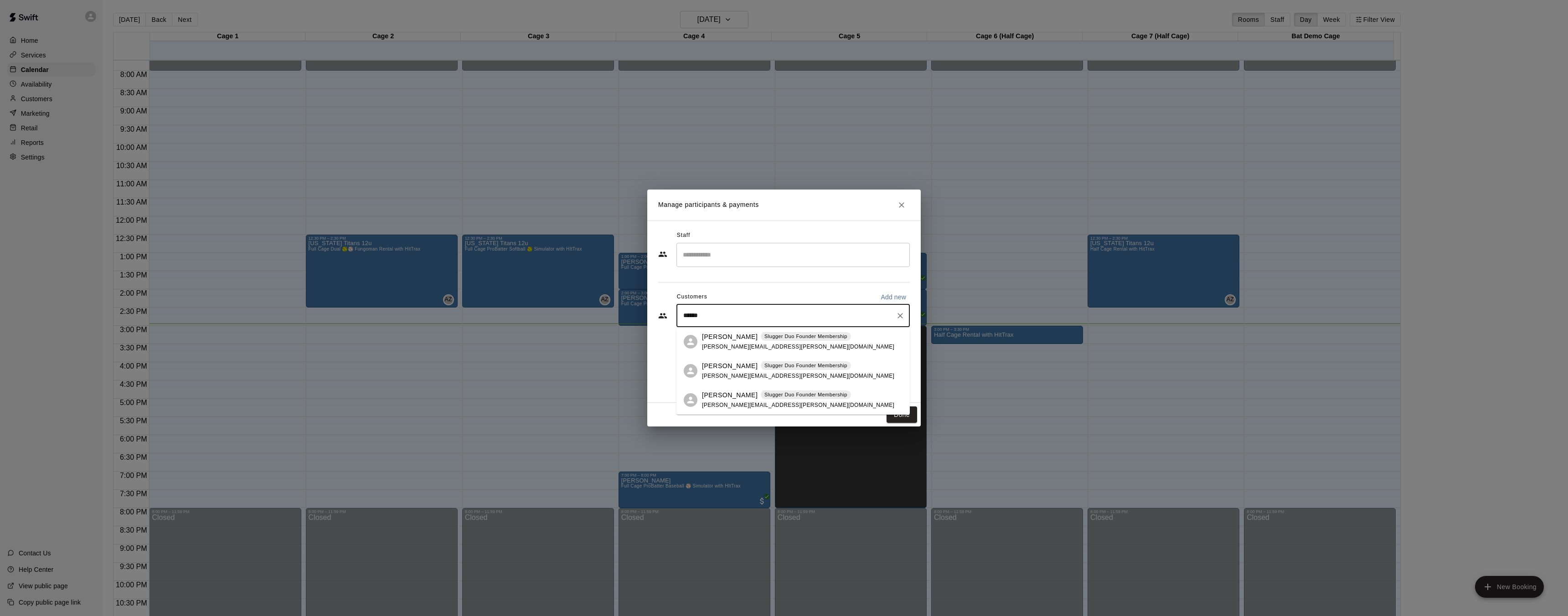
type input "*******"
click at [729, 333] on p "[PERSON_NAME]" at bounding box center [729, 337] width 55 height 10
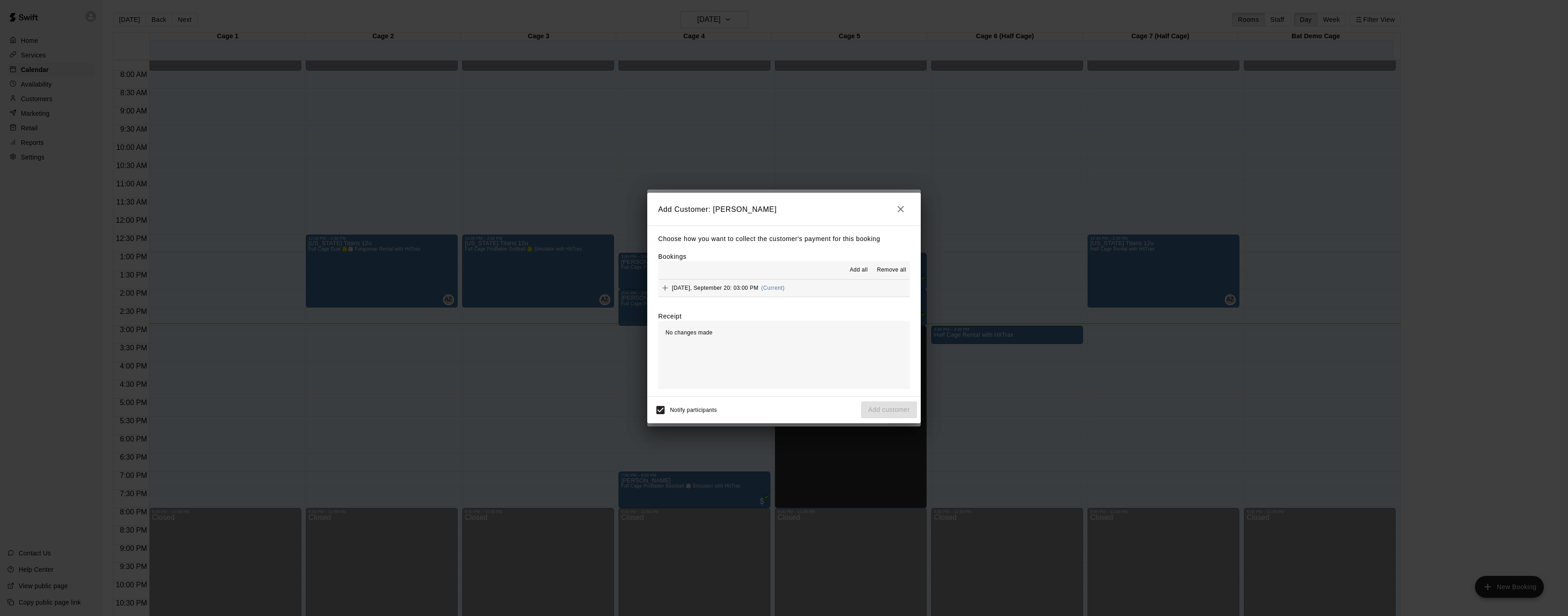
click at [737, 281] on div "Saturday, September 20: 03:00 PM (Current)" at bounding box center [721, 288] width 126 height 13
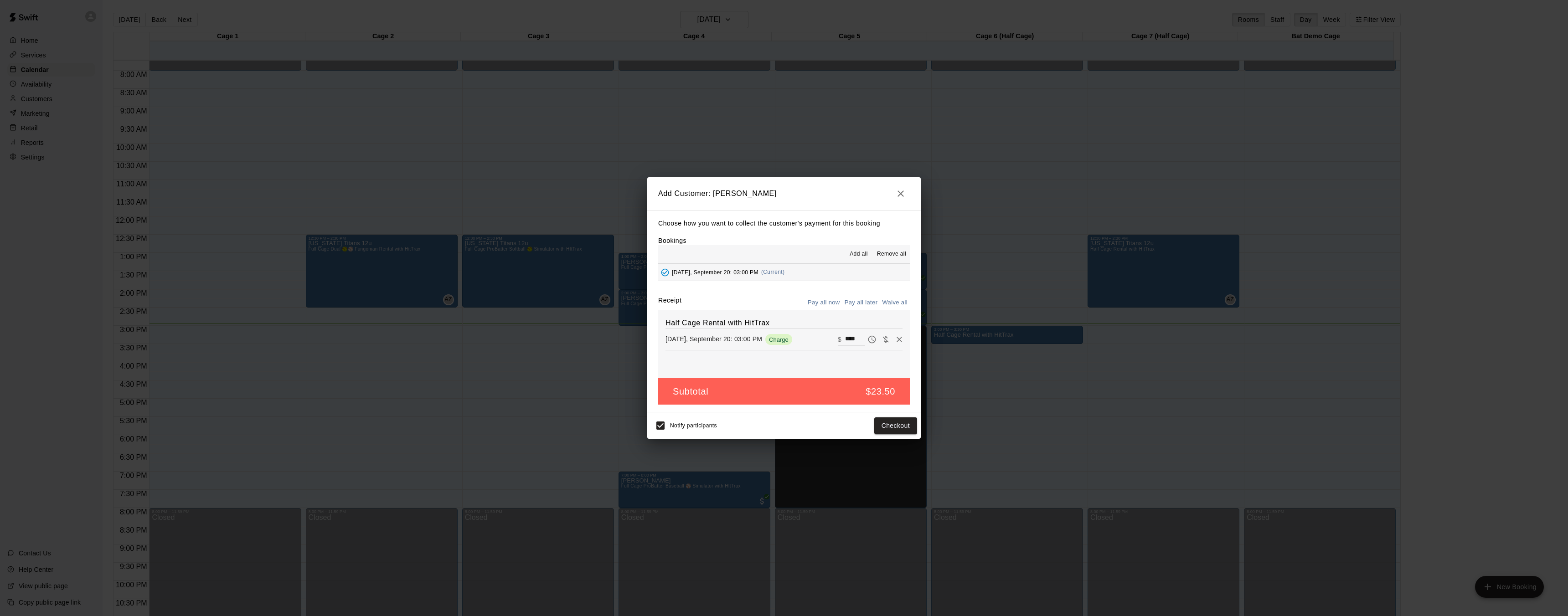
click at [900, 304] on button "Waive all" at bounding box center [894, 303] width 30 height 14
type input "*"
click at [888, 430] on button "Add customer" at bounding box center [889, 426] width 56 height 17
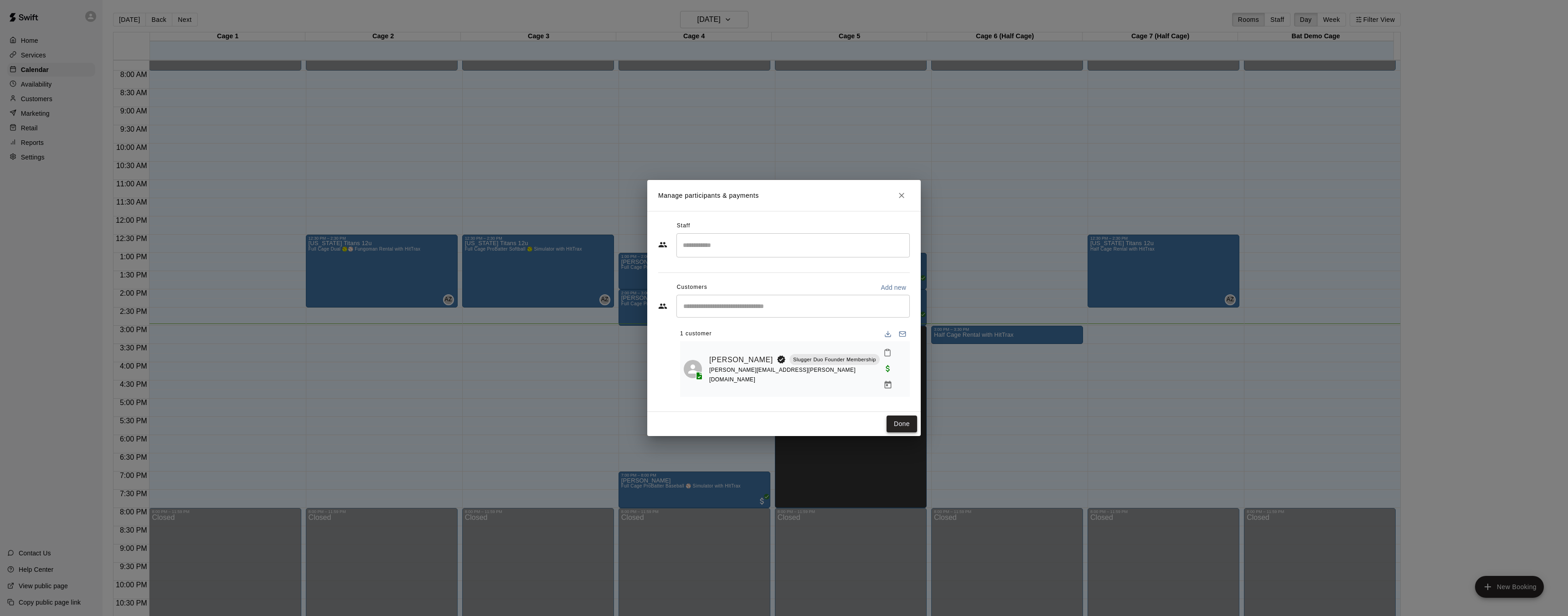
click at [908, 417] on button "Done" at bounding box center [901, 424] width 30 height 17
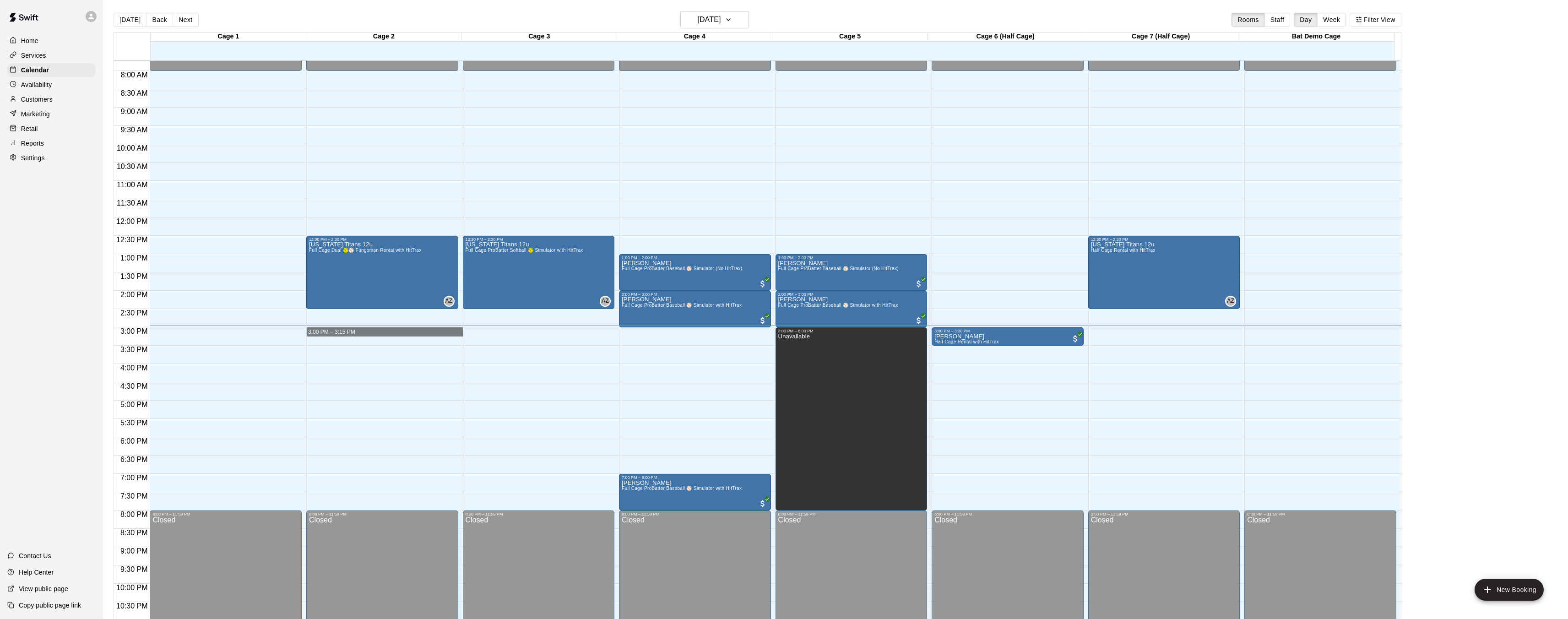
click at [466, 328] on div "12:00 AM – 8:00 AM Closed 12:30 PM – 2:30 PM Oregon Titans 12u Full Cage ProBat…" at bounding box center [539, 218] width 152 height 880
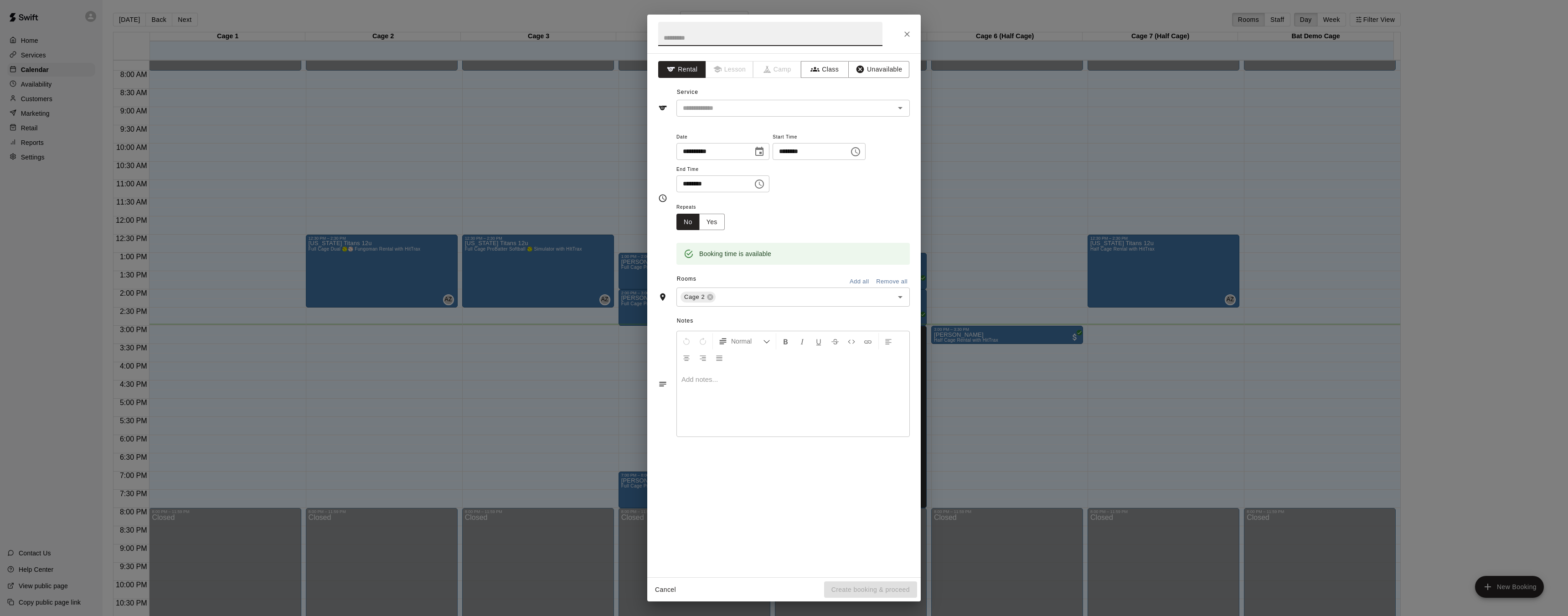
click at [908, 33] on icon "Close" at bounding box center [907, 34] width 5 height 5
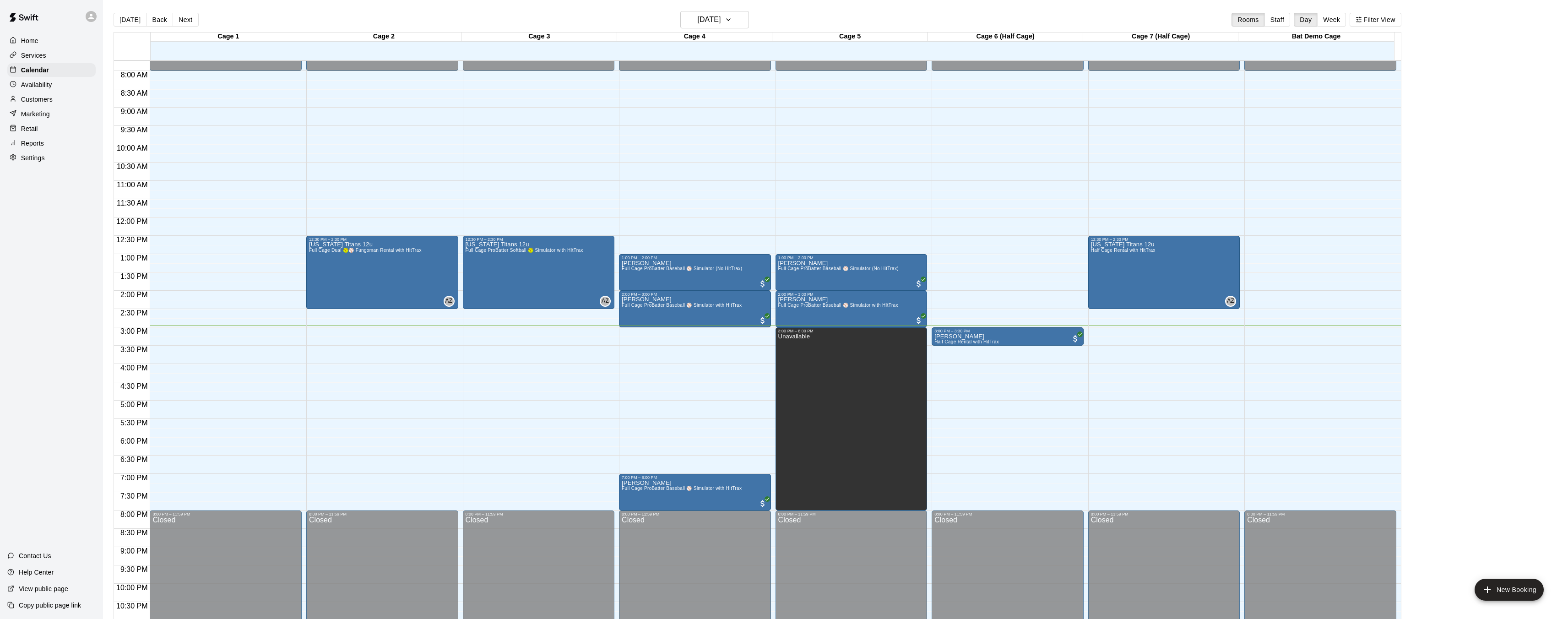
drag, startPoint x: 150, startPoint y: 328, endPoint x: 163, endPoint y: 344, distance: 20.6
click at [172, 352] on div "12:00 AM – 8:00 AM Closed 8:00 PM – 11:59 PM Closed" at bounding box center [226, 218] width 152 height 880
drag, startPoint x: 150, startPoint y: 328, endPoint x: 171, endPoint y: 349, distance: 29.7
click at [172, 352] on div "12:00 AM 12:30 AM 1:00 AM 1:30 AM 2:00 AM 2:30 AM 3:00 AM 3:30 AM 4:00 AM 4:30 …" at bounding box center [757, 345] width 1287 height 570
click at [154, 332] on div "12:00 AM – 8:00 AM Closed 8:00 PM – 11:59 PM Closed" at bounding box center [226, 218] width 152 height 880
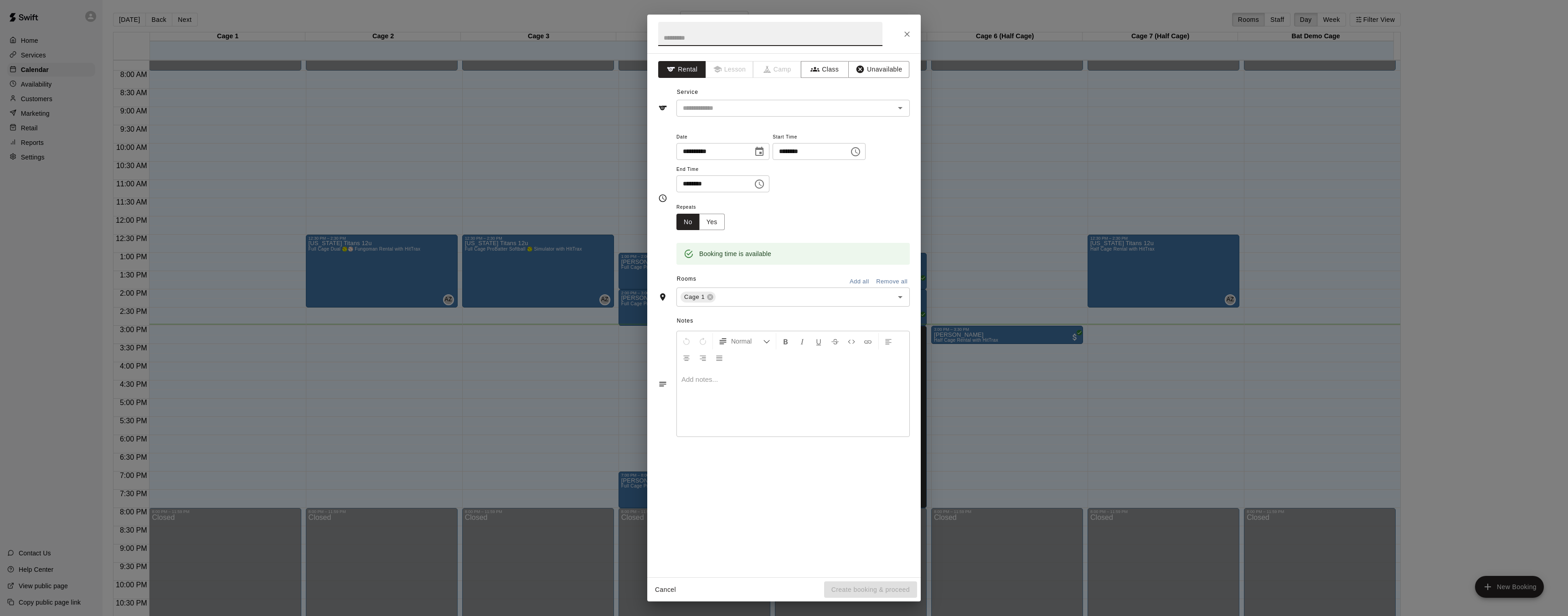
click at [908, 33] on icon "Close" at bounding box center [907, 34] width 9 height 9
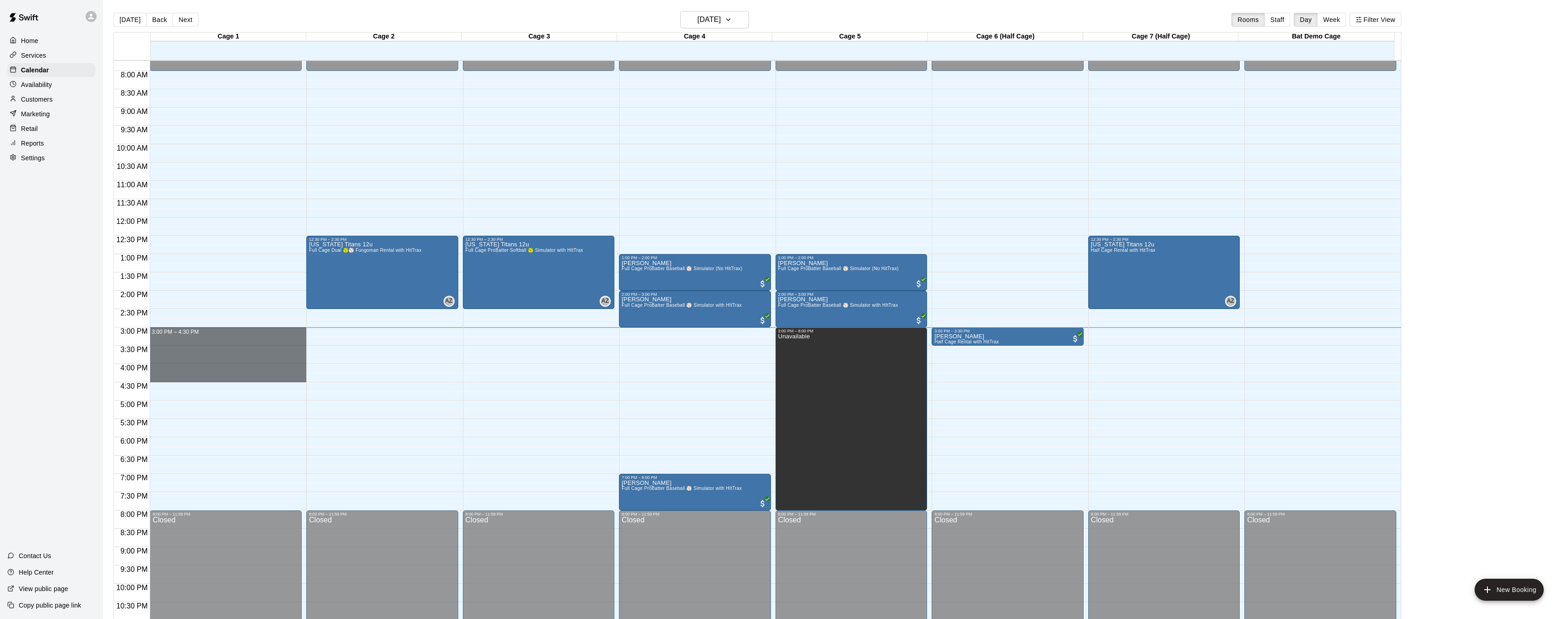
drag, startPoint x: 152, startPoint y: 329, endPoint x: 170, endPoint y: 374, distance: 48.5
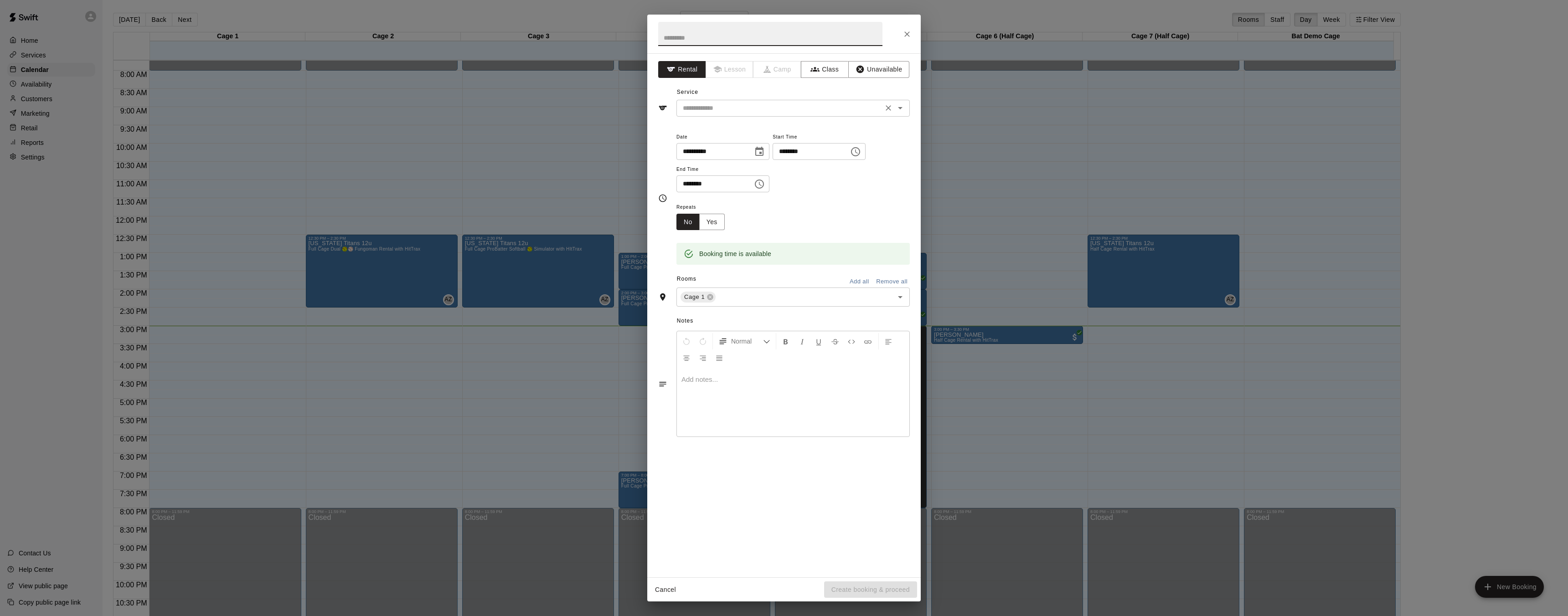
click at [725, 111] on input "text" at bounding box center [780, 108] width 201 height 12
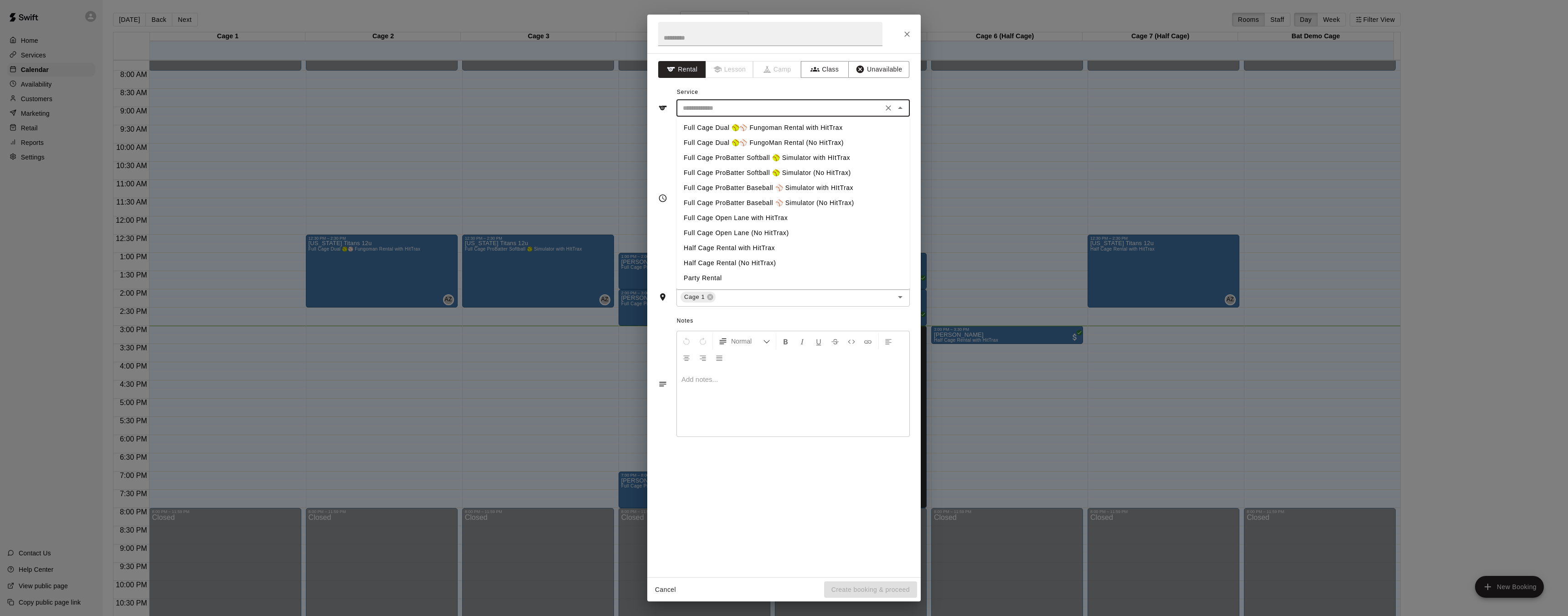
click at [734, 128] on li "Full Cage Dual 🥎⚾ Fungoman Rental with HitTrax" at bounding box center [793, 128] width 233 height 15
type input "**********"
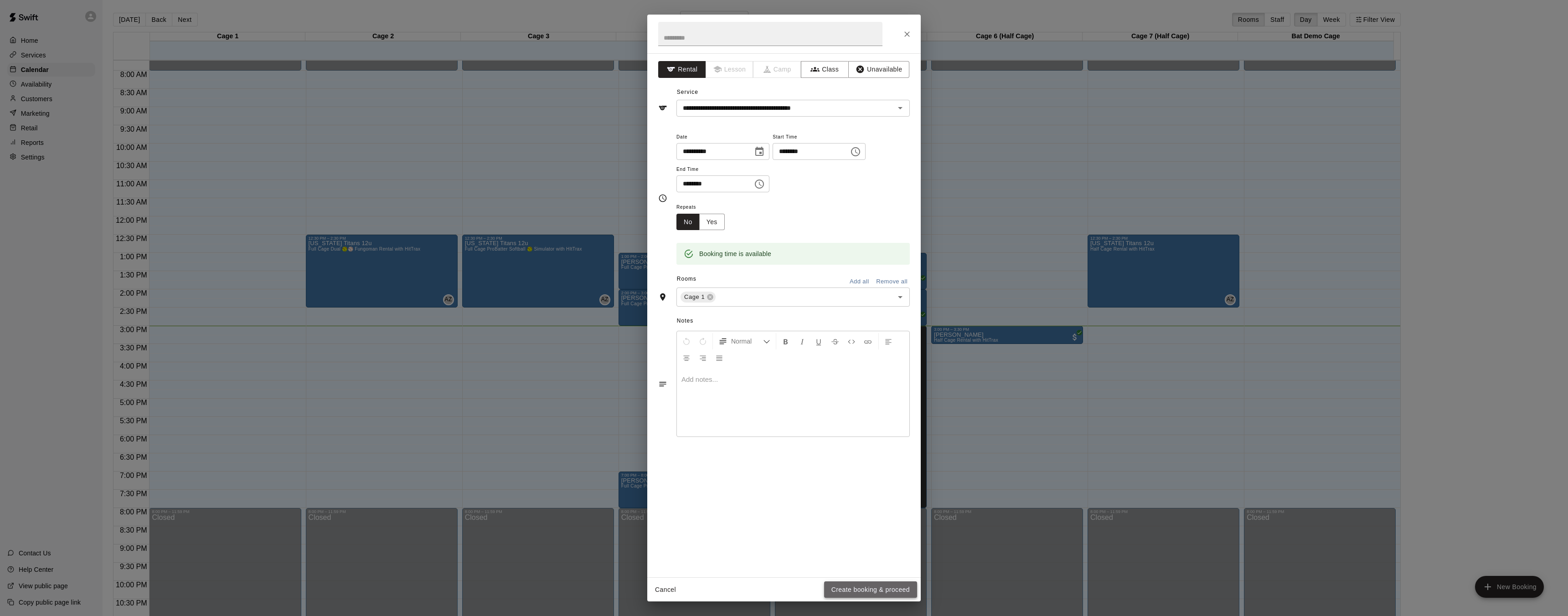
click at [852, 592] on button "Create booking & proceed" at bounding box center [870, 590] width 93 height 17
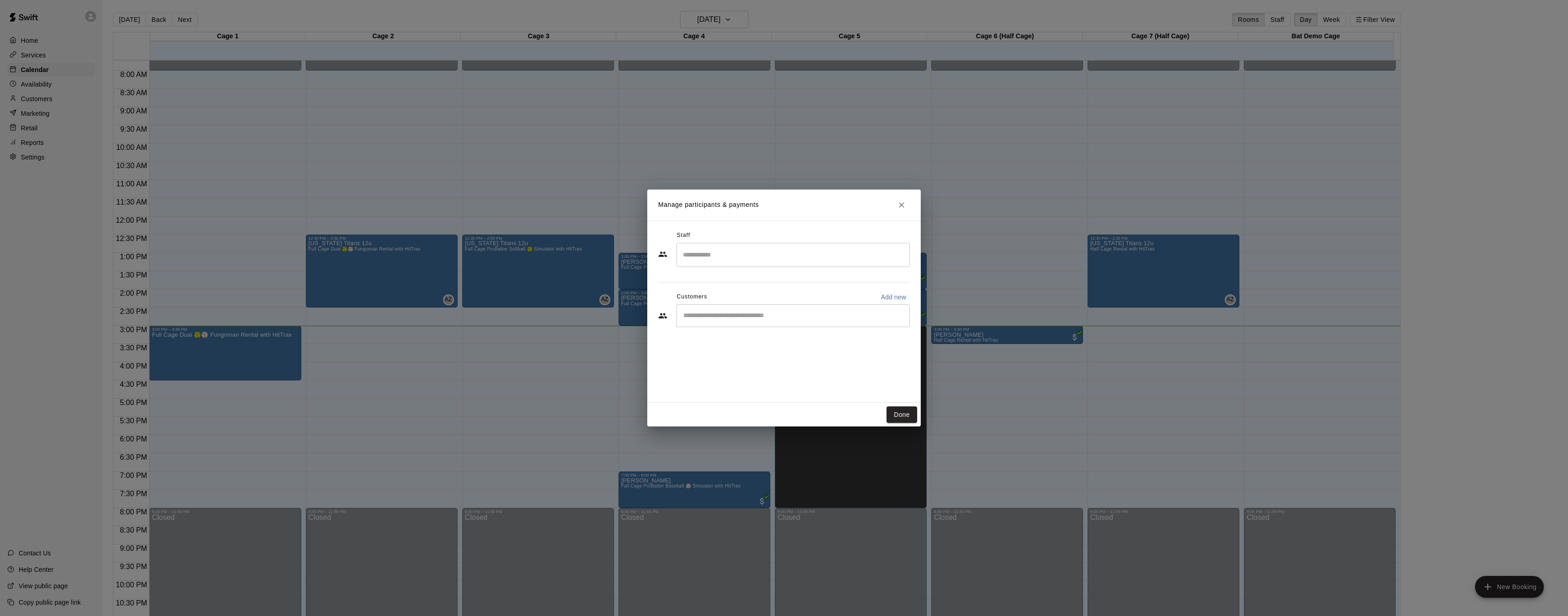
click at [724, 259] on input "Search staff" at bounding box center [793, 255] width 225 height 16
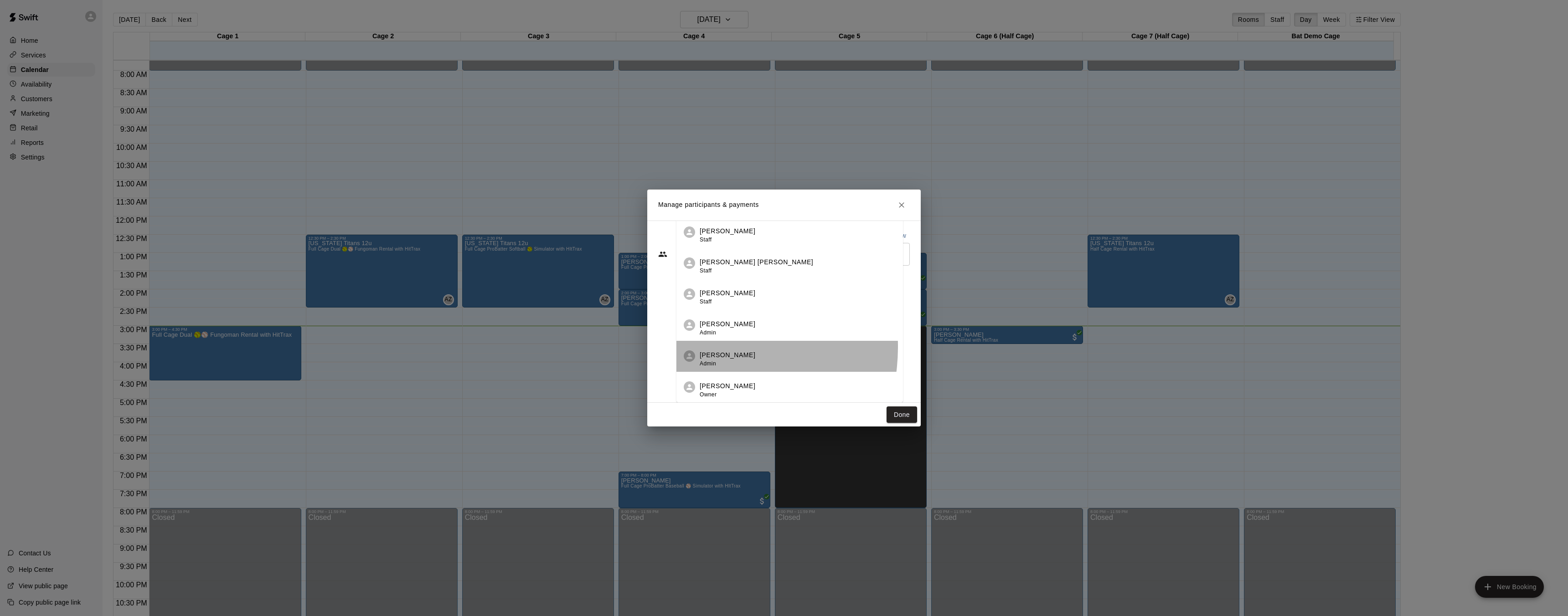
drag, startPoint x: 693, startPoint y: 348, endPoint x: 696, endPoint y: 352, distance: 5.0
click at [693, 348] on li "Ashton Zeiher Admin" at bounding box center [789, 356] width 226 height 31
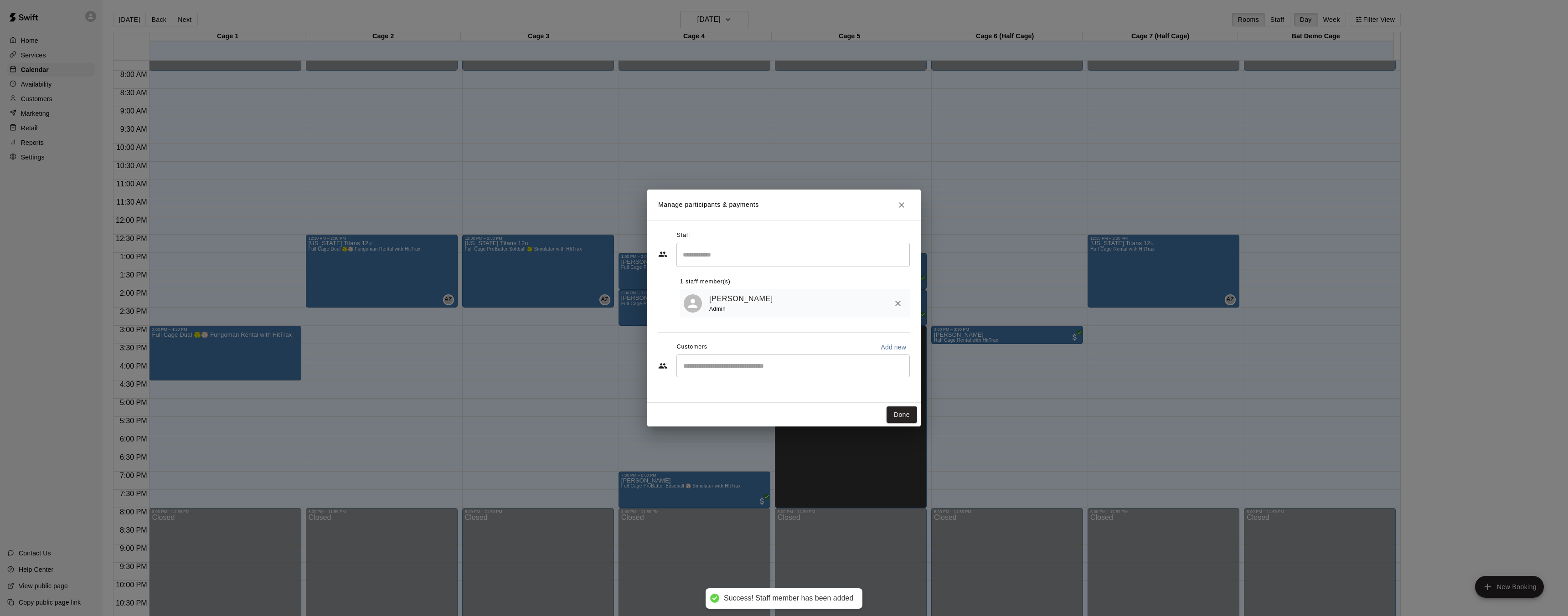
click at [712, 313] on div "Admin" at bounding box center [743, 309] width 68 height 10
click at [723, 360] on div "​" at bounding box center [793, 366] width 233 height 23
type input "*******"
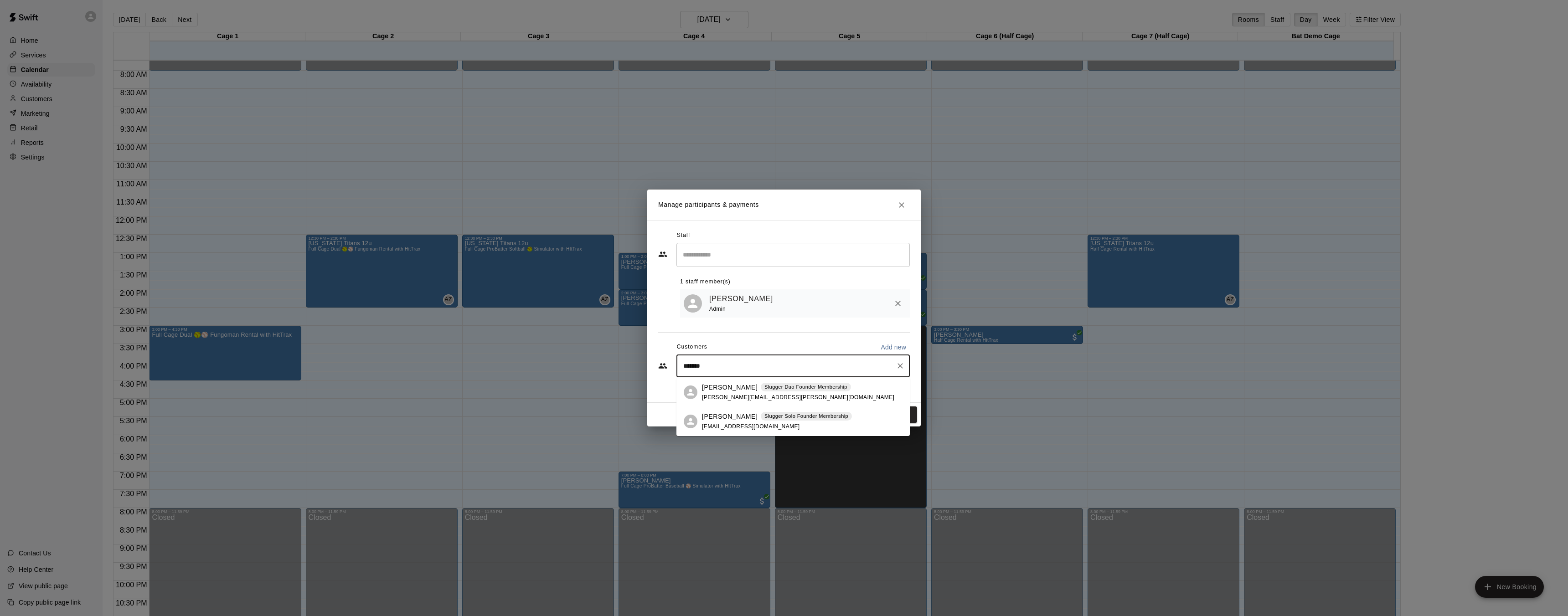
click at [733, 386] on p "[PERSON_NAME]" at bounding box center [729, 388] width 55 height 10
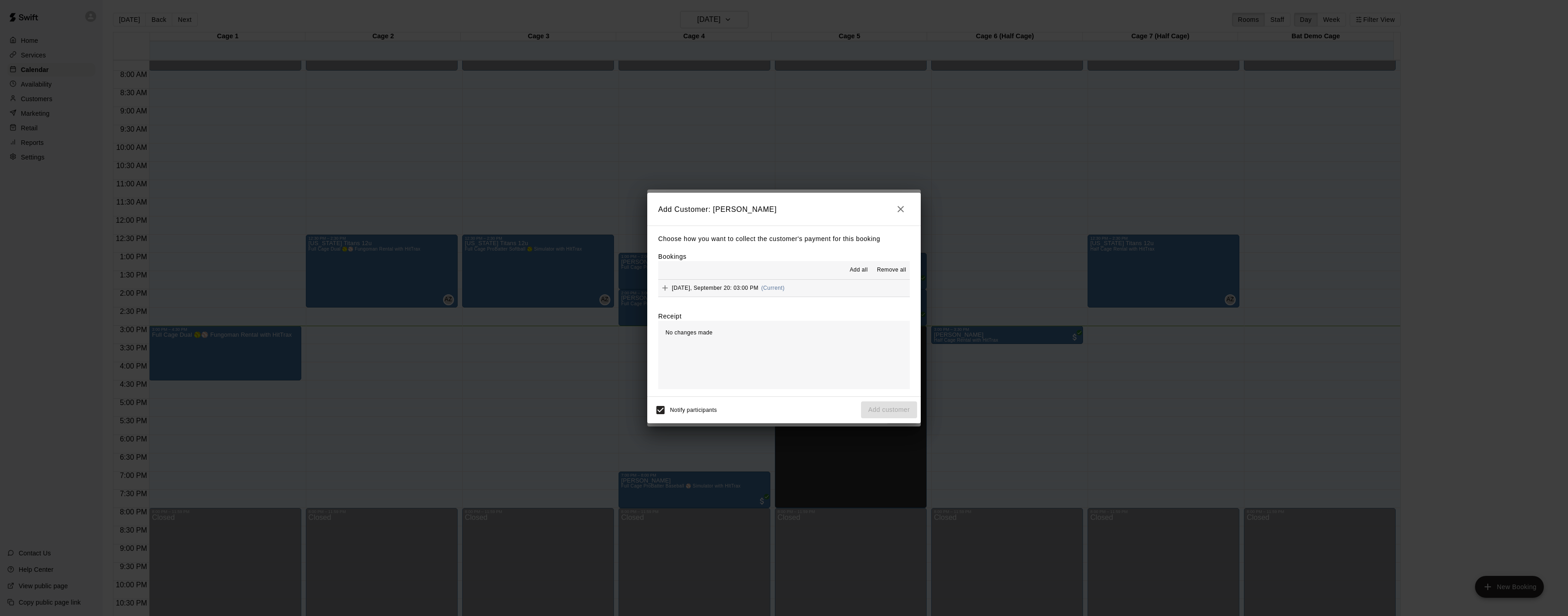
click at [718, 287] on span "Saturday, September 20: 03:00 PM" at bounding box center [715, 288] width 86 height 6
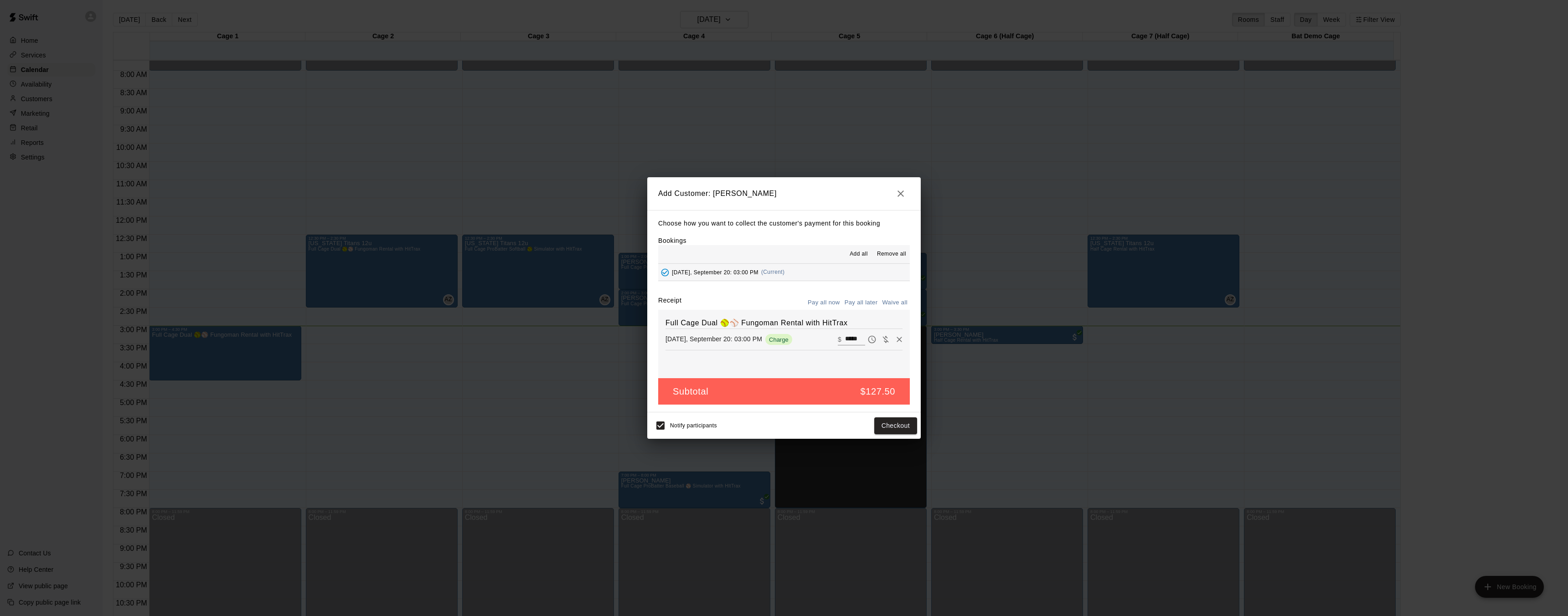
click at [895, 300] on button "Waive all" at bounding box center [894, 303] width 30 height 14
type input "*"
click at [885, 426] on button "Add customer" at bounding box center [889, 426] width 56 height 17
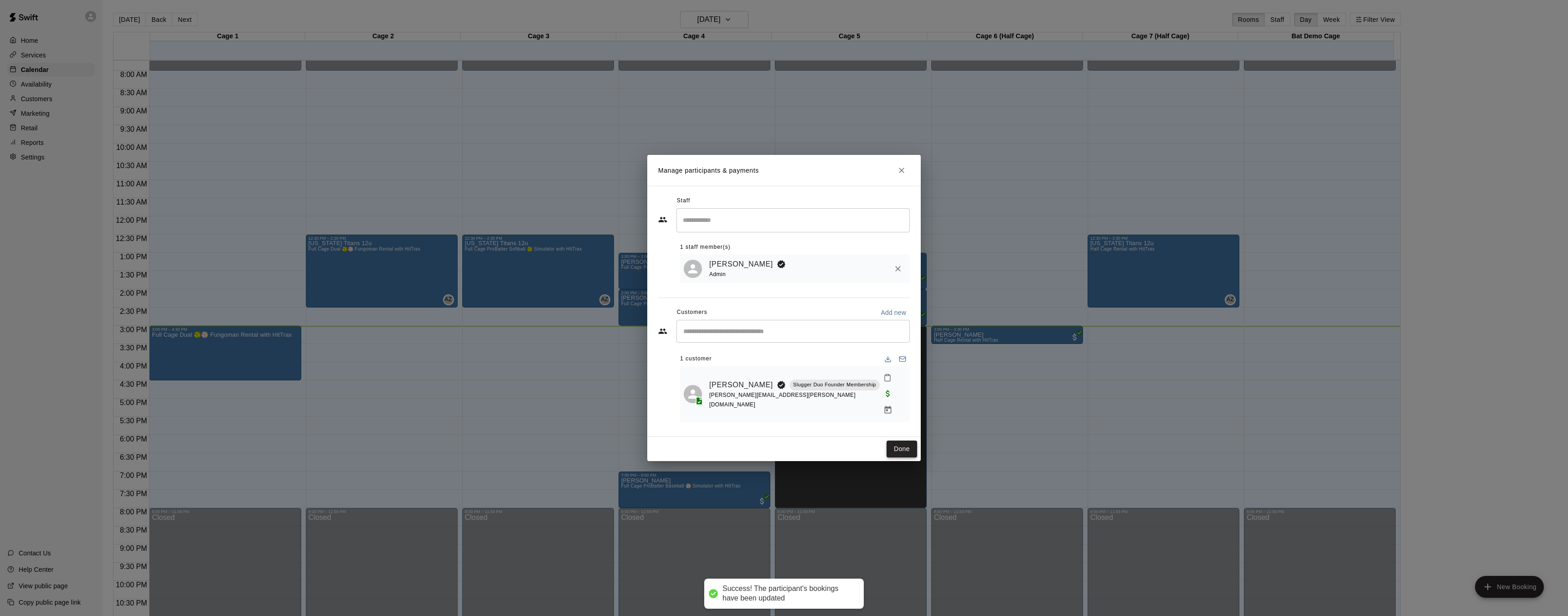
click at [904, 444] on button "Done" at bounding box center [901, 449] width 30 height 17
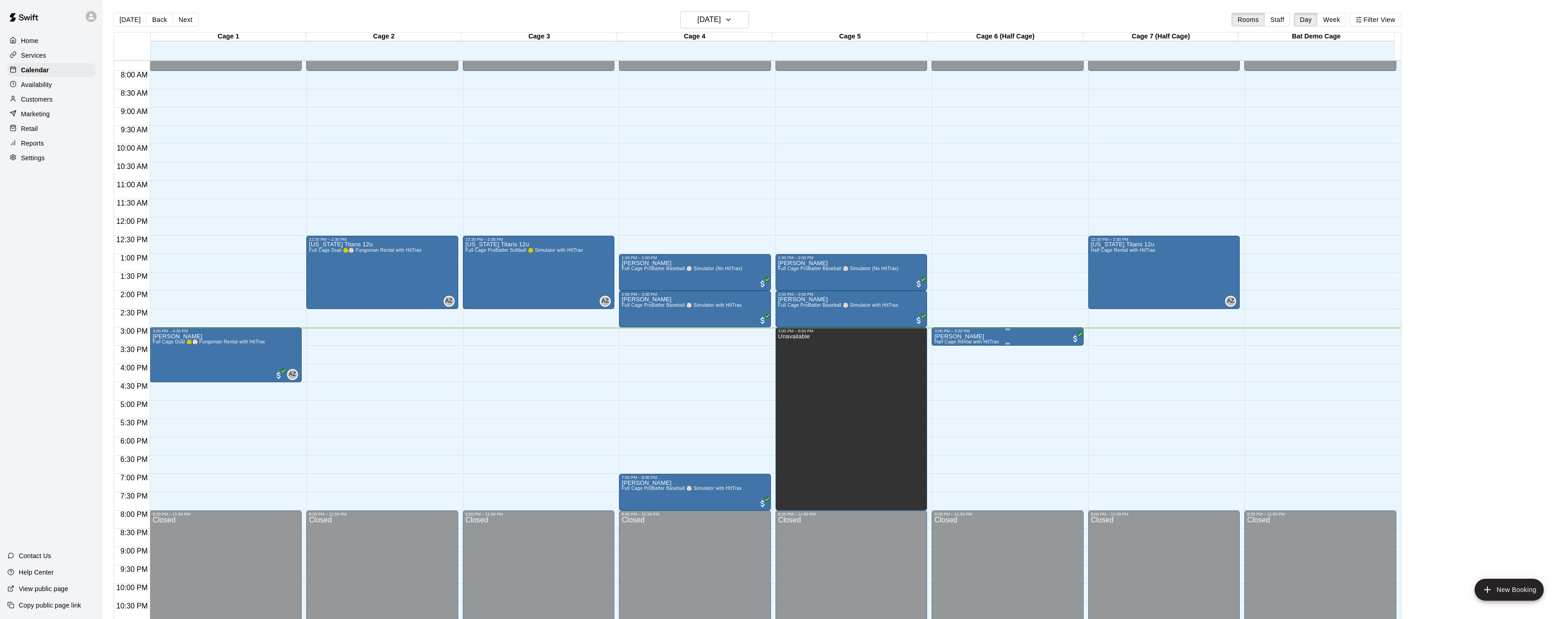
click at [958, 336] on p "[PERSON_NAME]" at bounding box center [966, 336] width 65 height 0
click at [940, 369] on img "edit" at bounding box center [943, 368] width 10 height 10
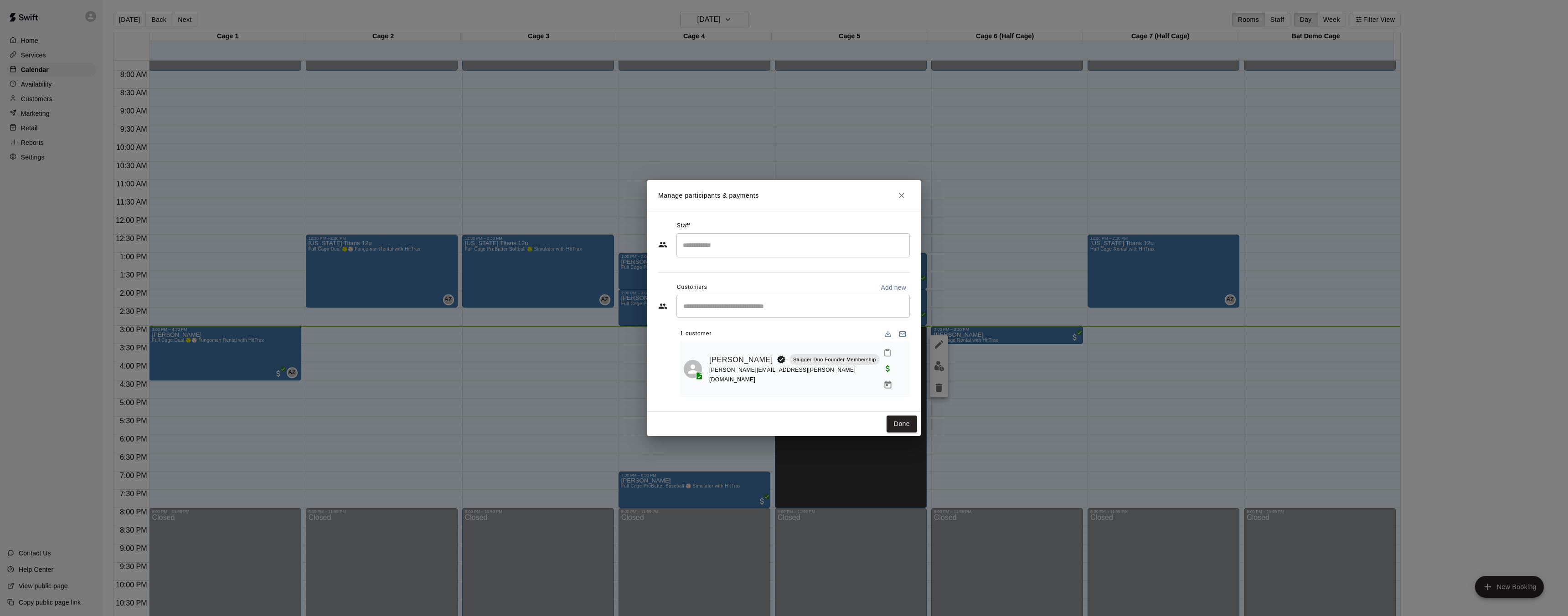
click at [745, 251] on input "Search staff" at bounding box center [793, 245] width 225 height 16
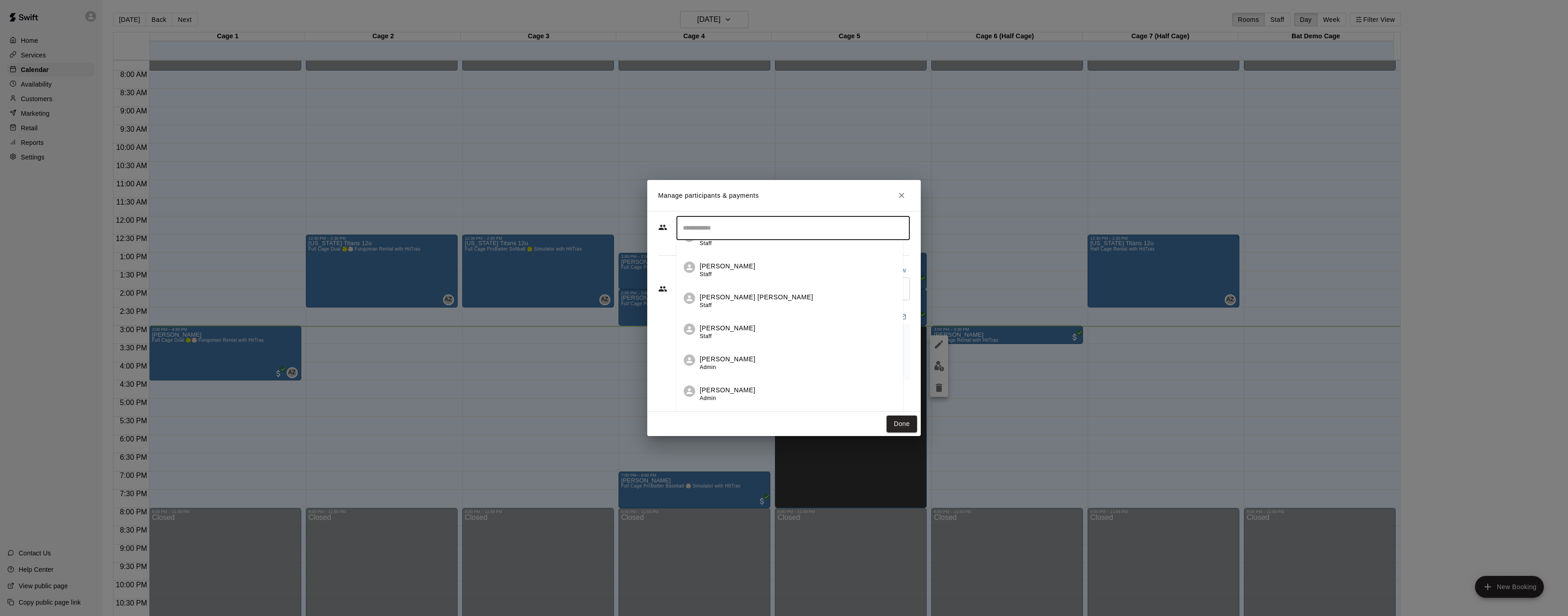
scroll to position [58, 0]
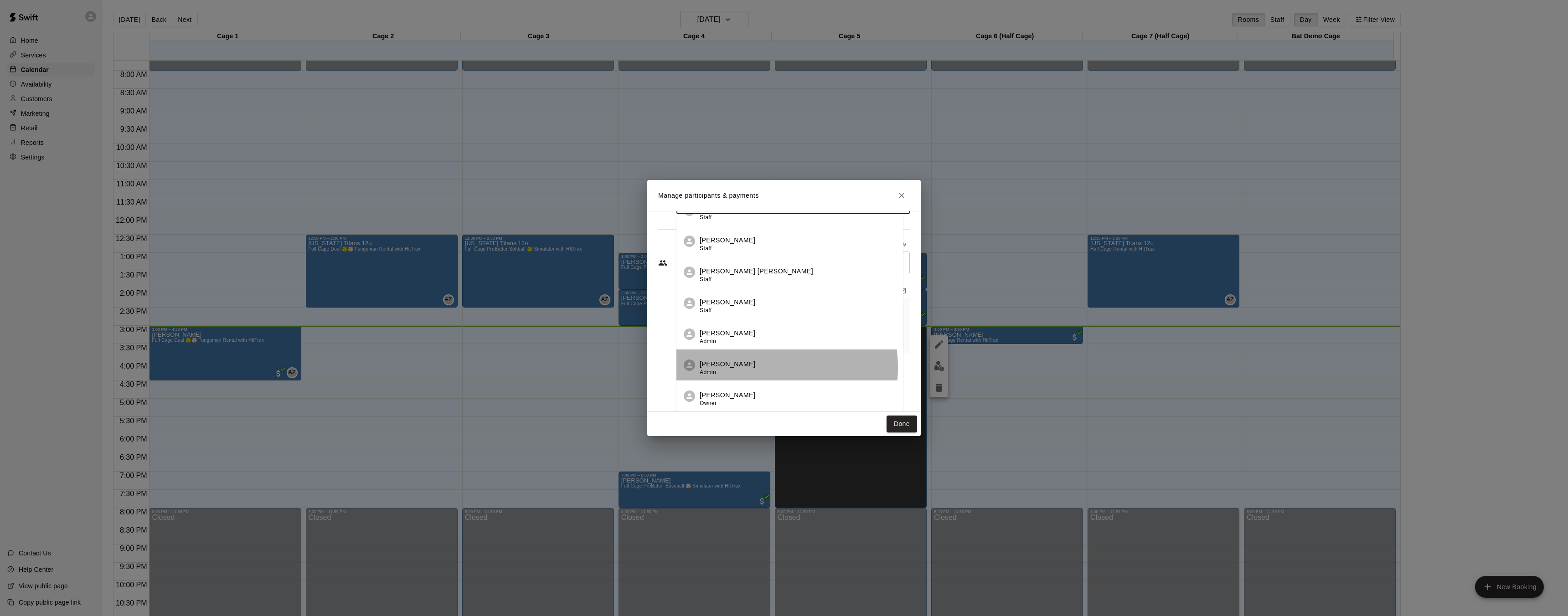
click at [751, 360] on div "Ashton Zeiher Admin" at bounding box center [797, 368] width 196 height 18
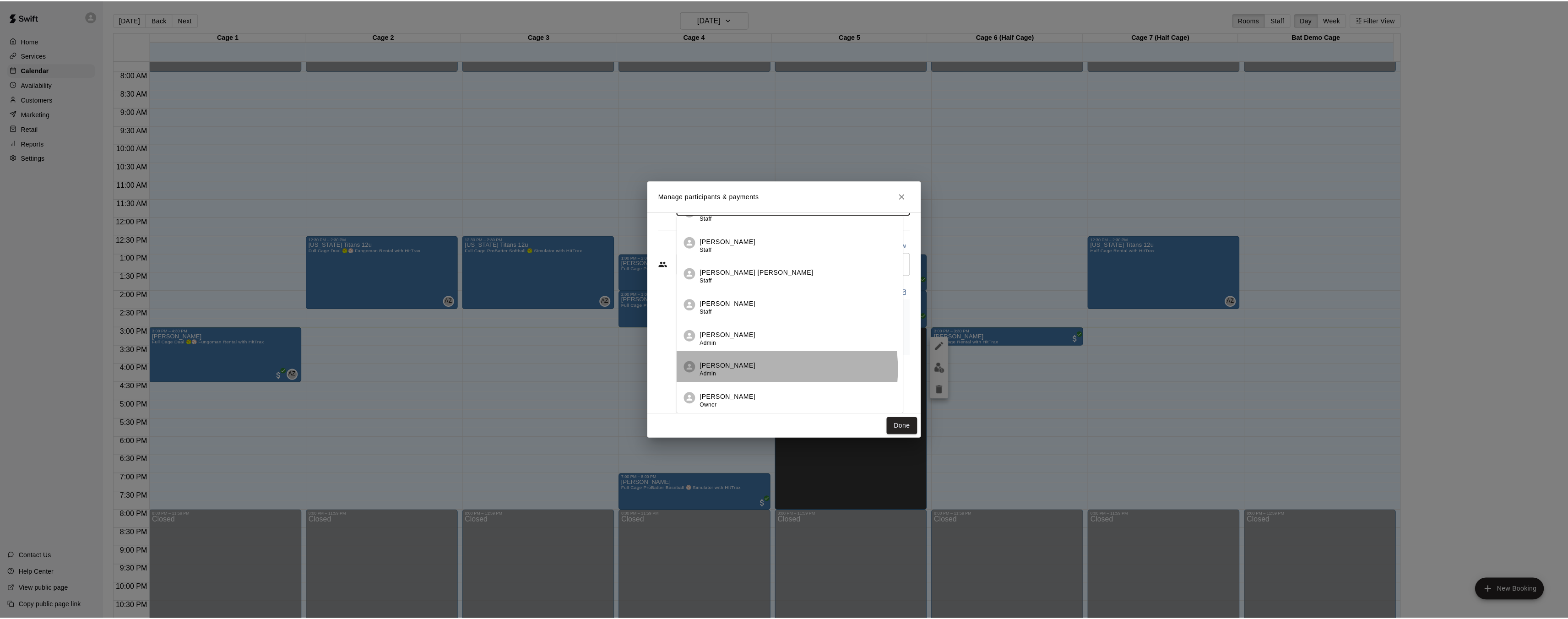
scroll to position [0, 0]
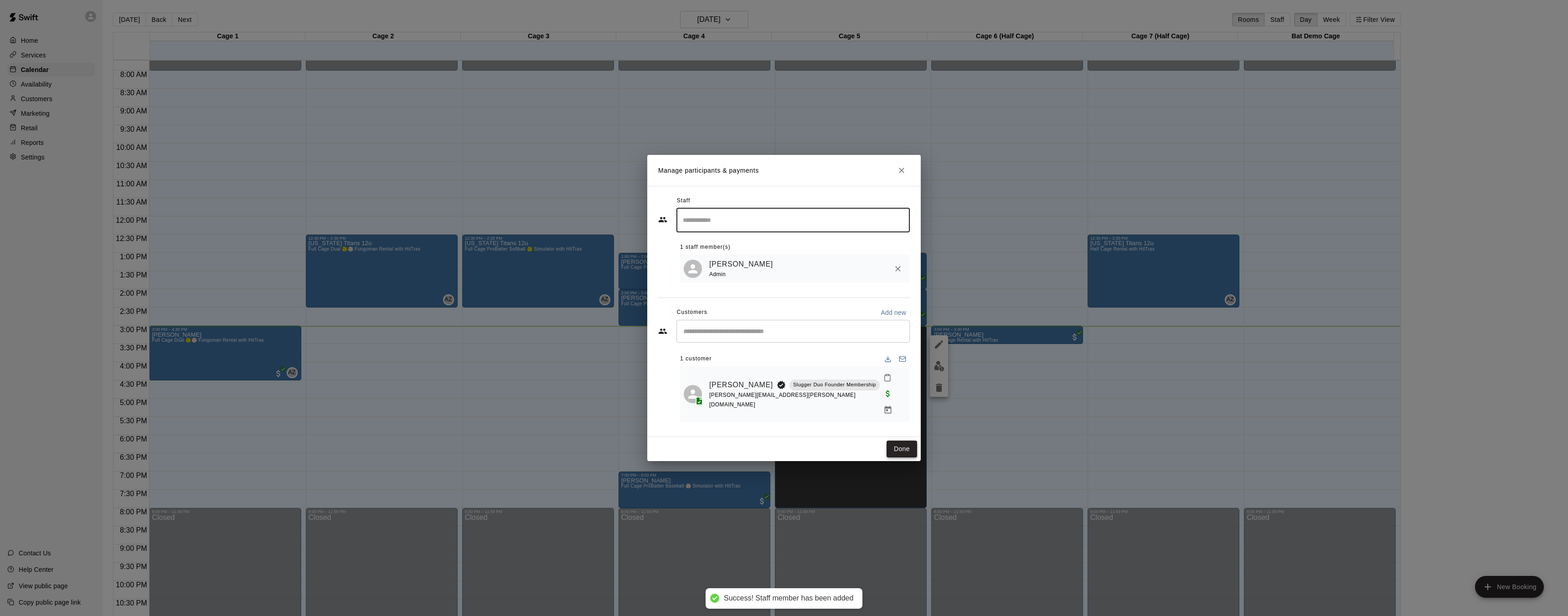
click at [894, 441] on button "Done" at bounding box center [901, 449] width 30 height 17
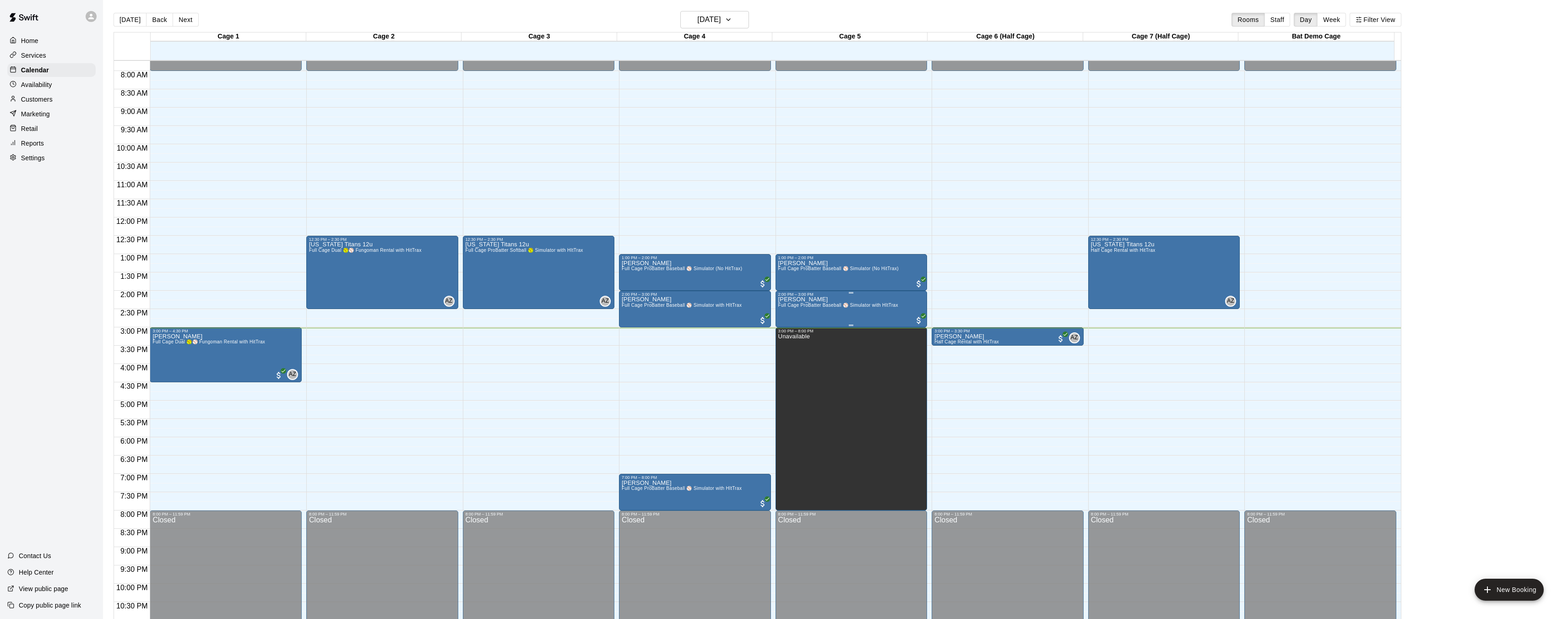
click at [804, 305] on span "Full Cage ProBatter Baseball ⚾ Simulator with HItTrax" at bounding box center [838, 305] width 120 height 5
click at [788, 353] on icon "delete" at bounding box center [787, 355] width 6 height 8
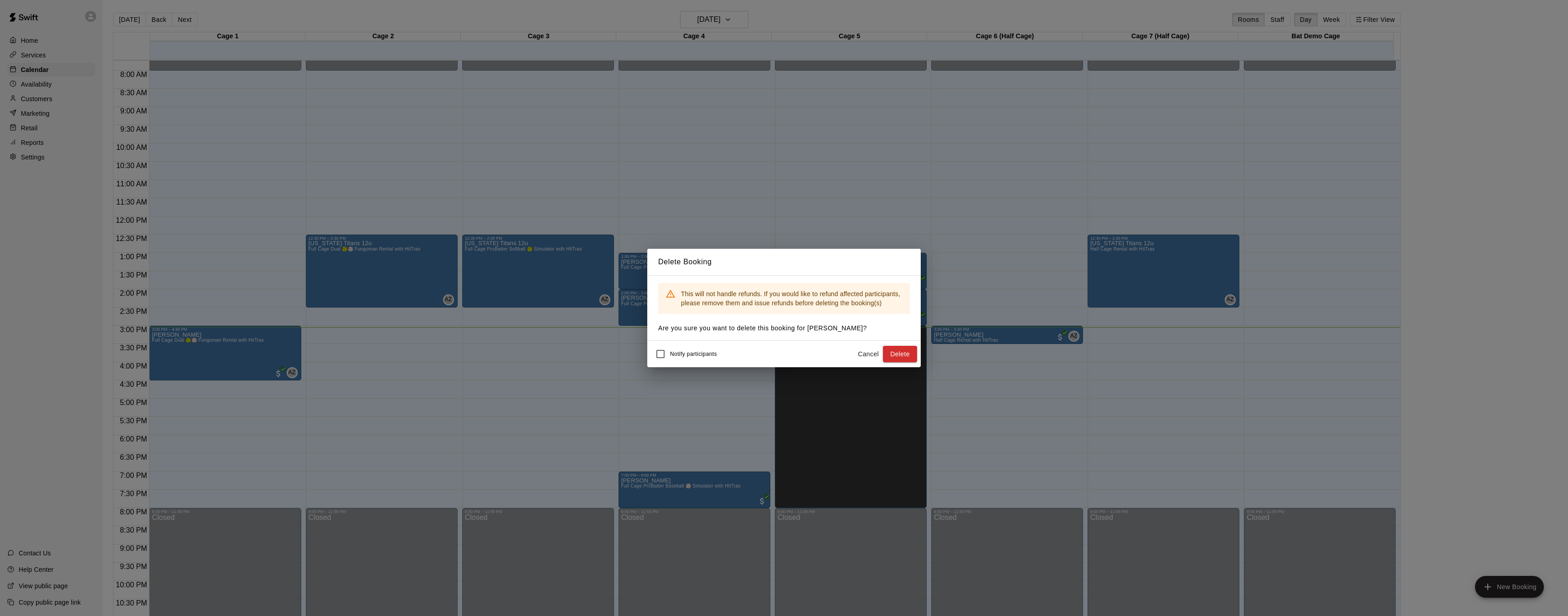
click at [871, 352] on button "Cancel" at bounding box center [869, 354] width 29 height 17
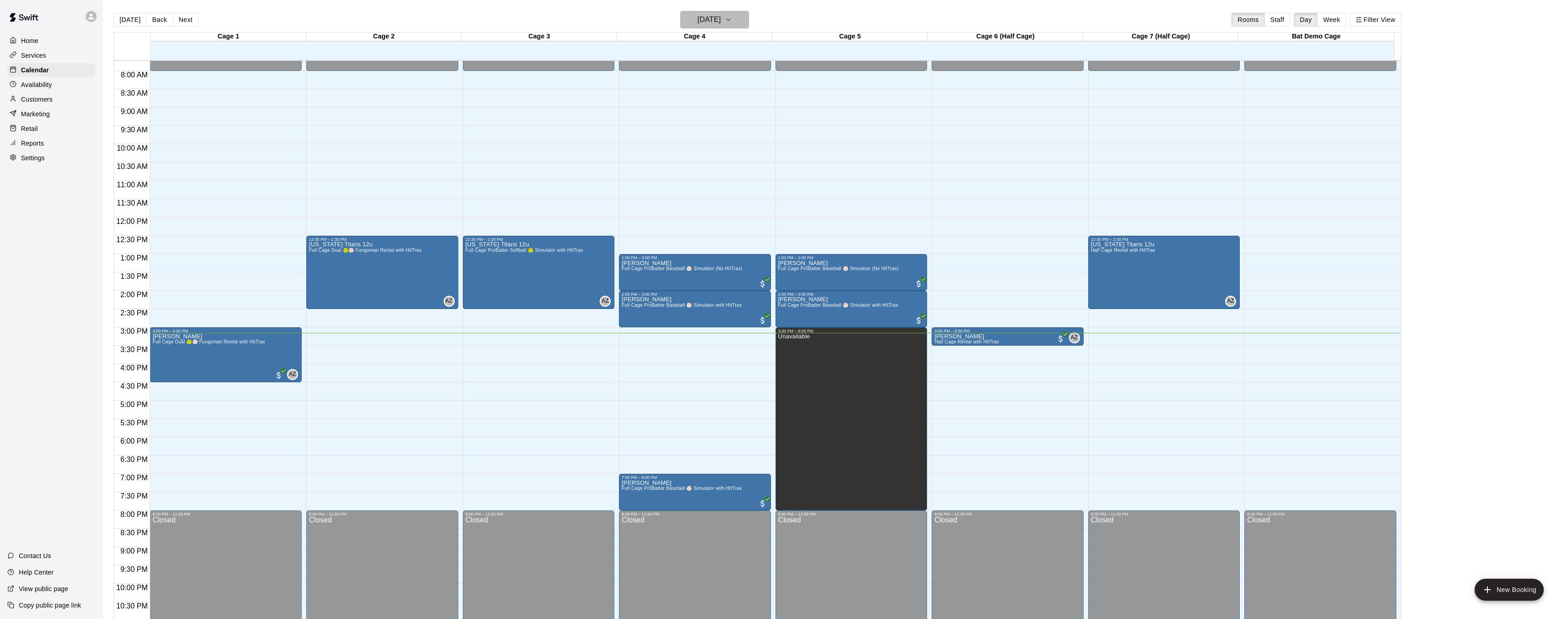
click at [721, 22] on h6 "[DATE]" at bounding box center [709, 20] width 23 height 13
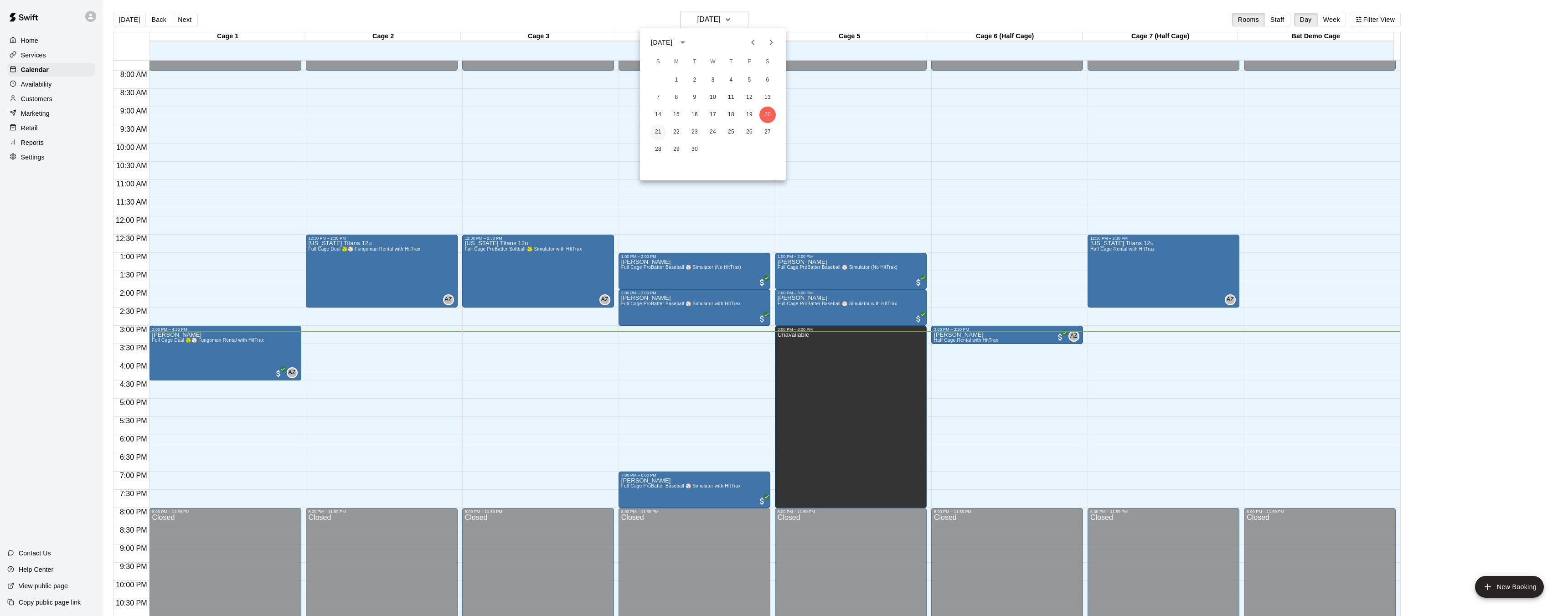
click at [660, 132] on button "21" at bounding box center [658, 132] width 16 height 16
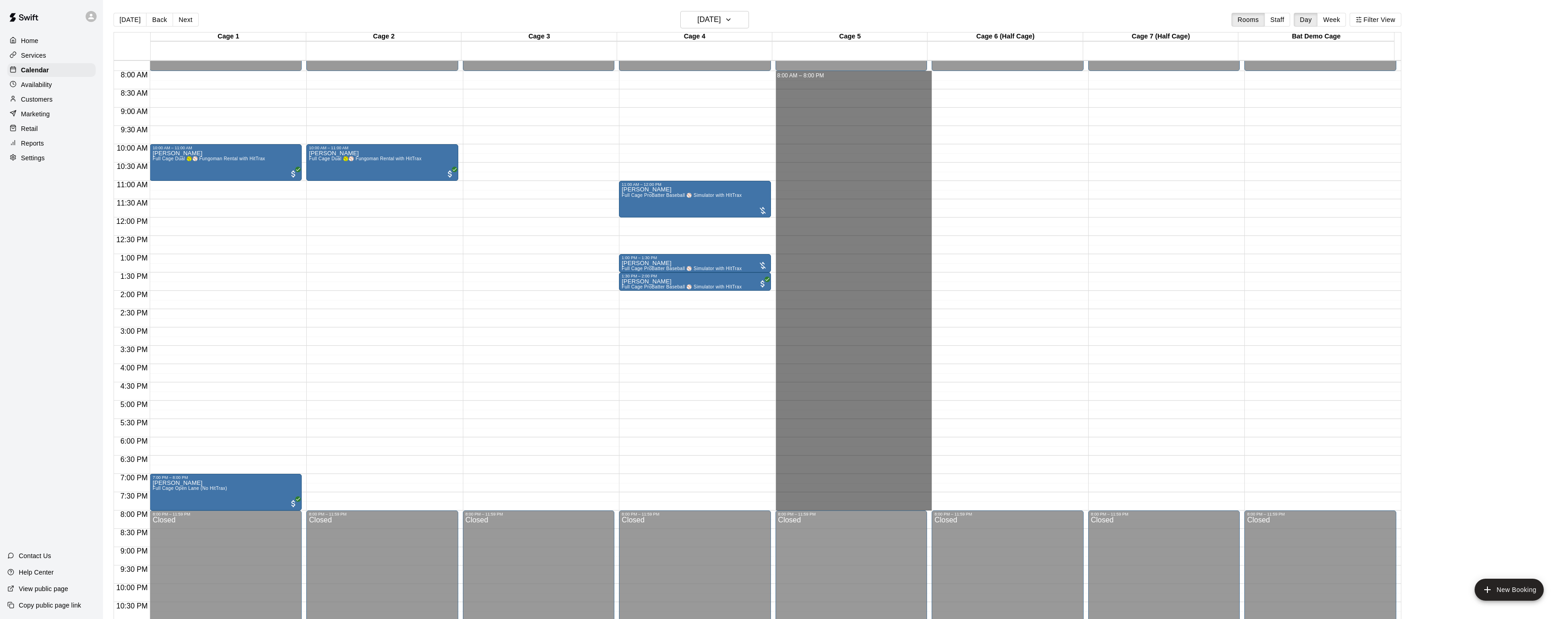
drag, startPoint x: 775, startPoint y: 72, endPoint x: 824, endPoint y: 504, distance: 434.8
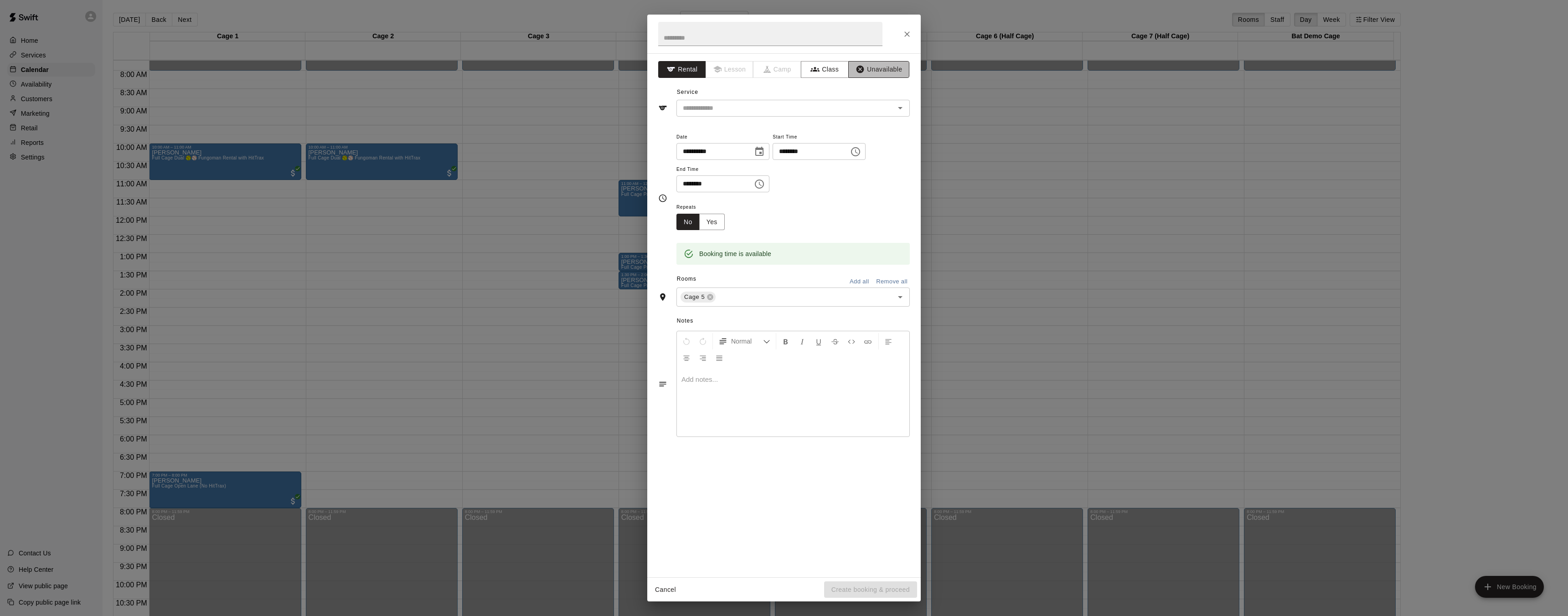
click at [859, 72] on icon "button" at bounding box center [860, 69] width 8 height 8
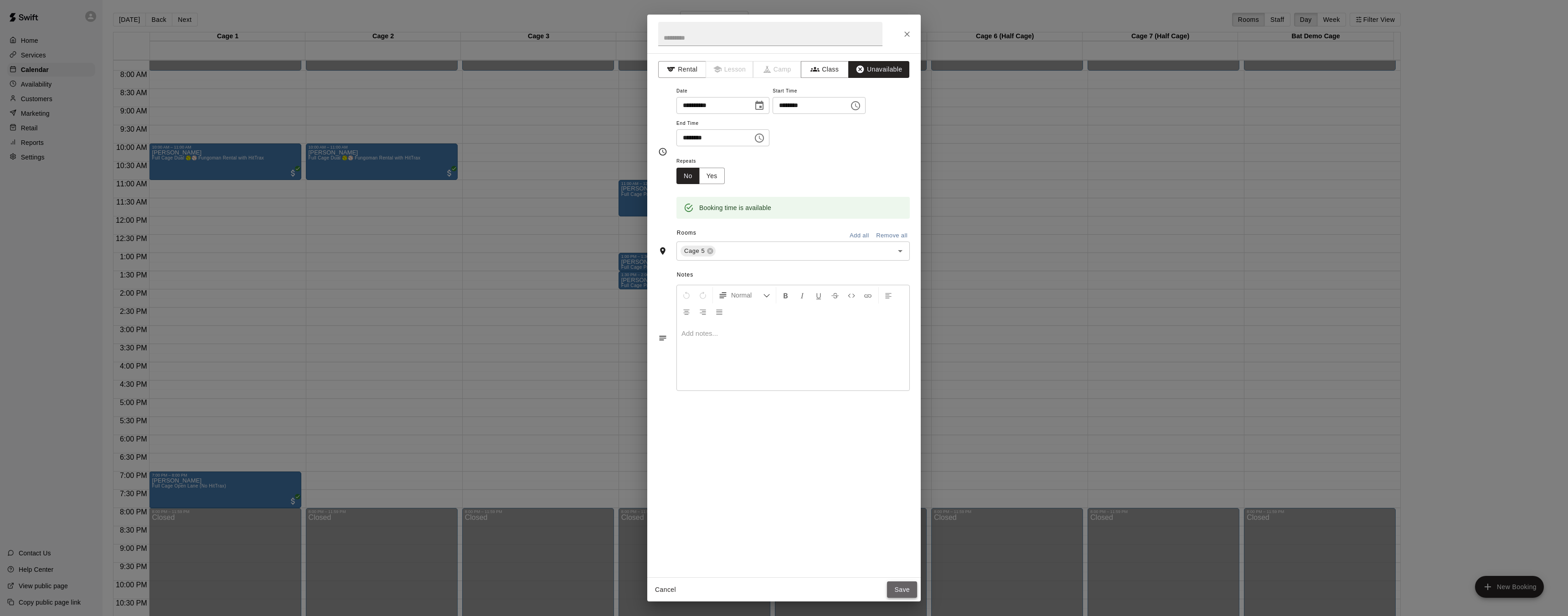
click at [890, 590] on button "Save" at bounding box center [901, 590] width 30 height 17
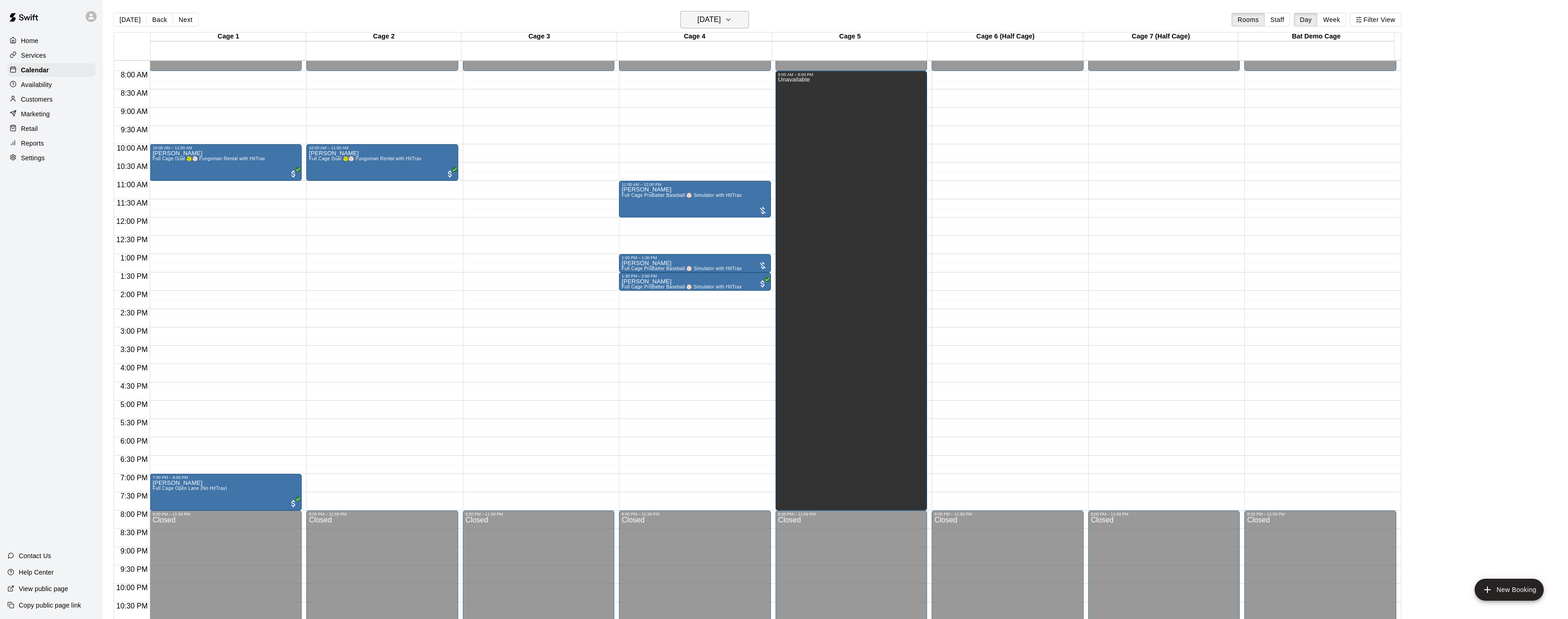
click at [714, 21] on h6 "Sunday Sep 21" at bounding box center [709, 20] width 23 height 13
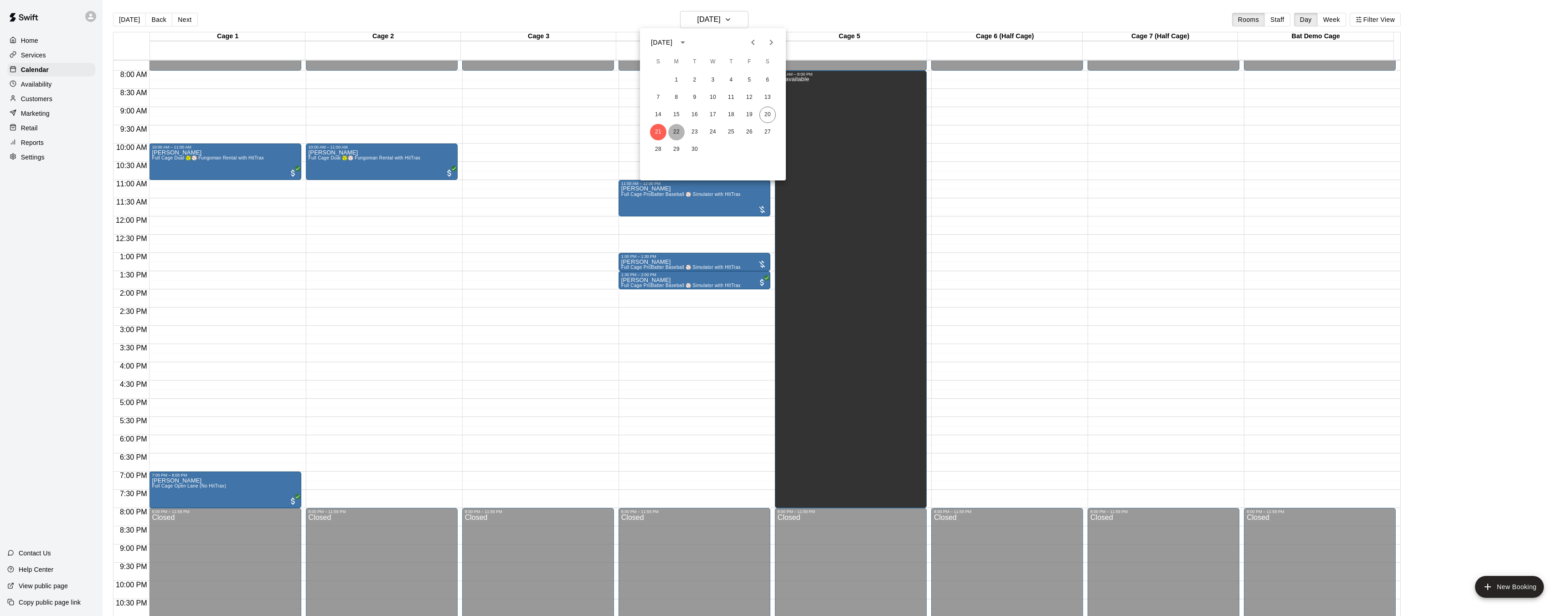
click at [681, 133] on button "22" at bounding box center [676, 132] width 16 height 16
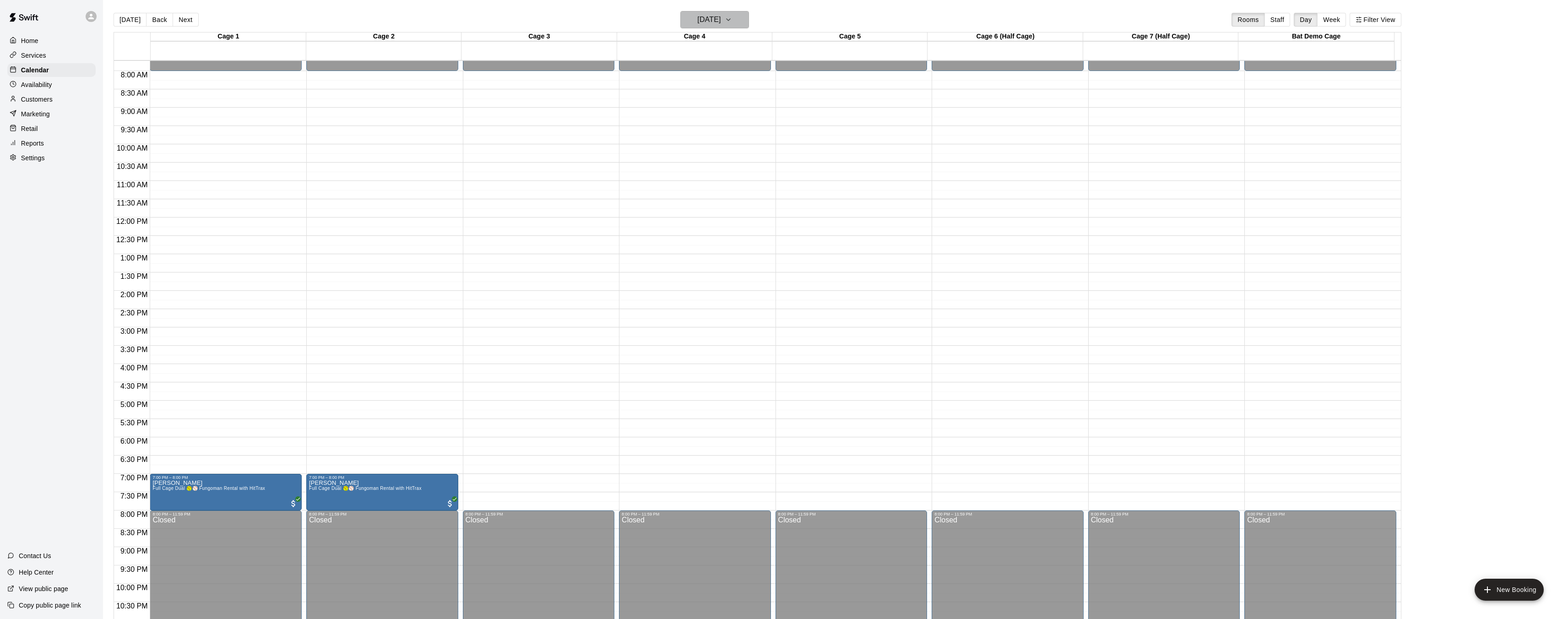
click at [718, 25] on h6 "Monday Sep 22" at bounding box center [709, 20] width 23 height 13
click at [695, 129] on button "23" at bounding box center [698, 133] width 17 height 17
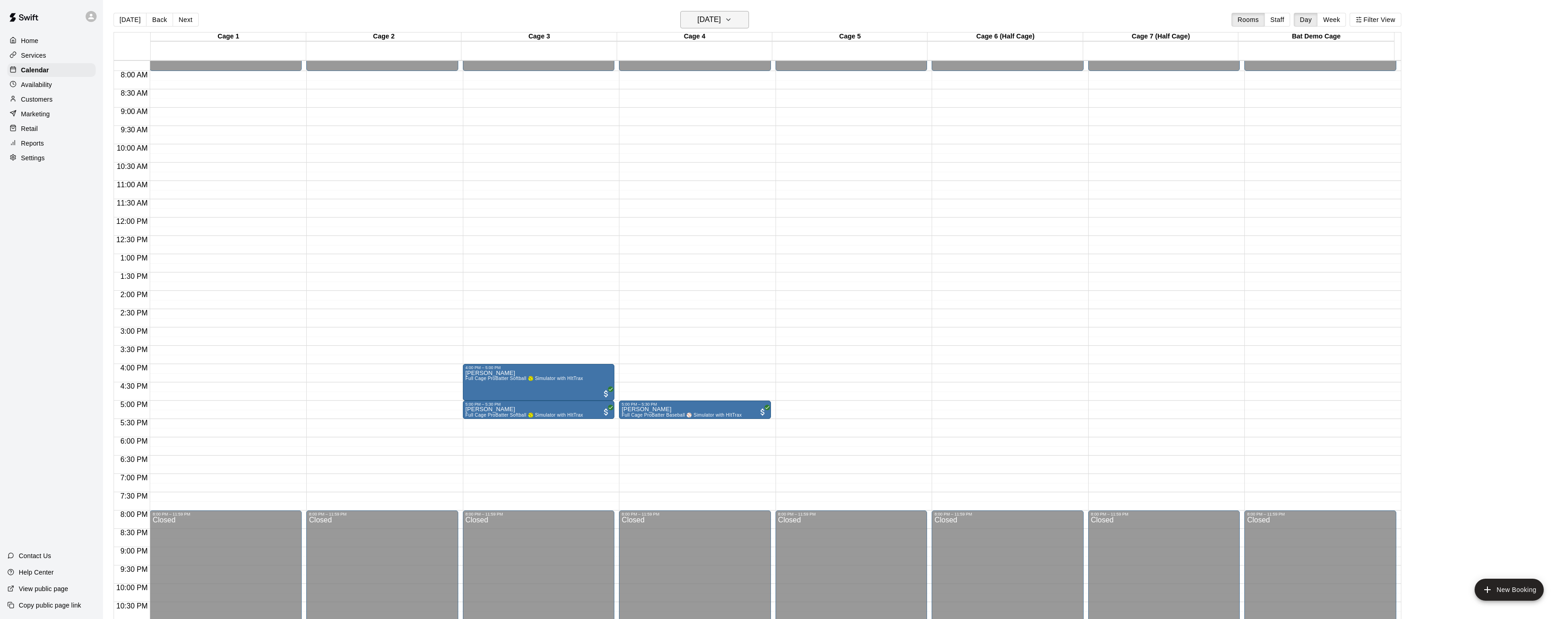
click at [698, 23] on h6 "Tuesday Sep 23" at bounding box center [709, 20] width 23 height 13
click at [716, 133] on button "24" at bounding box center [716, 133] width 17 height 17
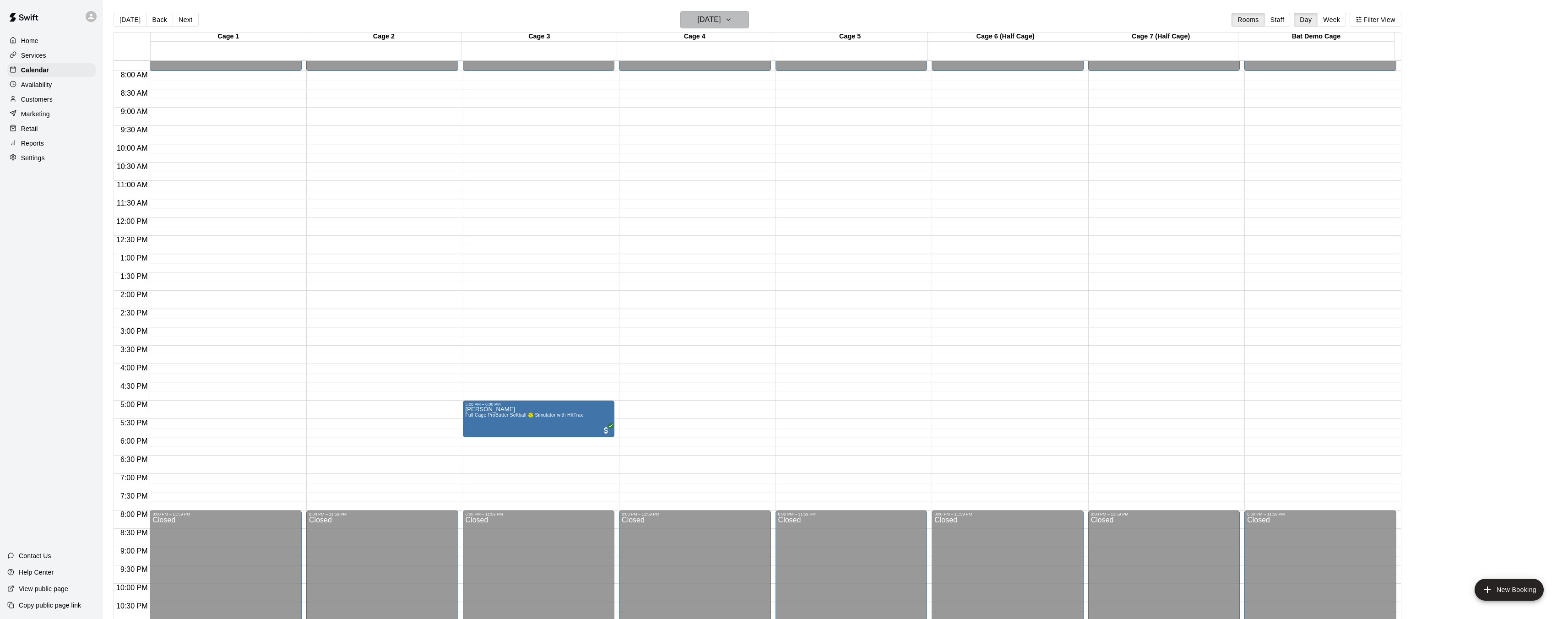
click at [706, 21] on h6 "Wednesday Sep 24" at bounding box center [709, 20] width 23 height 13
click at [733, 136] on button "25" at bounding box center [734, 133] width 17 height 17
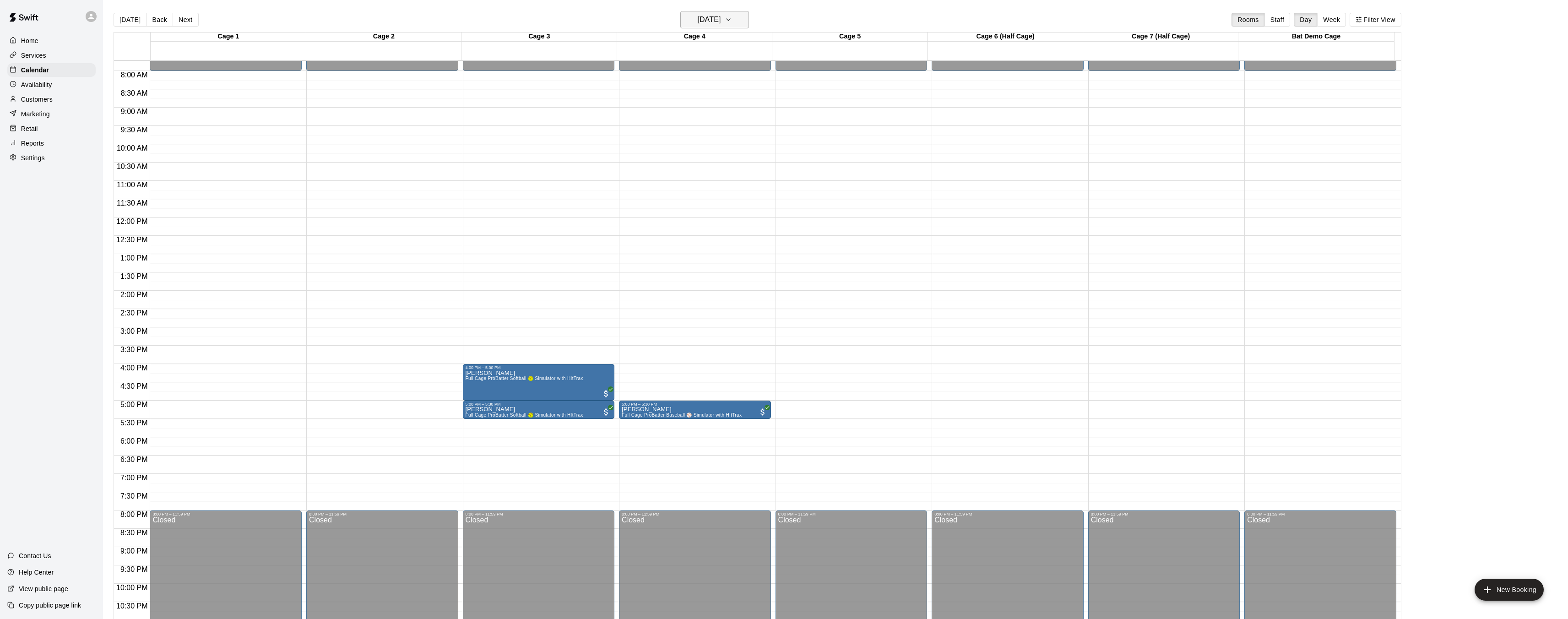
click at [719, 23] on h6 "Thursday Sep 25" at bounding box center [709, 20] width 23 height 13
drag, startPoint x: 755, startPoint y: 135, endPoint x: 749, endPoint y: 128, distance: 9.2
click at [754, 135] on button "26" at bounding box center [753, 133] width 17 height 17
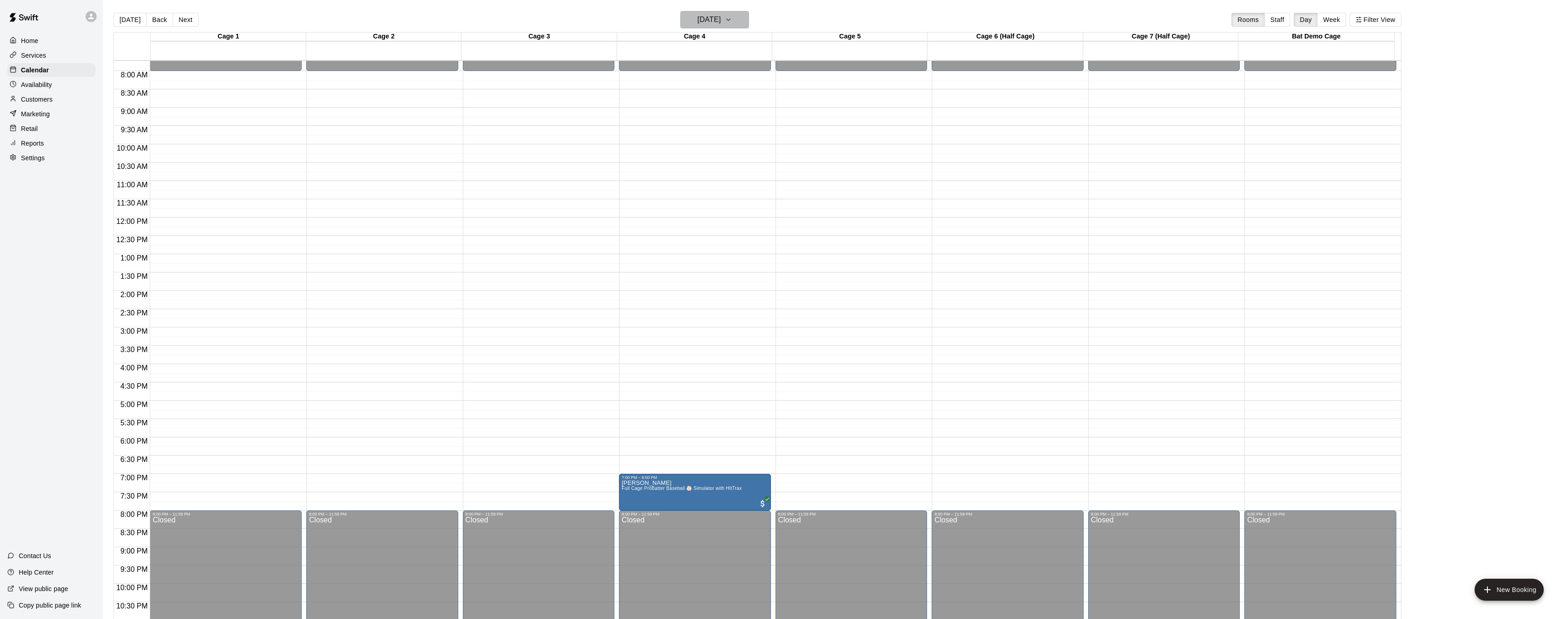
click at [702, 16] on h6 "Friday Sep 26" at bounding box center [709, 20] width 23 height 13
click at [773, 136] on button "27" at bounding box center [771, 133] width 17 height 17
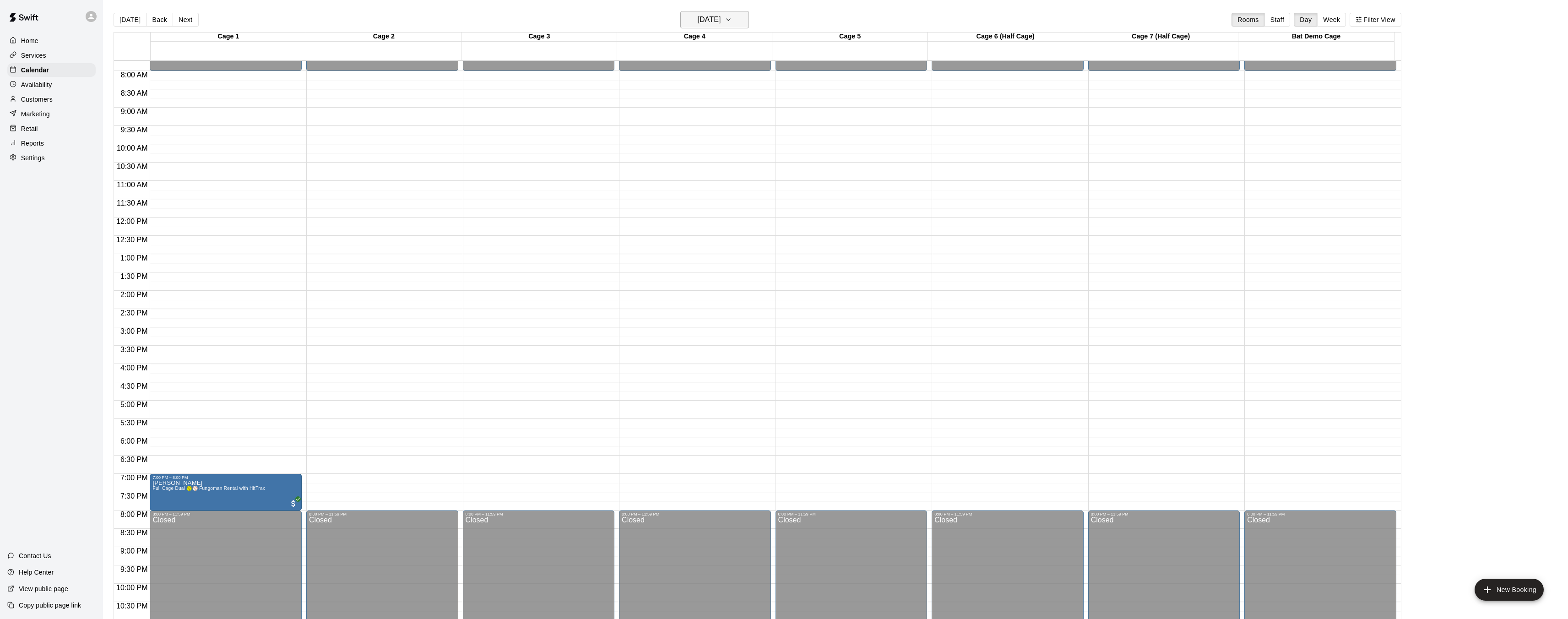
click at [709, 21] on h6 "Saturday Sep 27" at bounding box center [709, 20] width 23 height 13
click at [663, 151] on button "28" at bounding box center [661, 150] width 17 height 17
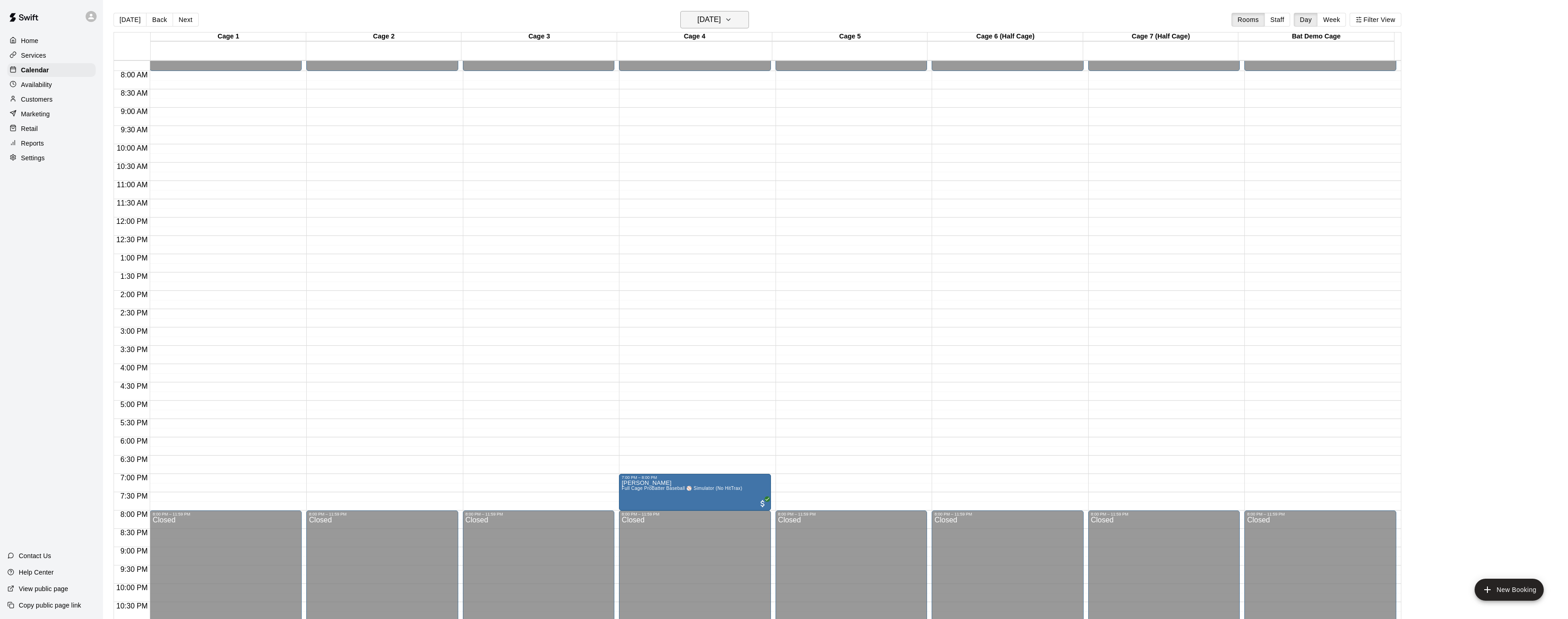
click at [701, 28] on button "Sunday Sep 28" at bounding box center [715, 20] width 68 height 17
click at [683, 150] on button "29" at bounding box center [679, 150] width 17 height 17
click at [702, 18] on h6 "Monday Sep 29" at bounding box center [709, 20] width 23 height 13
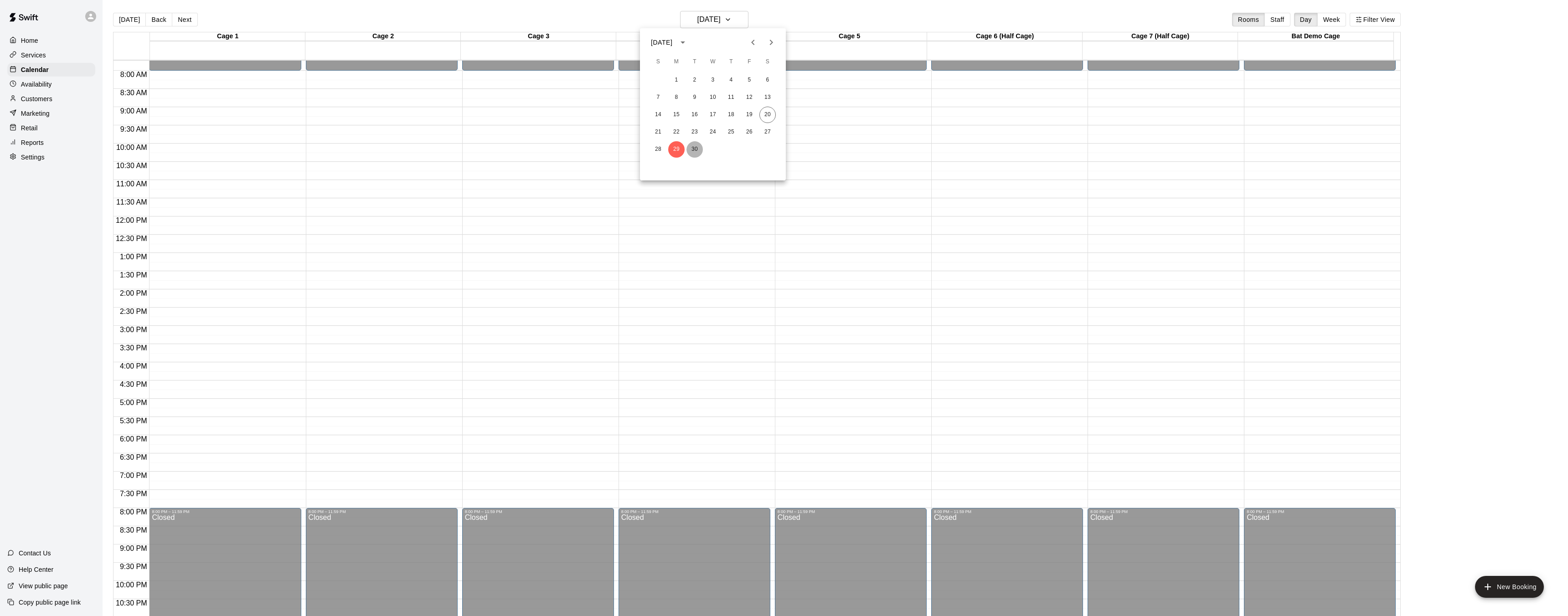
drag, startPoint x: 692, startPoint y: 152, endPoint x: 690, endPoint y: 146, distance: 6.3
click at [693, 152] on button "30" at bounding box center [695, 149] width 16 height 16
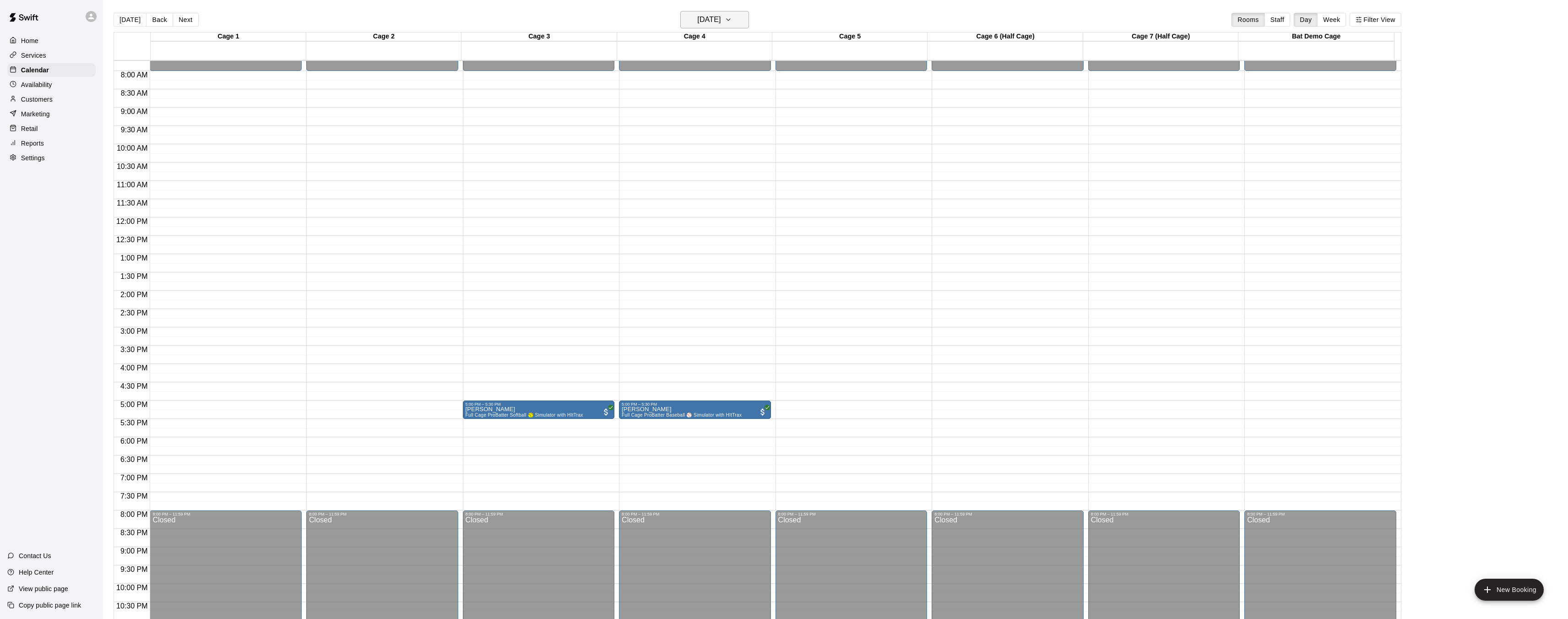
click at [699, 23] on h6 "Tuesday Sep 30" at bounding box center [709, 20] width 23 height 13
click at [681, 116] on button "15" at bounding box center [679, 115] width 17 height 17
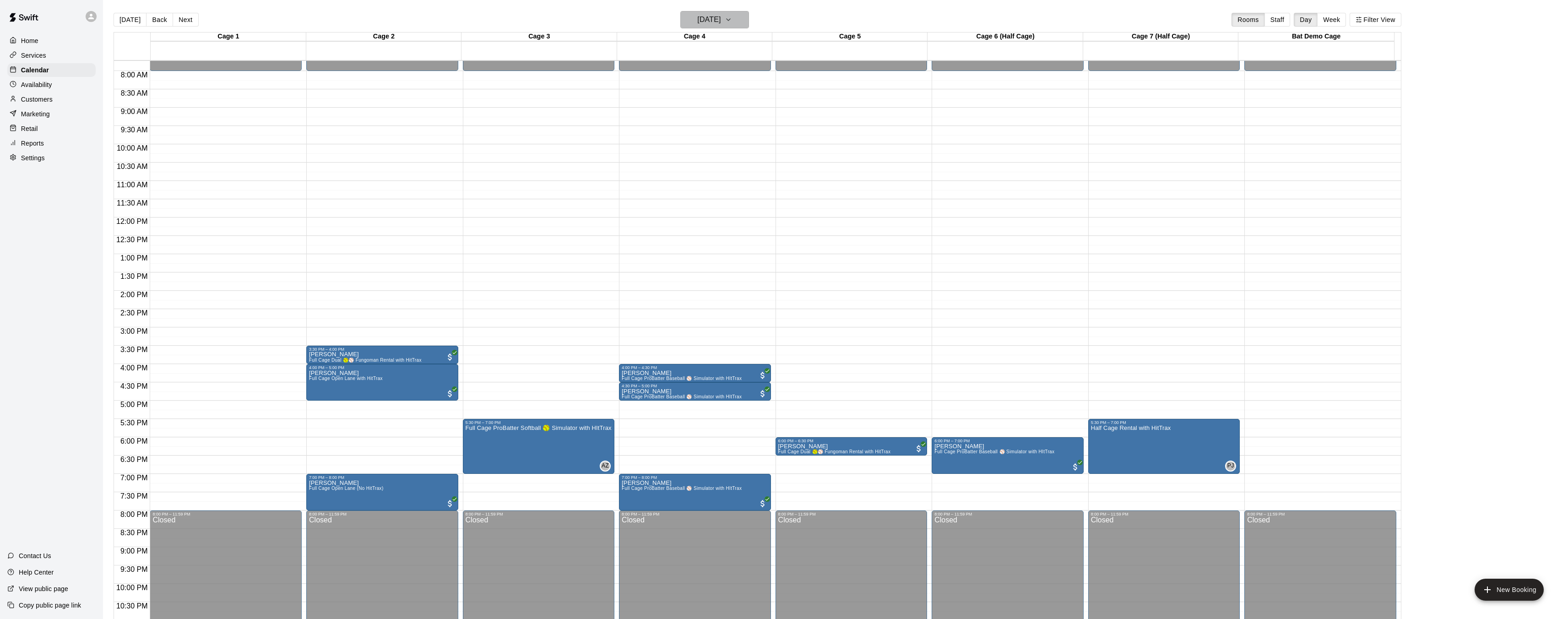
click at [699, 23] on h6 "Monday Sep 15" at bounding box center [709, 20] width 23 height 13
click at [773, 116] on button "20" at bounding box center [771, 115] width 17 height 17
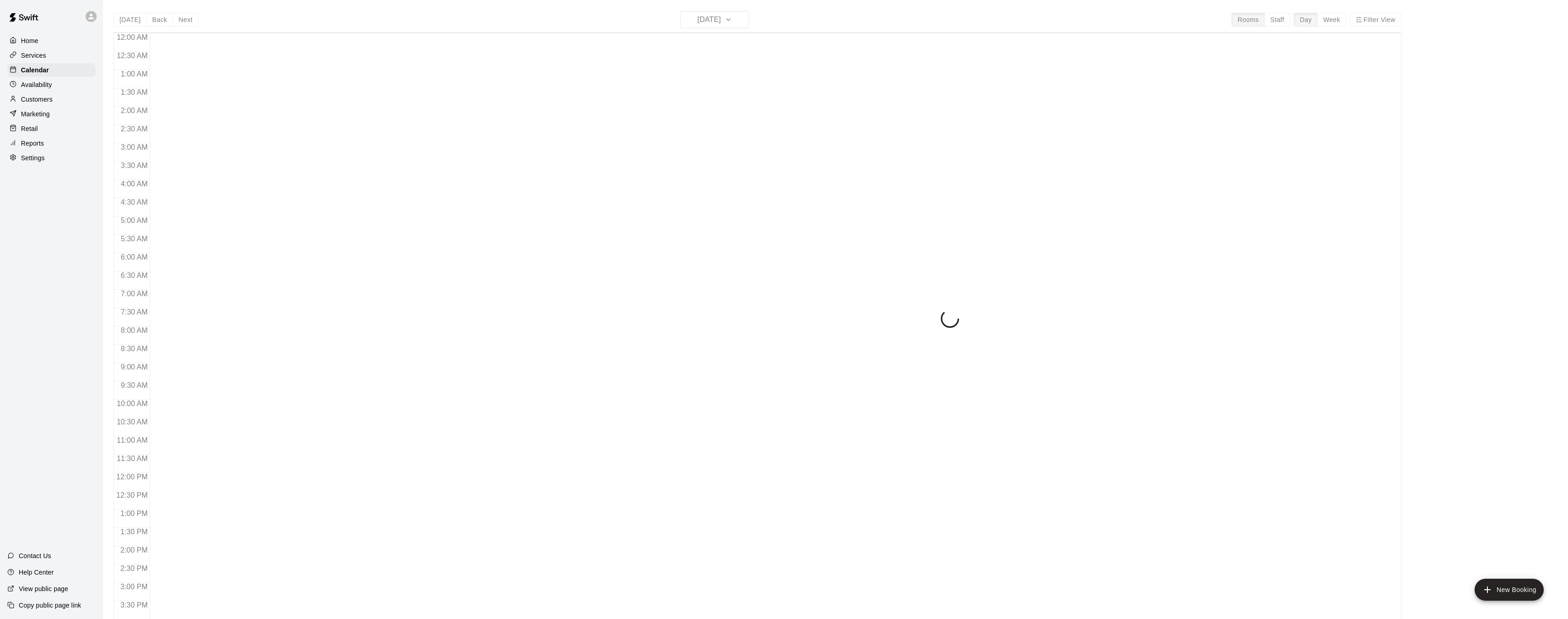
scroll to position [283, 0]
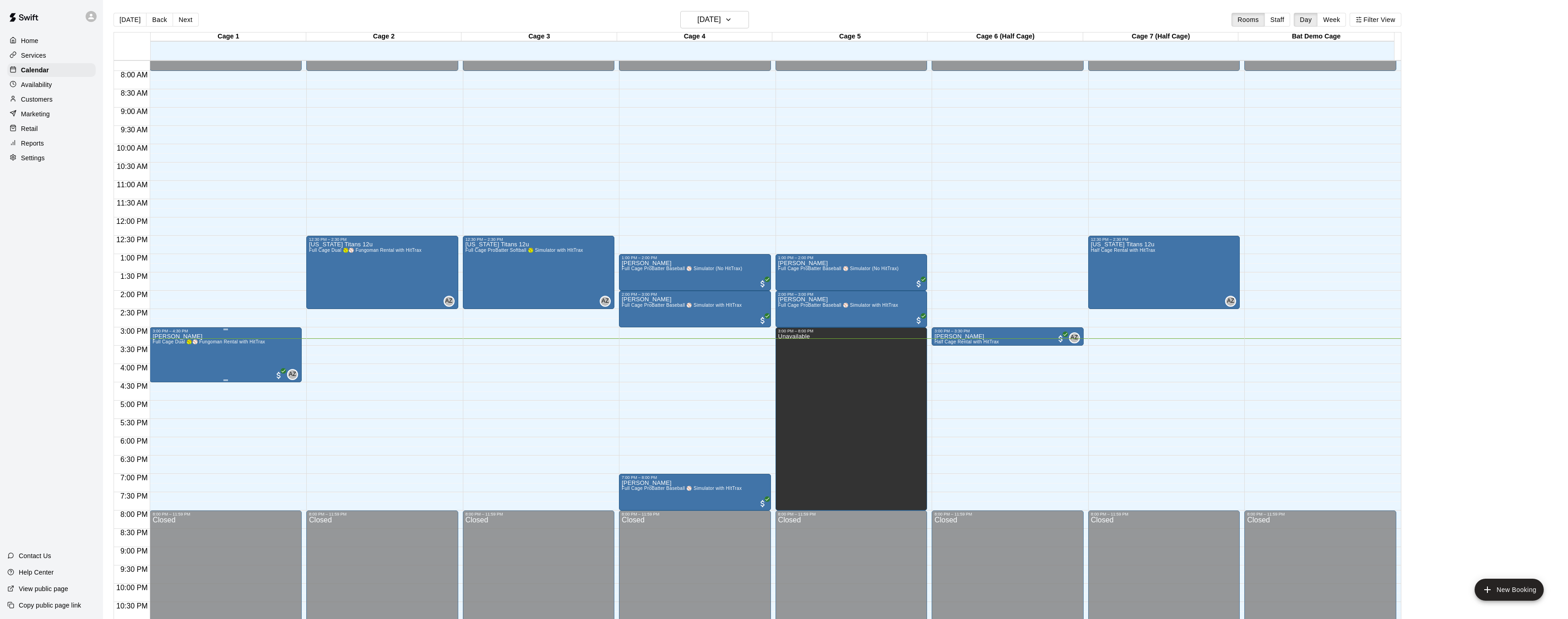
click at [164, 368] on img "edit" at bounding box center [162, 365] width 10 height 10
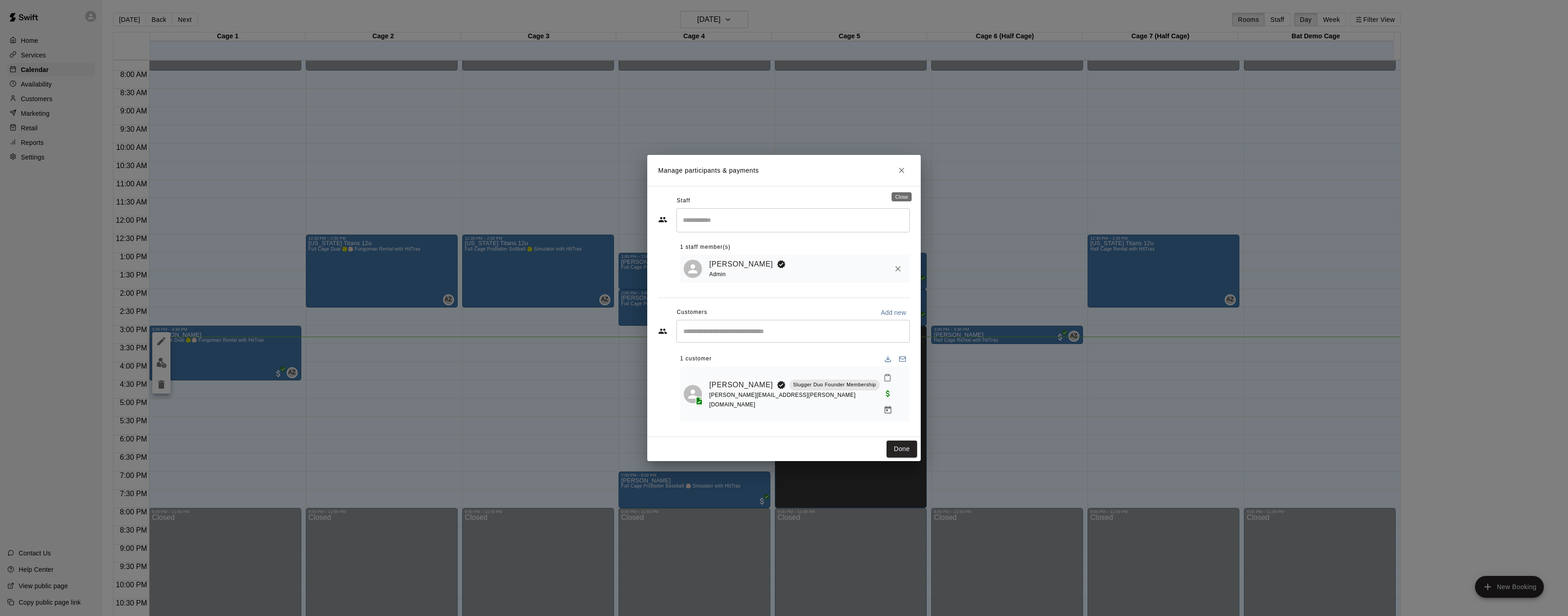
click at [892, 170] on h2 "Manage participants & payments" at bounding box center [783, 170] width 273 height 31
click at [903, 173] on icon "Close" at bounding box center [901, 170] width 5 height 5
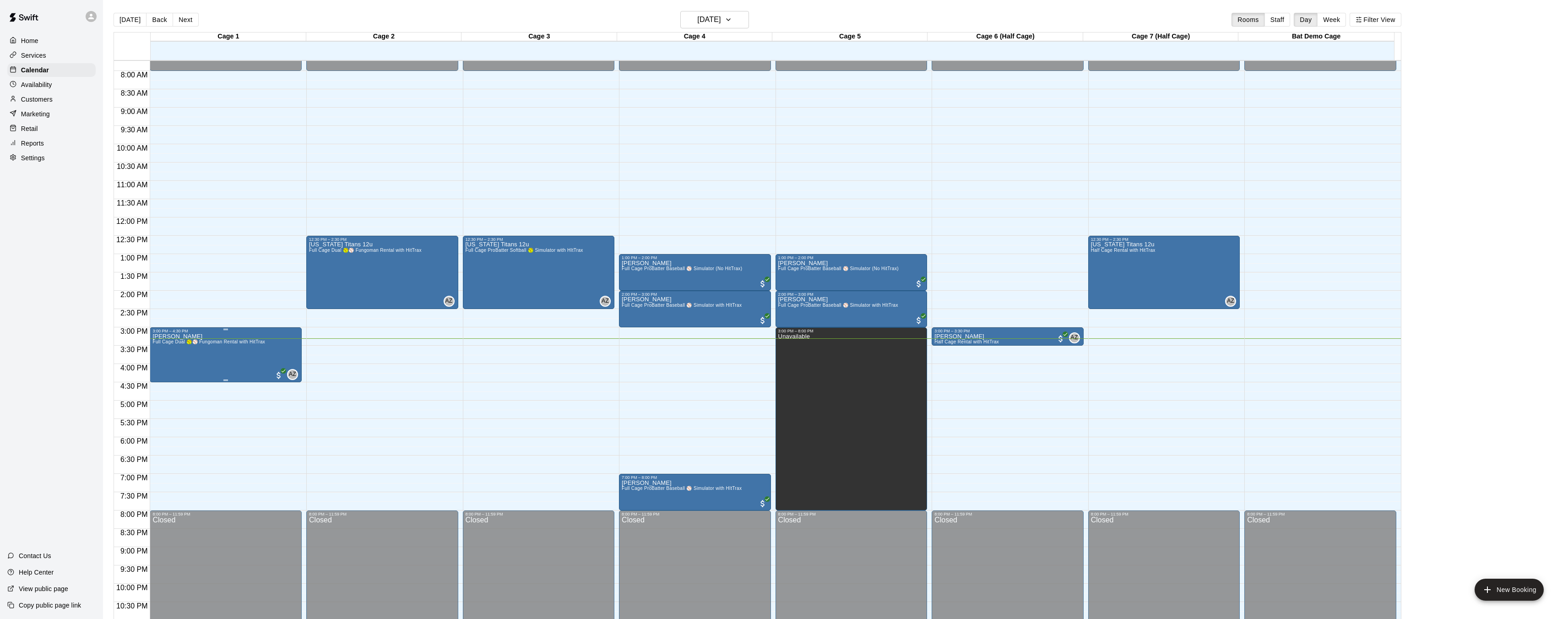
click at [156, 344] on icon "edit" at bounding box center [162, 343] width 11 height 11
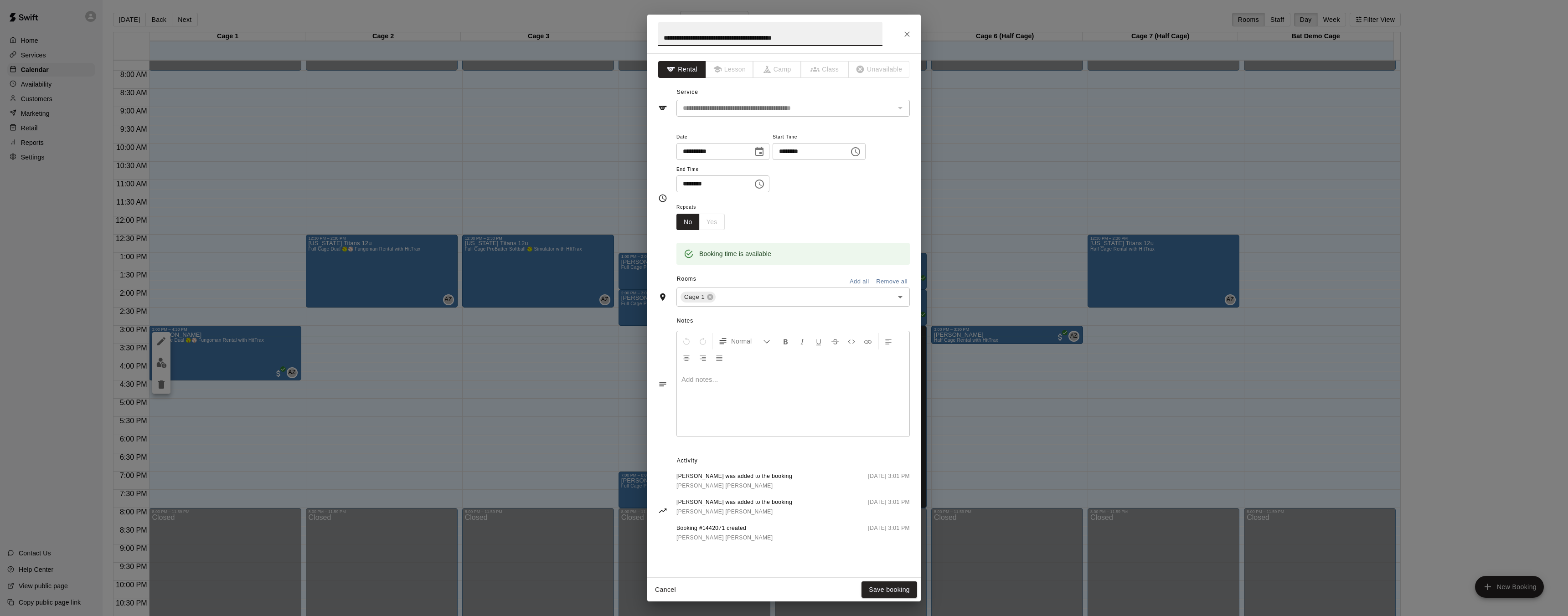
click at [718, 188] on input "********" at bounding box center [711, 184] width 70 height 17
click at [703, 184] on input "********" at bounding box center [711, 184] width 70 height 17
click at [698, 184] on input "********" at bounding box center [711, 184] width 70 height 17
type input "********"
click at [879, 585] on button "Save booking" at bounding box center [889, 590] width 55 height 17
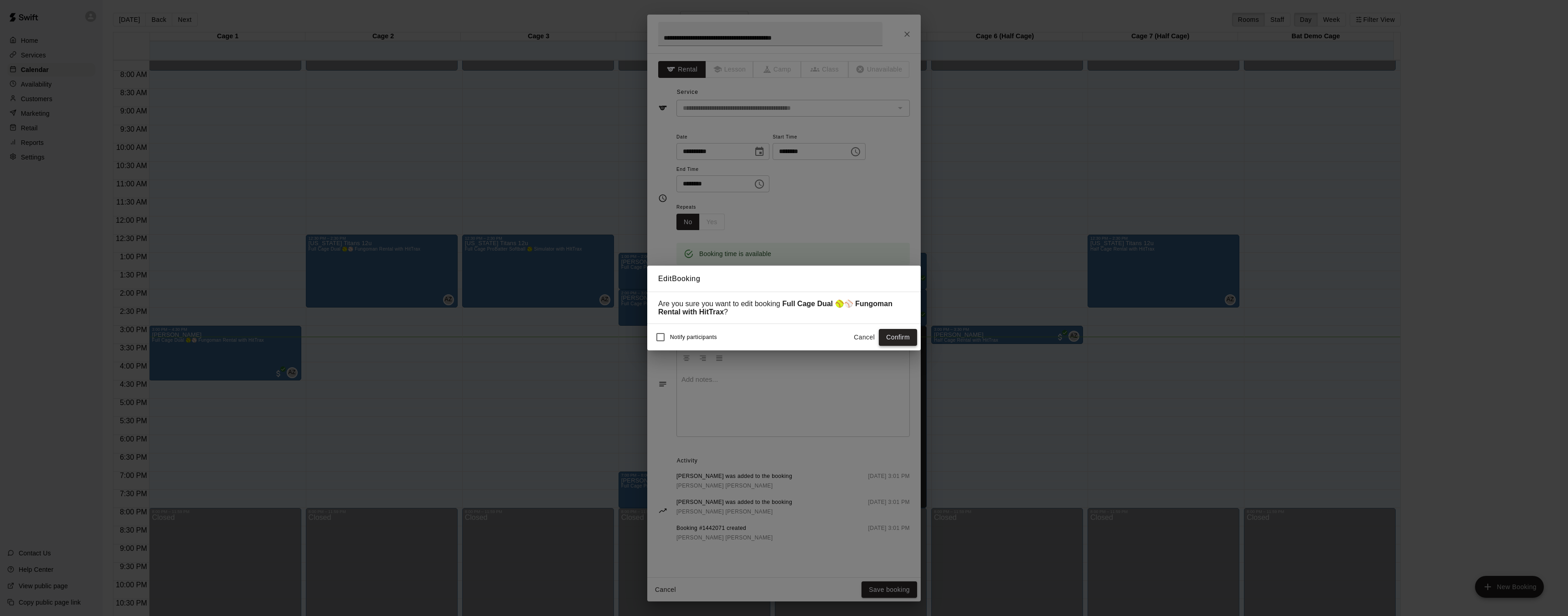
click at [905, 340] on button "Confirm" at bounding box center [898, 338] width 38 height 17
